Goal: Communication & Community: Answer question/provide support

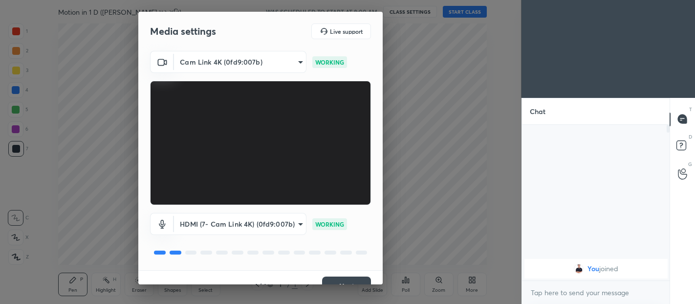
scroll to position [17, 0]
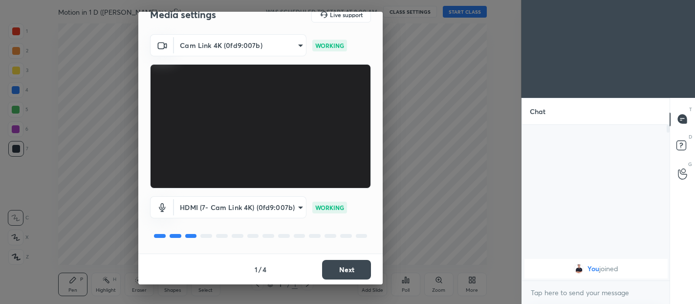
click at [354, 272] on button "Next" at bounding box center [346, 270] width 49 height 20
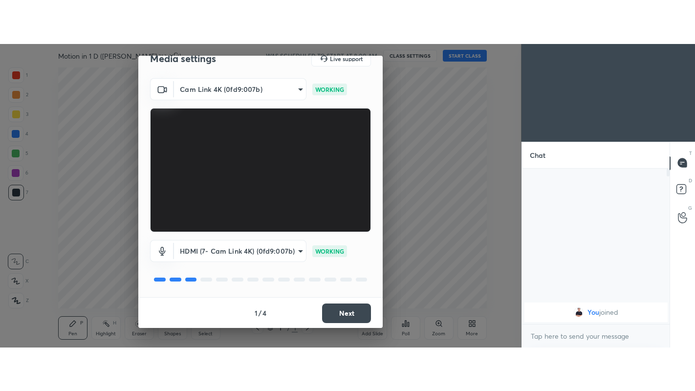
scroll to position [0, 0]
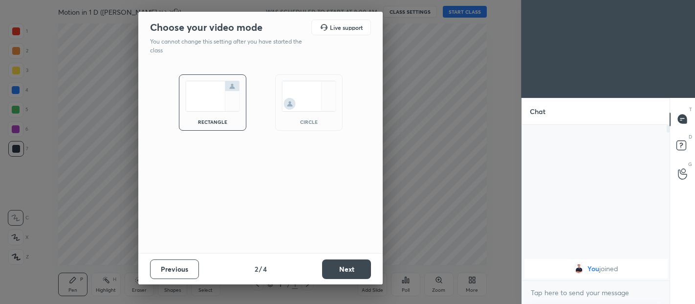
click at [353, 267] on button "Next" at bounding box center [346, 269] width 49 height 20
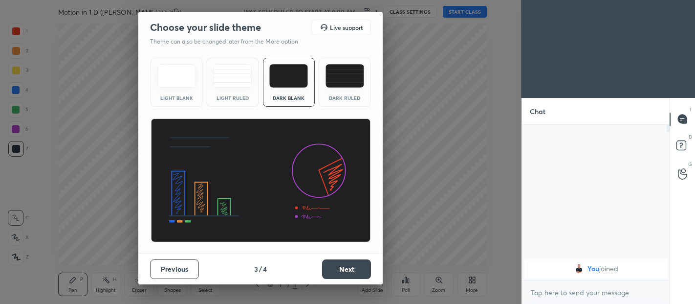
click at [346, 90] on div "Dark Ruled" at bounding box center [345, 82] width 52 height 49
click at [352, 269] on button "Next" at bounding box center [346, 269] width 49 height 20
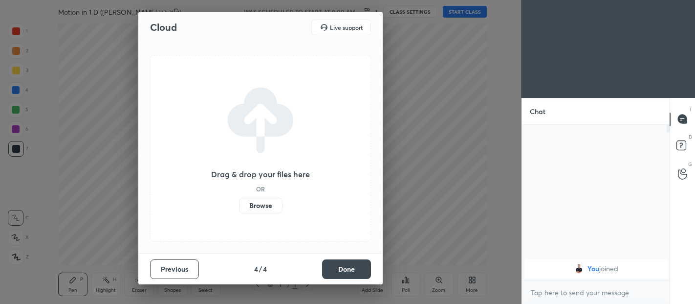
click at [357, 266] on button "Done" at bounding box center [346, 269] width 49 height 20
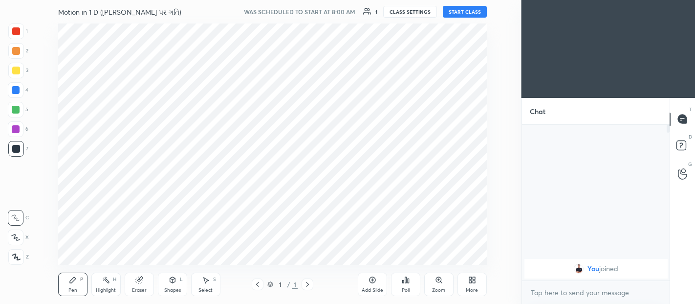
click at [467, 12] on button "START CLASS" at bounding box center [465, 12] width 44 height 12
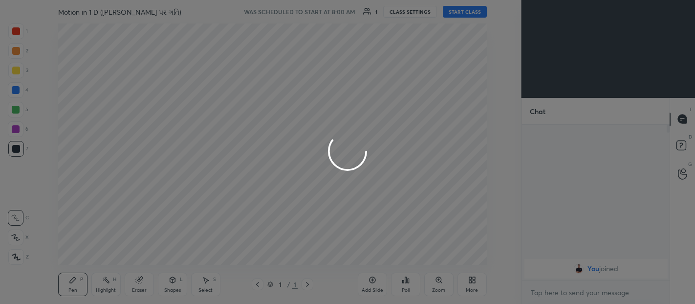
click at [470, 282] on div at bounding box center [347, 152] width 695 height 304
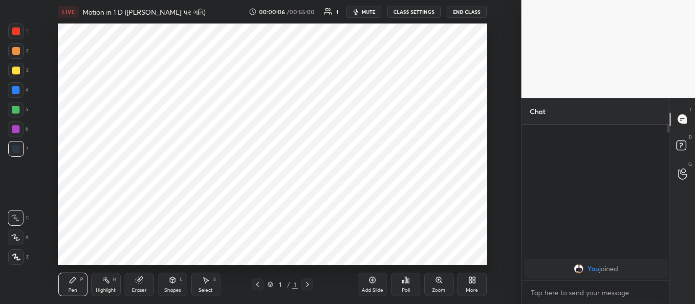
click at [471, 279] on icon at bounding box center [471, 278] width 2 height 2
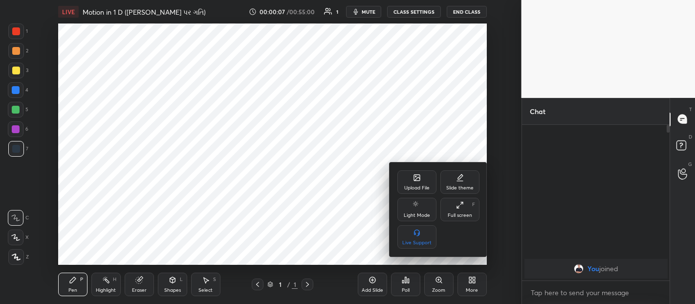
click at [457, 207] on icon at bounding box center [458, 206] width 2 height 2
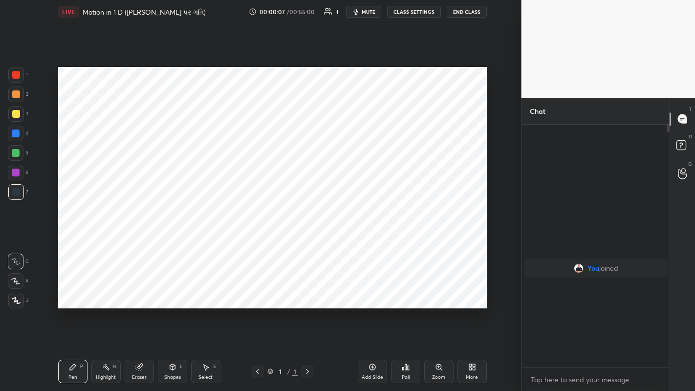
scroll to position [264, 145]
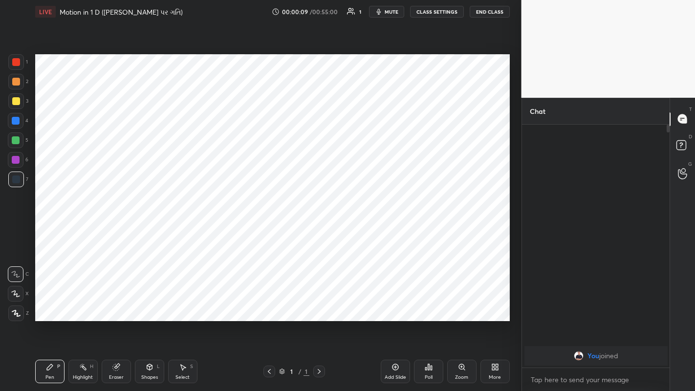
click at [397, 303] on icon at bounding box center [395, 367] width 6 height 6
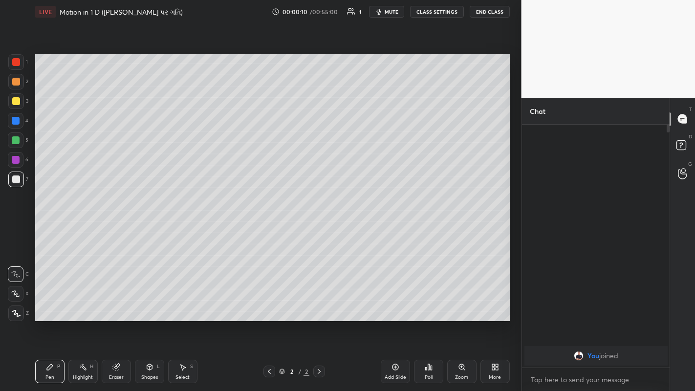
click at [19, 303] on div at bounding box center [16, 314] width 16 height 16
click at [21, 84] on div at bounding box center [16, 82] width 16 height 16
click at [570, 303] on body "1 2 3 4 5 6 7 C X Z C X Z E E Erase all H H LIVE Motion in 1 D (સુરેખપથ પર ગતિ)…" at bounding box center [347, 195] width 695 height 391
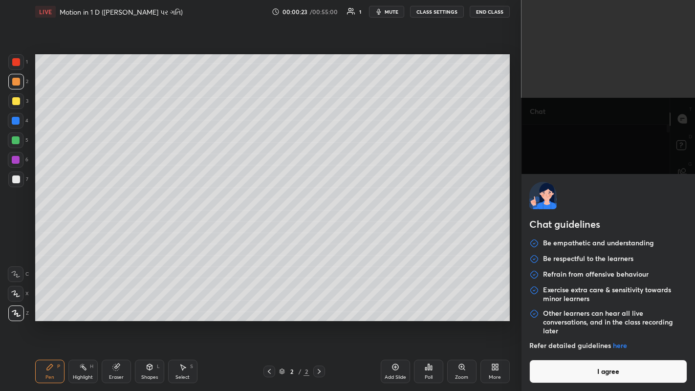
click at [550, 303] on button "I agree" at bounding box center [609, 371] width 158 height 23
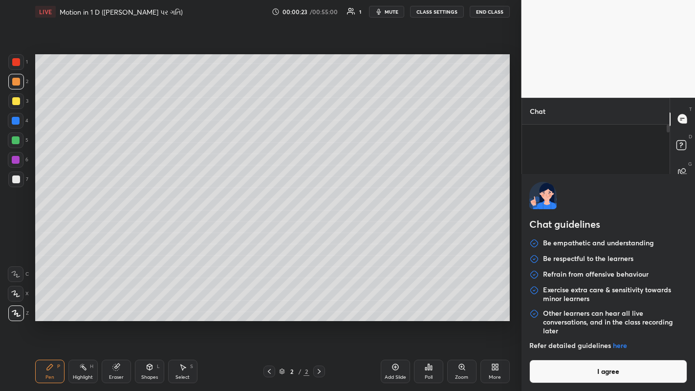
type textarea "x"
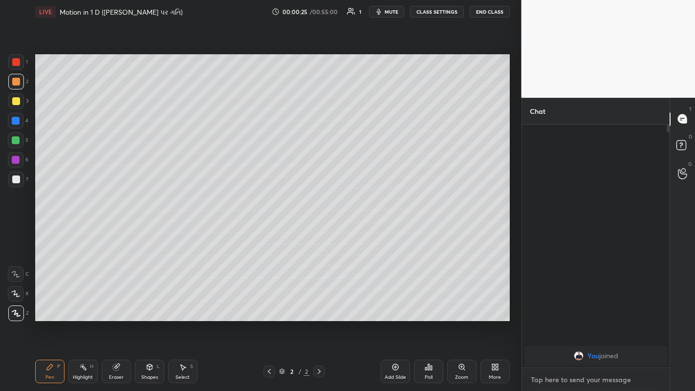
type textarea "G"
type textarea "x"
type textarea "Go"
type textarea "x"
type textarea "Goo"
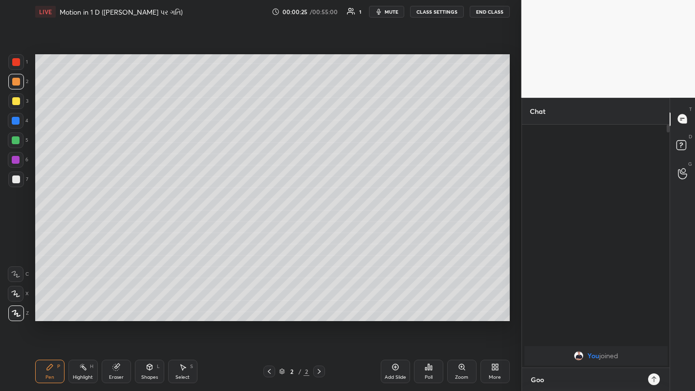
type textarea "x"
type textarea "Good"
type textarea "x"
type textarea "Good"
type textarea "x"
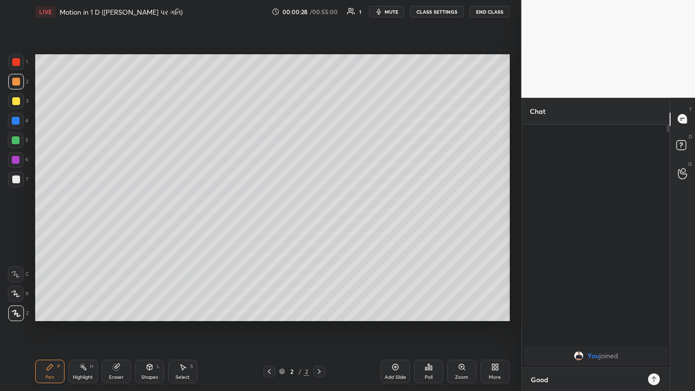
type textarea "Good M"
type textarea "x"
type textarea "Good Mo"
type textarea "x"
type textarea "Good Mor"
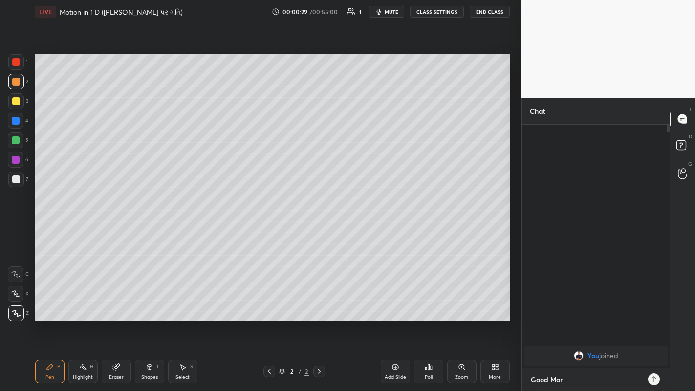
type textarea "x"
type textarea "Good Morning"
type textarea "x"
type textarea "Good Morning Dear"
type textarea "x"
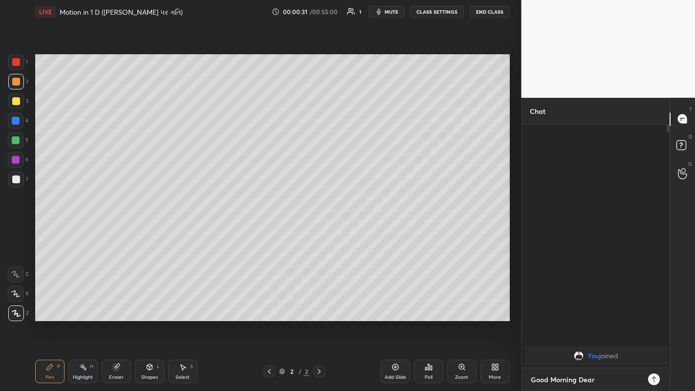
type textarea "Good Morning Dear Students"
type textarea "x"
type textarea "Good Morning Dear Students"
type textarea "x"
type textarea "Good Morning Dear Students &"
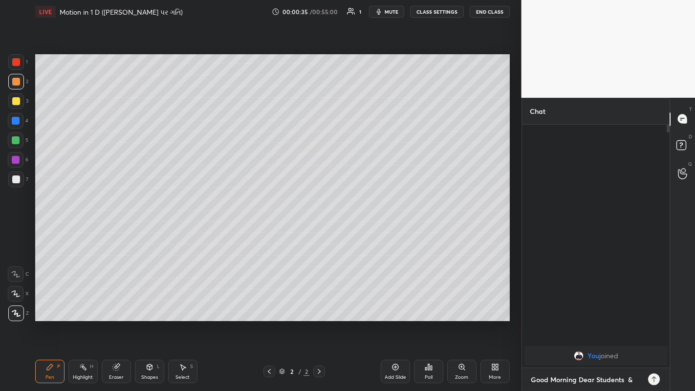
type textarea "x"
type textarea "Good Morning Dear Students &"
type textarea "x"
type textarea "Good Morning Dear Students & H"
type textarea "x"
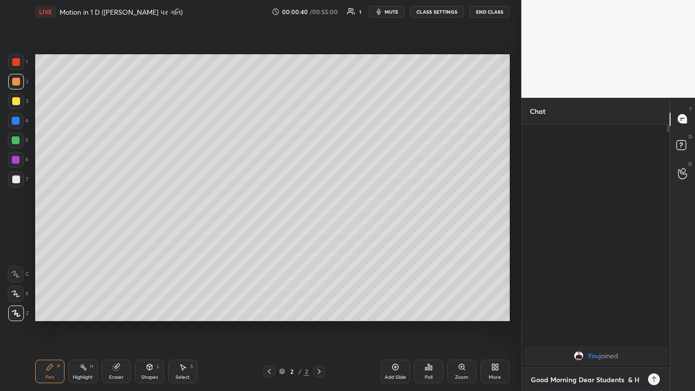
type textarea "Good Morning Dear Students & Ha"
type textarea "x"
type textarea "Good Morning Dear Students & Hap"
type textarea "x"
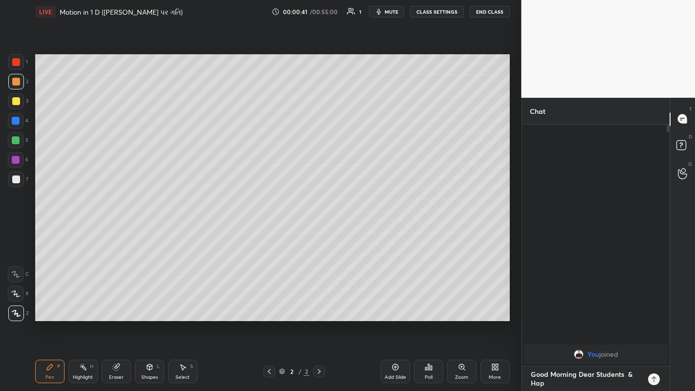
type textarea "Good Morning Dear Students & Happ"
type textarea "x"
type textarea "Good Morning Dear Students & Happy"
type textarea "x"
type textarea "Good Morning Dear Students & Happy"
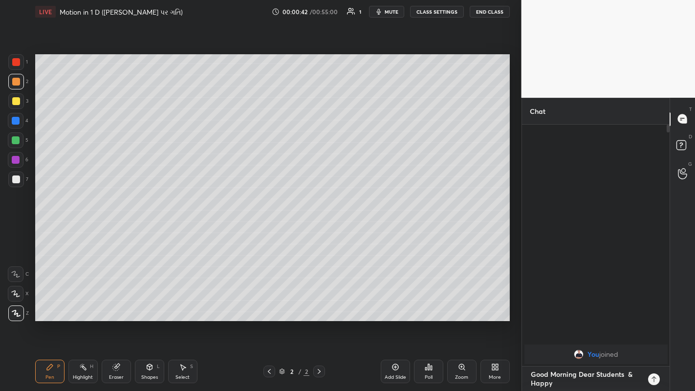
type textarea "x"
type textarea "Good Morning Dear Students & Happy T"
type textarea "x"
type textarea "Good Morning Dear Students & Happy Te"
type textarea "x"
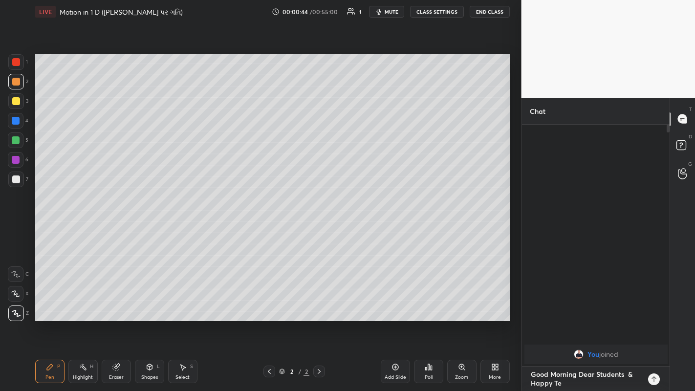
type textarea "Good Morning Dear Students & Happy Tea"
type textarea "x"
type textarea "Good Morning Dear Students & Happy Teac"
type textarea "x"
type textarea "Good Morning Dear Students & Happy Teach"
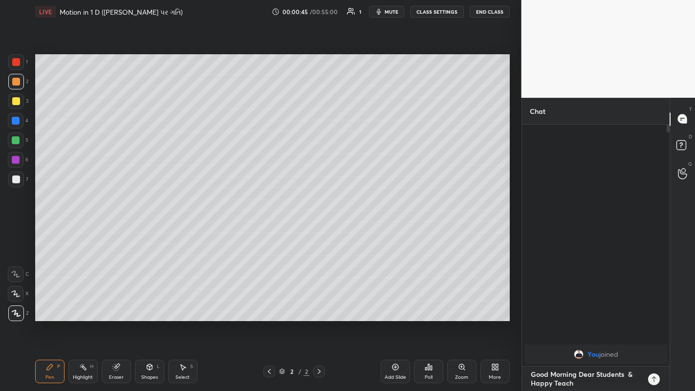
type textarea "x"
type textarea "Good Morning Dear Students & Happy Teache"
type textarea "x"
type textarea "Good Morning Dear Students & Happy Teacher"
type textarea "x"
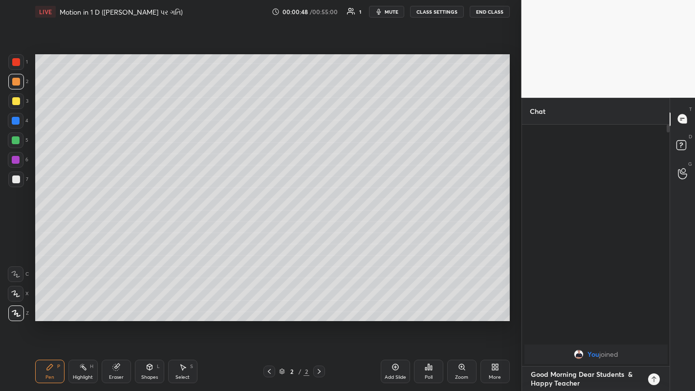
type textarea "Good Morning Dear Students & Happy Teachers day"
type textarea "x"
type textarea "Good Morning Dear Students & Happy Teachers day"
type textarea "x"
type textarea "Good Morning Dear Students & Happy Teachers day t"
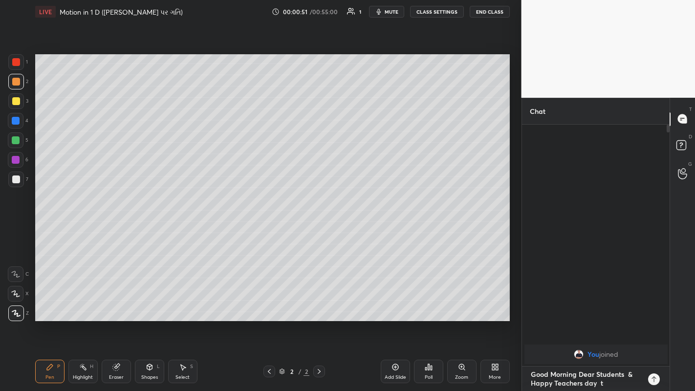
type textarea "x"
type textarea "Good Morning Dear Students & Happy Teachers day to"
type textarea "x"
type textarea "Good Morning Dear Students & Happy Teachers day to"
type textarea "x"
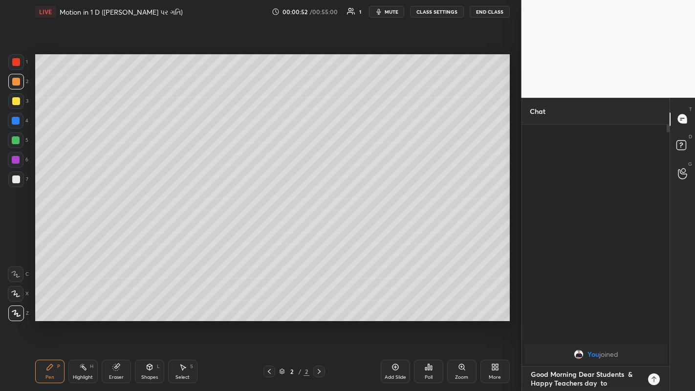
type textarea "Good Morning Dear Students & Happy Teachers day to A"
type textarea "x"
type textarea "Good Morning Dear Students & Happy Teachers day to Al"
type textarea "x"
type textarea "Good Morning Dear Students & Happy Teachers day to All"
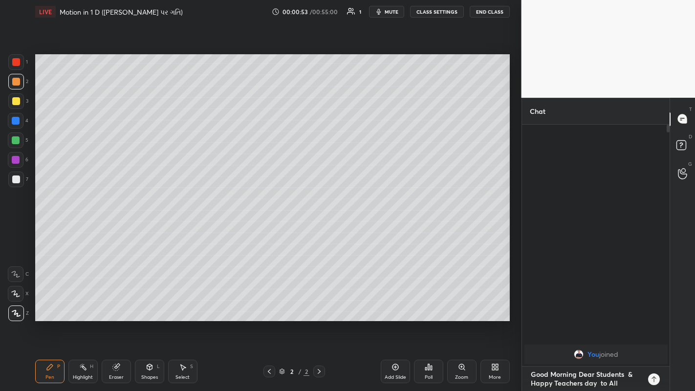
type textarea "x"
type textarea "Good Morning Dear Students & Happy Teachers day to All"
type textarea "x"
type textarea "Good Morning Dear Students & Happy Teachers day to All R"
type textarea "x"
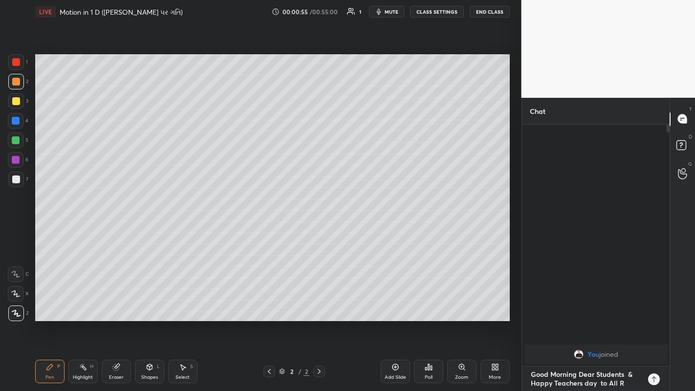
type textarea "Good Morning Dear Students & Happy Teachers day to All Re"
type textarea "x"
type textarea "Good Morning Dear Students & Happy Teachers day to All Res"
type textarea "x"
type textarea "Good Morning Dear Students & Happy Teachers day to All Resp"
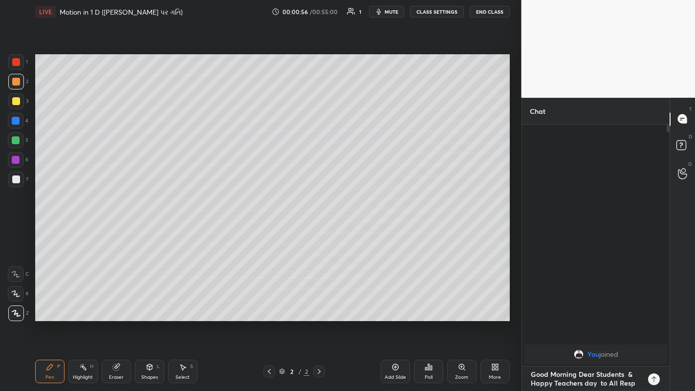
type textarea "x"
type textarea "Good Morning Dear Students & Happy Teachers day to All Respe"
type textarea "x"
type textarea "Good Morning Dear Students & Happy Teachers day to All Respec"
type textarea "x"
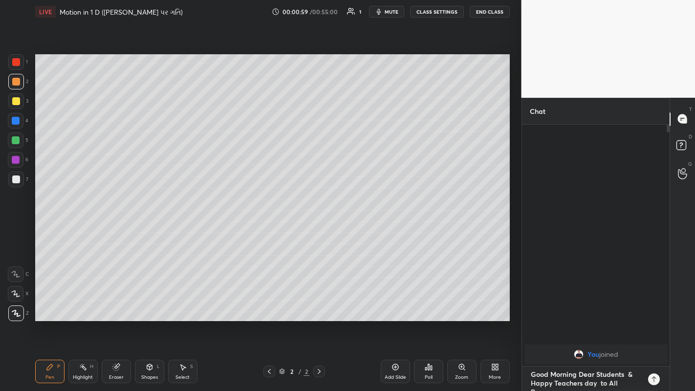
type textarea "Good Morning Dear Students & Happy Teachers day to All Respected"
type textarea "x"
type textarea "Good Morning Dear Students & Happy Teachers day to All Respected T"
type textarea "x"
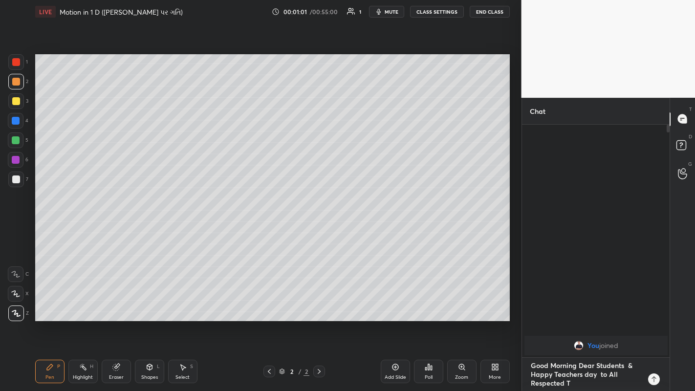
type textarea "Good Morning Dear Students & Happy Teachers day to All Respected Te"
type textarea "x"
type textarea "Good Morning Dear Students & Happy Teachers day to All Respected Tea"
type textarea "x"
type textarea "Good Morning Dear Students & Happy Teachers day to All Respected Teac"
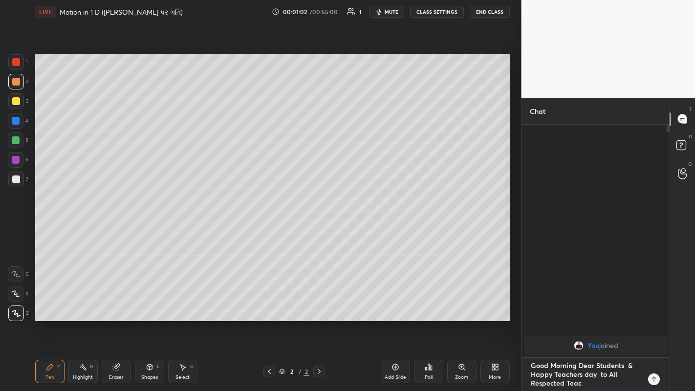
type textarea "x"
type textarea "Good Morning Dear Students & Happy Teachers day to All Respected Teach"
type textarea "x"
type textarea "Good Morning Dear Students & Happy Teachers day to All Respected Teachers"
type textarea "x"
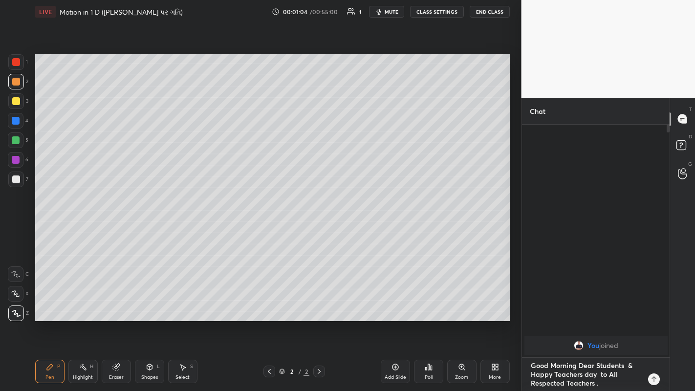
type textarea "Good Morning Dear Students & Happy Teachers day to All Respected Teachers."
type textarea "x"
type textarea "Good Morning Dear Students & Happy Teachers day to All Respected Teachers.."
type textarea "x"
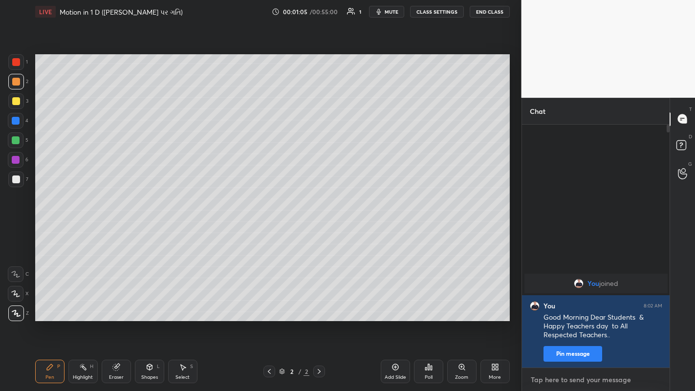
scroll to position [240, 145]
click at [449, 303] on div "Setting up your live class Poll for secs No correct answer Start poll" at bounding box center [272, 187] width 483 height 329
click at [15, 103] on div at bounding box center [16, 101] width 8 height 8
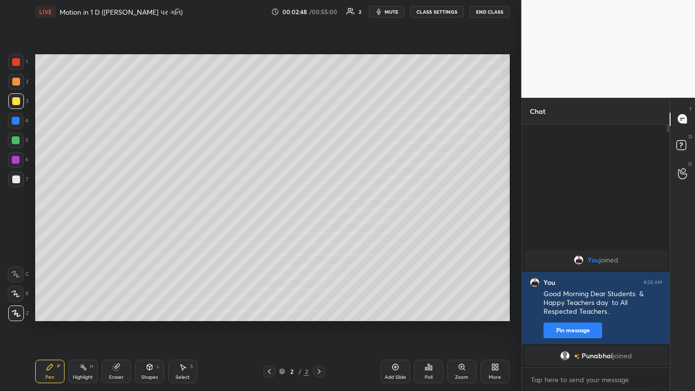
click at [15, 84] on div at bounding box center [16, 82] width 8 height 8
click at [13, 179] on div at bounding box center [16, 180] width 8 height 8
click at [17, 84] on div at bounding box center [16, 82] width 8 height 8
click at [121, 303] on div "Eraser" at bounding box center [116, 377] width 15 height 5
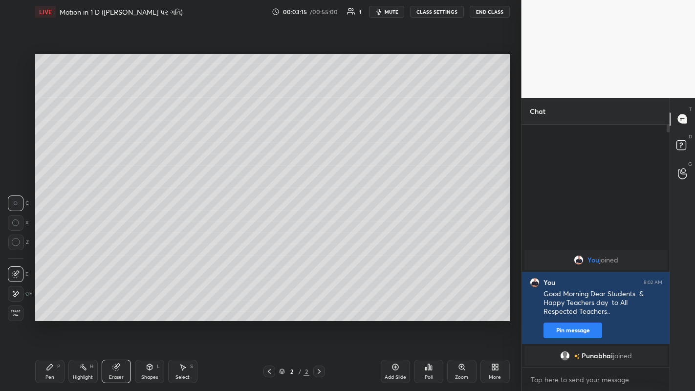
click at [16, 294] on icon at bounding box center [16, 294] width 8 height 8
click at [45, 303] on div "Pen P" at bounding box center [49, 371] width 29 height 23
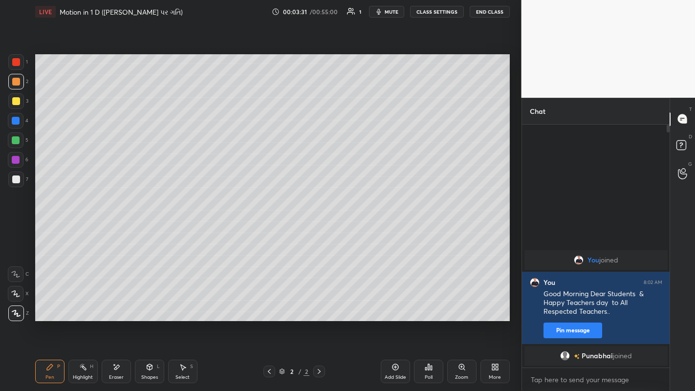
click at [16, 102] on div at bounding box center [16, 101] width 8 height 8
click at [13, 178] on div at bounding box center [16, 180] width 8 height 8
click at [396, 303] on div "Add Slide" at bounding box center [395, 371] width 29 height 23
click at [19, 85] on div at bounding box center [16, 82] width 16 height 16
click at [18, 103] on div at bounding box center [16, 101] width 8 height 8
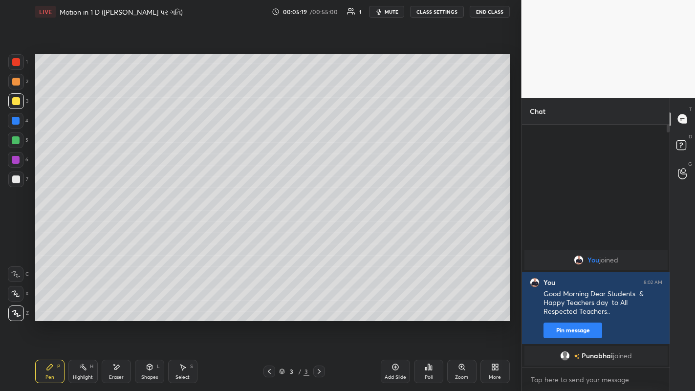
click at [19, 83] on div at bounding box center [16, 82] width 8 height 8
click at [13, 179] on div at bounding box center [16, 180] width 8 height 8
click at [20, 106] on div at bounding box center [16, 101] width 16 height 16
click at [14, 182] on div at bounding box center [16, 180] width 8 height 8
click at [15, 100] on div at bounding box center [16, 101] width 8 height 8
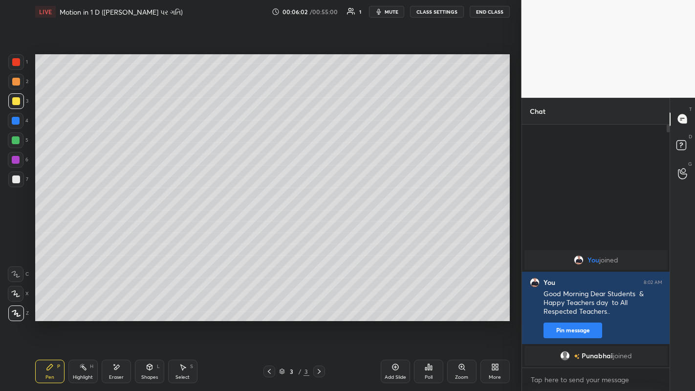
click at [395, 303] on icon at bounding box center [395, 367] width 3 height 3
click at [12, 179] on div at bounding box center [16, 180] width 8 height 8
click at [18, 98] on div at bounding box center [16, 101] width 8 height 8
click at [17, 184] on div at bounding box center [16, 180] width 16 height 16
click at [19, 100] on div at bounding box center [16, 101] width 8 height 8
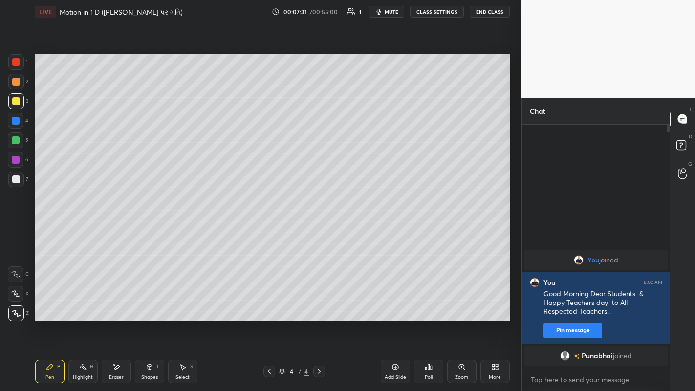
click at [16, 184] on div at bounding box center [16, 180] width 16 height 16
click at [397, 303] on div "Add Slide" at bounding box center [395, 371] width 29 height 23
click at [18, 100] on div at bounding box center [16, 101] width 8 height 8
click at [118, 303] on icon at bounding box center [116, 367] width 8 height 8
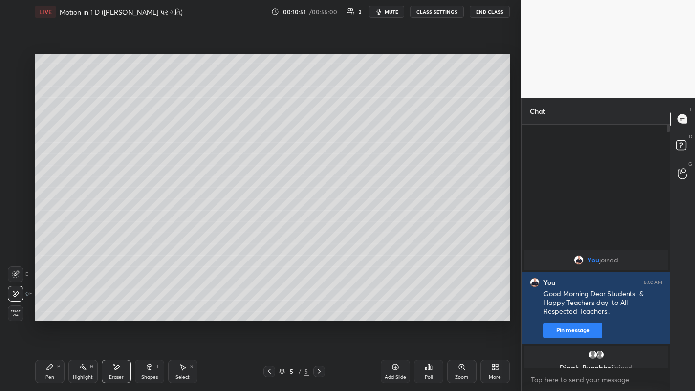
click at [50, 303] on div "Pen" at bounding box center [49, 377] width 9 height 5
click at [19, 181] on div at bounding box center [16, 180] width 8 height 8
click at [399, 303] on div "Add Slide" at bounding box center [396, 377] width 22 height 5
click at [16, 140] on div at bounding box center [16, 140] width 8 height 8
click at [120, 303] on div "Eraser" at bounding box center [116, 377] width 15 height 5
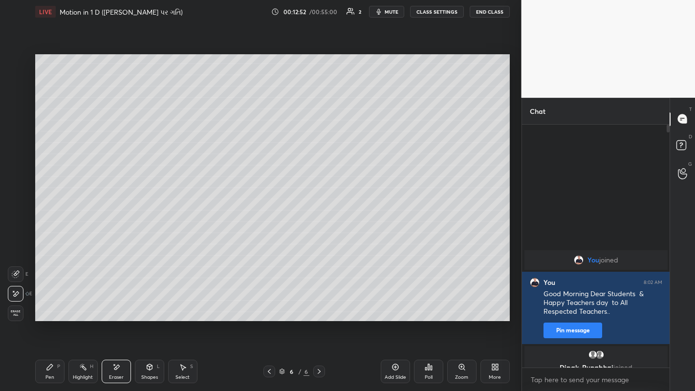
click at [151, 303] on div "Shapes" at bounding box center [149, 377] width 17 height 5
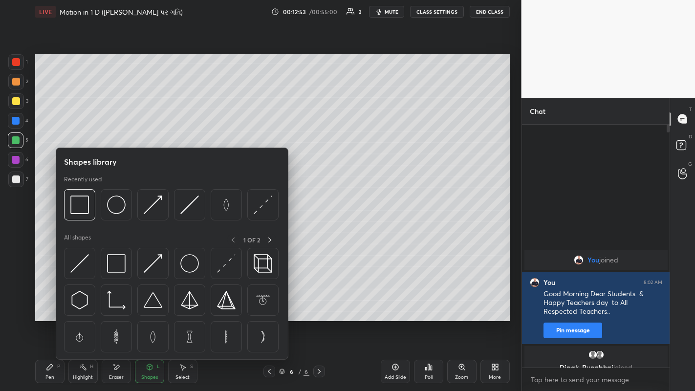
click at [189, 207] on img at bounding box center [189, 205] width 19 height 19
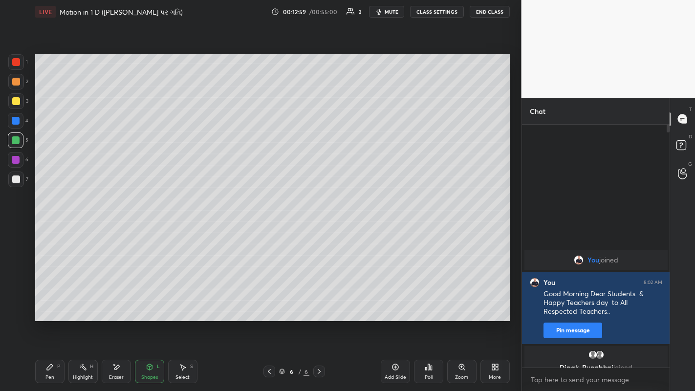
click at [12, 123] on div at bounding box center [16, 121] width 8 height 8
click at [47, 303] on div "Pen" at bounding box center [49, 377] width 9 height 5
click at [16, 177] on div at bounding box center [16, 180] width 8 height 8
click at [148, 303] on icon at bounding box center [150, 367] width 8 height 8
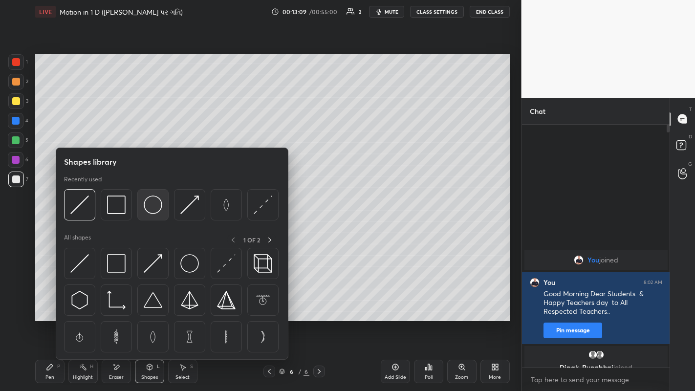
click at [144, 211] on img at bounding box center [153, 205] width 19 height 19
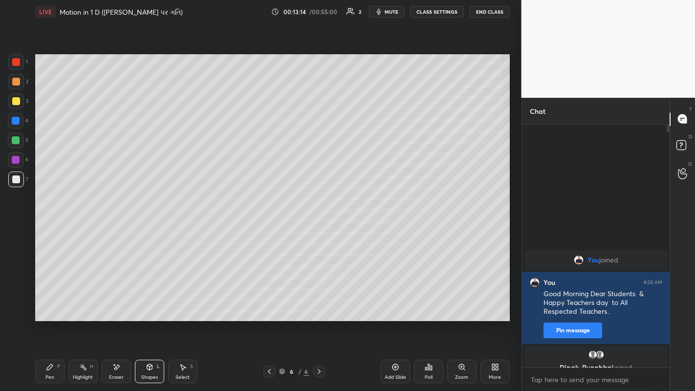
click at [81, 303] on div "Highlight" at bounding box center [83, 377] width 20 height 5
click at [16, 303] on icon at bounding box center [16, 314] width 8 height 8
click at [49, 303] on div "Pen" at bounding box center [49, 377] width 9 height 5
click at [118, 303] on div "Eraser" at bounding box center [116, 371] width 29 height 23
click at [53, 303] on icon at bounding box center [50, 367] width 8 height 8
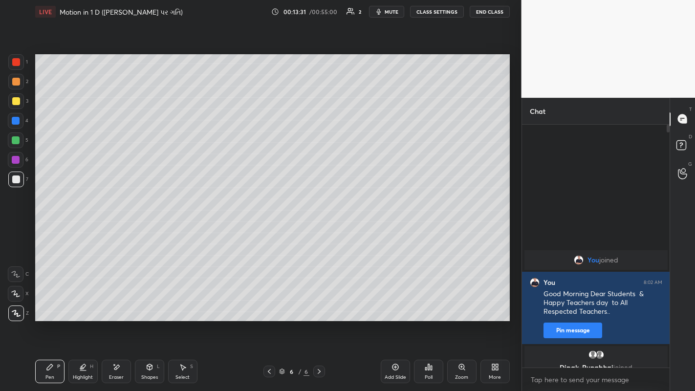
click at [118, 303] on div "Eraser" at bounding box center [116, 377] width 15 height 5
click at [148, 303] on div "Shapes" at bounding box center [149, 377] width 17 height 5
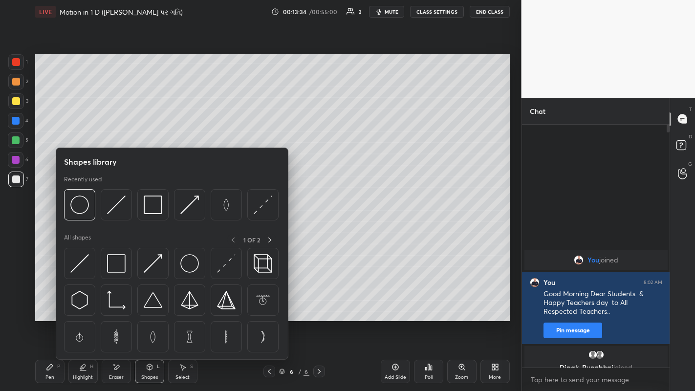
click at [80, 214] on img at bounding box center [79, 205] width 19 height 19
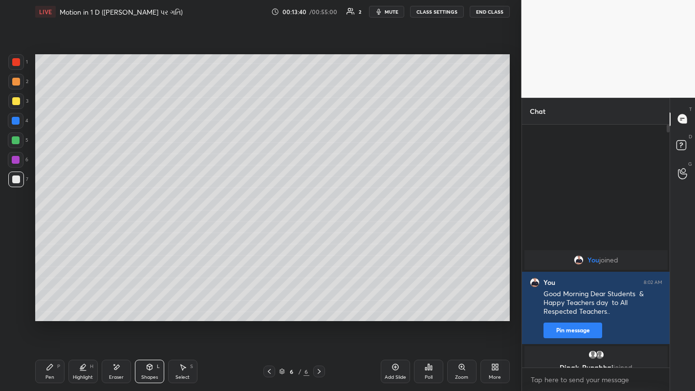
click at [51, 303] on div "Pen" at bounding box center [49, 377] width 9 height 5
click at [83, 303] on div "Highlight" at bounding box center [83, 377] width 20 height 5
click at [150, 303] on div "Shapes L" at bounding box center [149, 371] width 29 height 23
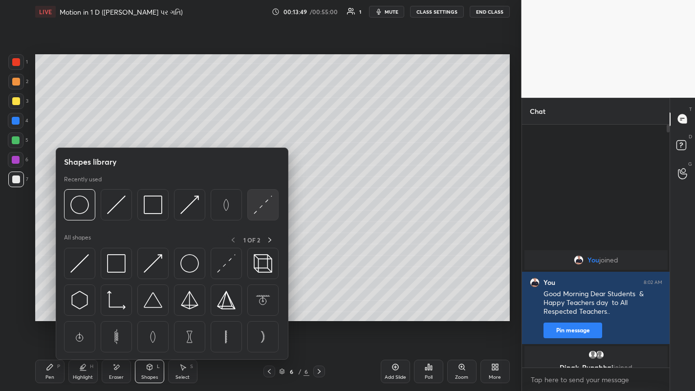
click at [257, 211] on img at bounding box center [263, 205] width 19 height 19
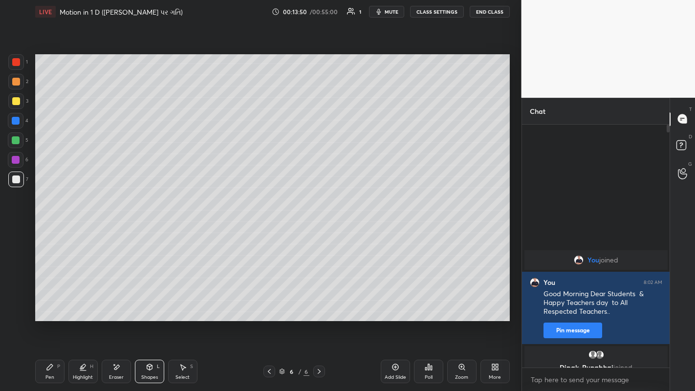
click at [16, 142] on div at bounding box center [16, 140] width 8 height 8
click at [51, 303] on div "Pen" at bounding box center [49, 377] width 9 height 5
click at [14, 101] on div at bounding box center [16, 101] width 8 height 8
click at [17, 181] on div at bounding box center [16, 180] width 8 height 8
click at [18, 85] on div at bounding box center [16, 82] width 16 height 16
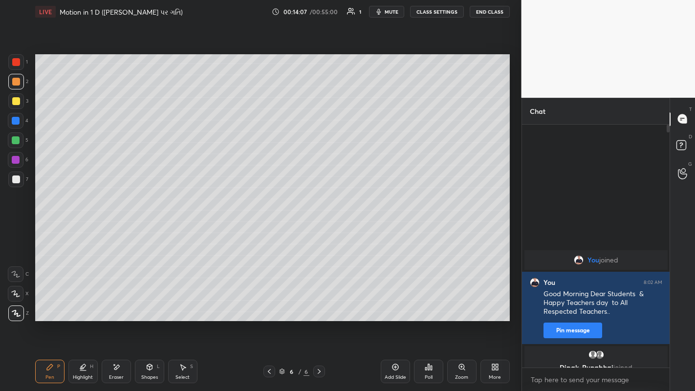
click at [150, 303] on div "Shapes" at bounding box center [149, 377] width 17 height 5
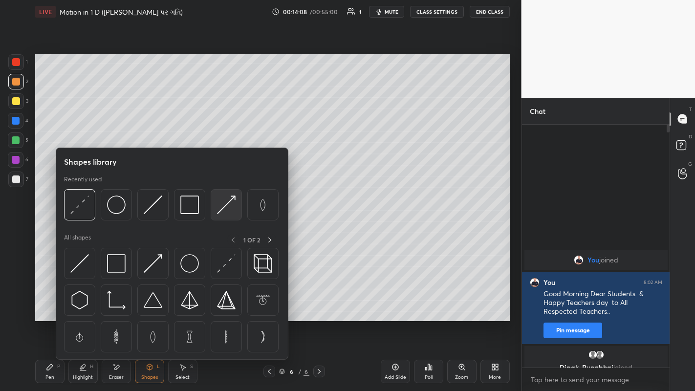
click at [223, 210] on img at bounding box center [226, 205] width 19 height 19
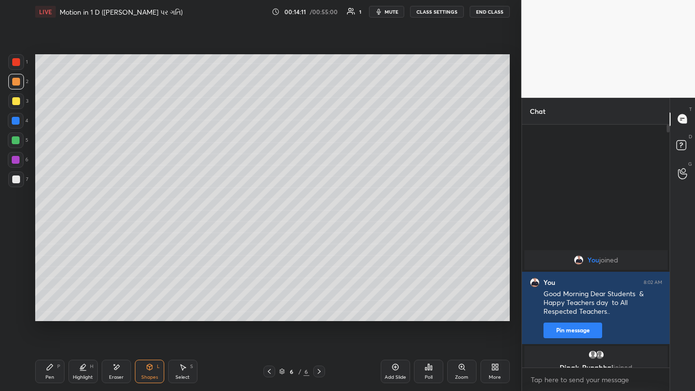
click at [52, 303] on div "Pen" at bounding box center [49, 377] width 9 height 5
click at [16, 103] on div at bounding box center [16, 101] width 8 height 8
click at [15, 87] on div at bounding box center [16, 82] width 16 height 16
click at [150, 303] on div "Shapes" at bounding box center [149, 377] width 17 height 5
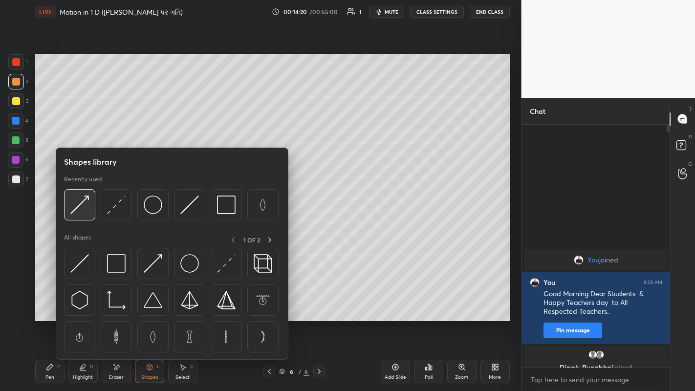
click at [81, 205] on img at bounding box center [79, 205] width 19 height 19
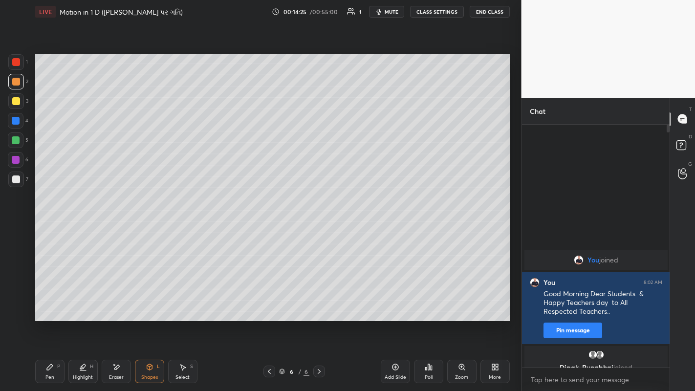
click at [49, 303] on icon at bounding box center [50, 367] width 6 height 6
click at [146, 303] on div "Shapes L" at bounding box center [149, 371] width 29 height 23
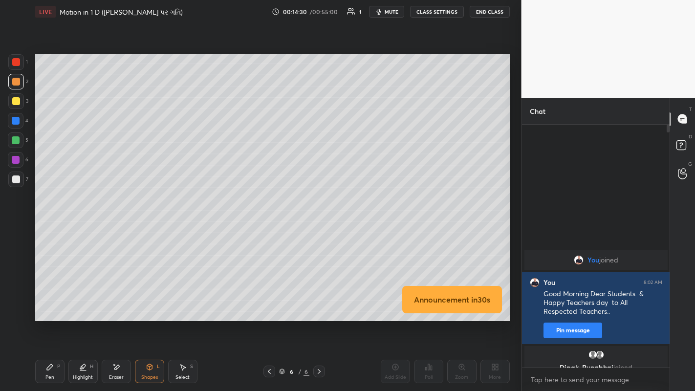
click at [113, 303] on div "Eraser" at bounding box center [116, 371] width 29 height 23
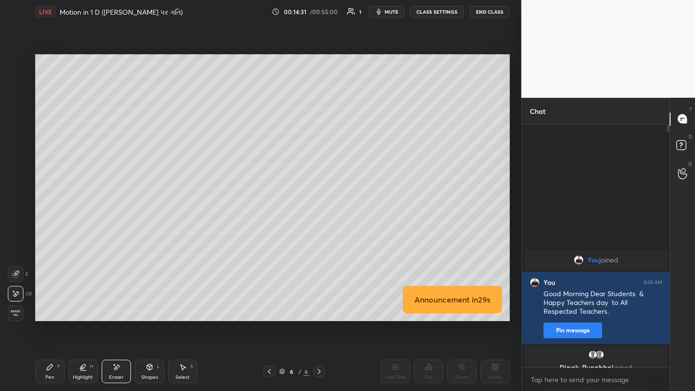
click at [46, 303] on div "Pen" at bounding box center [49, 377] width 9 height 5
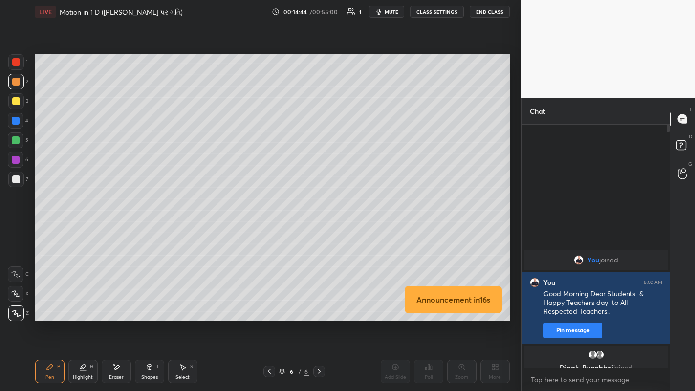
click at [16, 176] on div at bounding box center [16, 180] width 8 height 8
click at [14, 98] on div at bounding box center [16, 101] width 8 height 8
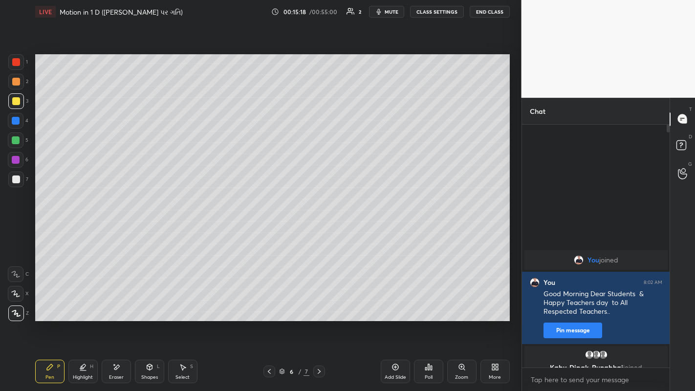
click at [119, 303] on div "Eraser" at bounding box center [116, 371] width 29 height 23
click at [54, 303] on div "Pen P" at bounding box center [49, 371] width 29 height 23
click at [116, 303] on div "Eraser" at bounding box center [116, 371] width 29 height 23
click at [55, 303] on div "Pen P" at bounding box center [49, 371] width 29 height 23
click at [395, 303] on icon at bounding box center [395, 367] width 3 height 3
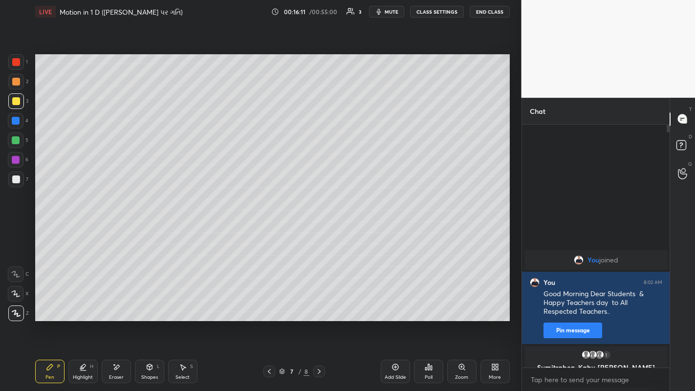
click at [14, 81] on div at bounding box center [16, 82] width 8 height 8
click at [14, 102] on div at bounding box center [16, 101] width 8 height 8
click at [15, 178] on div at bounding box center [16, 180] width 8 height 8
click at [15, 103] on div at bounding box center [16, 101] width 8 height 8
click at [267, 303] on div at bounding box center [270, 372] width 12 height 12
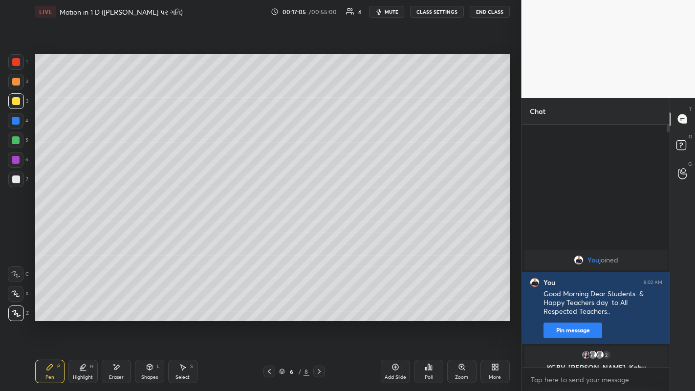
click at [0, 157] on div "1 2 3 4 5 6 7 C X Z E E Erase all H H" at bounding box center [15, 187] width 31 height 267
click at [270, 303] on icon at bounding box center [270, 372] width 8 height 8
click at [15, 82] on div at bounding box center [16, 82] width 8 height 8
click at [319, 303] on icon at bounding box center [319, 372] width 8 height 8
click at [318, 303] on icon at bounding box center [319, 372] width 8 height 8
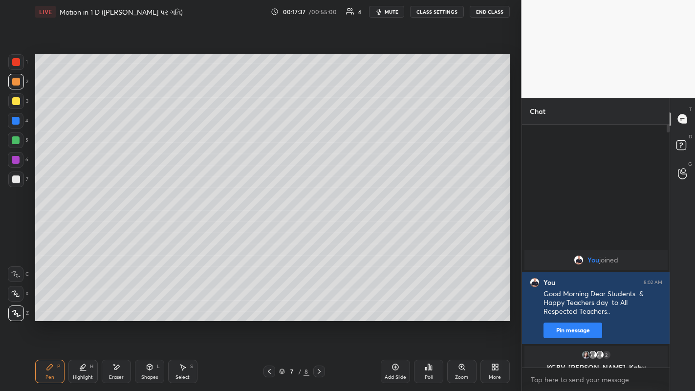
click at [394, 303] on icon at bounding box center [396, 367] width 8 height 8
click at [16, 102] on div at bounding box center [16, 101] width 8 height 8
click at [15, 177] on div at bounding box center [16, 180] width 8 height 8
click at [21, 103] on div at bounding box center [16, 101] width 16 height 16
click at [14, 179] on div at bounding box center [16, 180] width 8 height 8
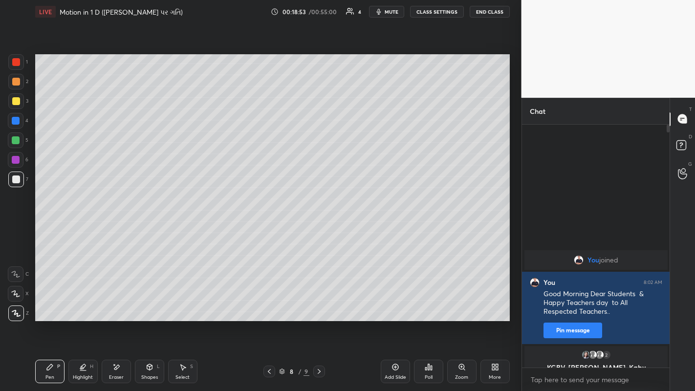
click at [269, 303] on div at bounding box center [270, 372] width 12 height 12
click at [269, 303] on icon at bounding box center [269, 371] width 3 height 5
click at [270, 303] on icon at bounding box center [270, 372] width 8 height 8
click at [16, 84] on div at bounding box center [16, 82] width 8 height 8
click at [319, 303] on icon at bounding box center [319, 372] width 8 height 8
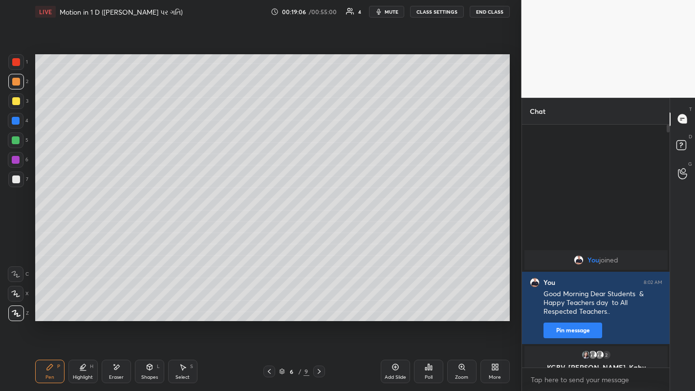
click at [319, 303] on icon at bounding box center [319, 372] width 8 height 8
click at [320, 303] on icon at bounding box center [319, 372] width 8 height 8
click at [395, 303] on icon at bounding box center [396, 367] width 8 height 8
click at [17, 102] on div at bounding box center [16, 101] width 8 height 8
click at [16, 179] on div at bounding box center [16, 180] width 8 height 8
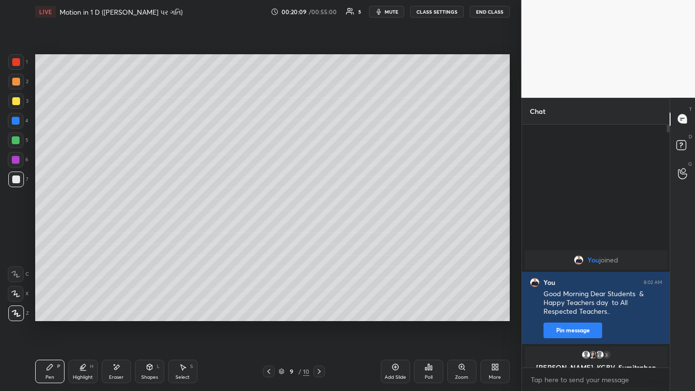
click at [16, 103] on div at bounding box center [16, 101] width 8 height 8
click at [19, 84] on div at bounding box center [16, 82] width 8 height 8
click at [17, 179] on div at bounding box center [16, 180] width 8 height 8
click at [269, 303] on icon at bounding box center [269, 372] width 8 height 8
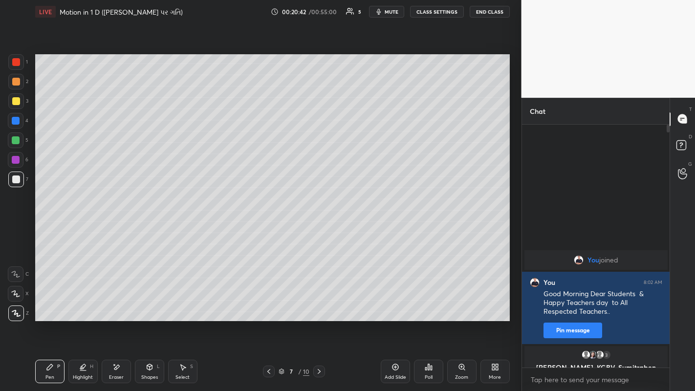
click at [269, 303] on icon at bounding box center [269, 372] width 8 height 8
click at [319, 303] on icon at bounding box center [319, 372] width 8 height 8
click at [320, 303] on icon at bounding box center [319, 371] width 3 height 5
click at [319, 303] on icon at bounding box center [319, 372] width 8 height 8
click at [14, 98] on div at bounding box center [16, 101] width 8 height 8
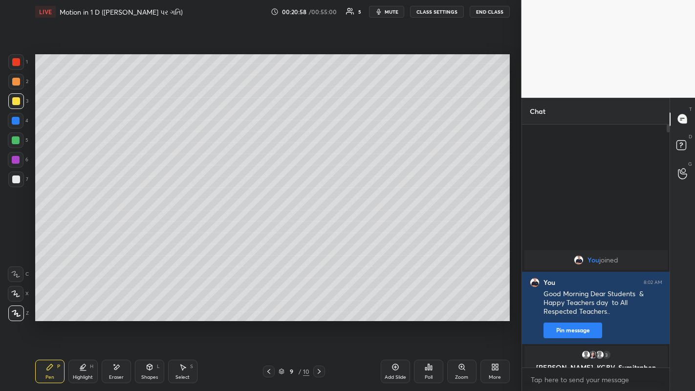
click at [20, 82] on div at bounding box center [16, 82] width 16 height 16
click at [13, 106] on div at bounding box center [16, 101] width 16 height 16
click at [18, 183] on div at bounding box center [16, 180] width 8 height 8
click at [398, 303] on div "Add Slide" at bounding box center [396, 377] width 22 height 5
click at [13, 99] on div at bounding box center [16, 101] width 8 height 8
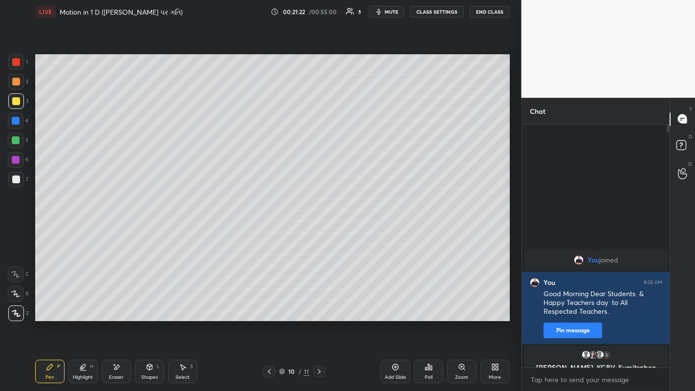
click at [269, 303] on icon at bounding box center [270, 372] width 8 height 8
click at [268, 303] on icon at bounding box center [270, 372] width 8 height 8
click at [269, 303] on icon at bounding box center [270, 372] width 8 height 8
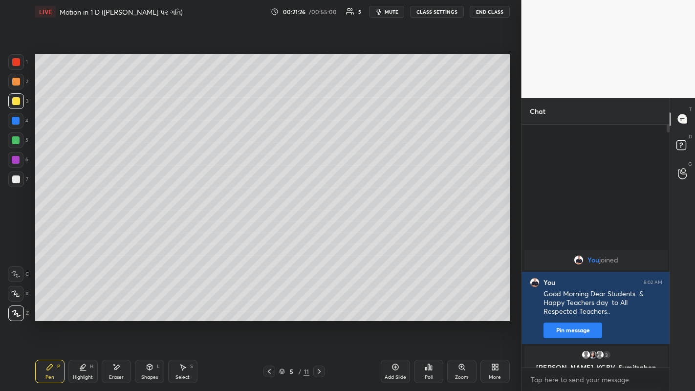
click at [269, 303] on icon at bounding box center [270, 372] width 8 height 8
click at [319, 303] on icon at bounding box center [319, 372] width 8 height 8
click at [319, 303] on icon at bounding box center [319, 371] width 3 height 5
click at [318, 303] on icon at bounding box center [319, 371] width 3 height 5
click at [319, 303] on icon at bounding box center [319, 372] width 8 height 8
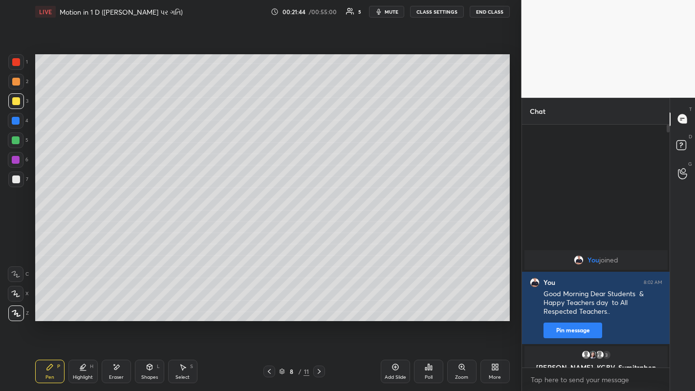
click at [319, 303] on icon at bounding box center [319, 371] width 3 height 5
click at [319, 303] on icon at bounding box center [319, 372] width 8 height 8
click at [17, 181] on div at bounding box center [16, 180] width 8 height 8
click at [14, 101] on div at bounding box center [16, 101] width 8 height 8
click at [18, 181] on div at bounding box center [16, 180] width 8 height 8
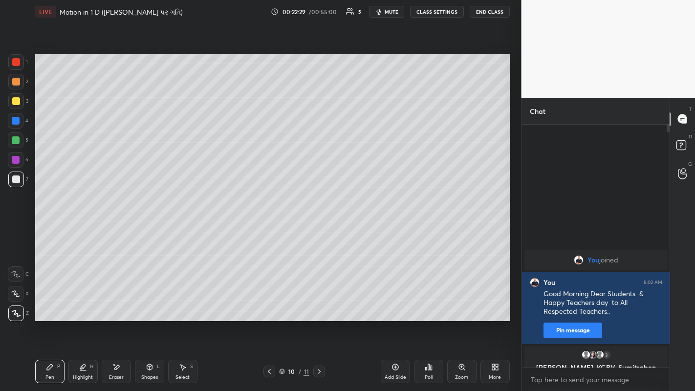
click at [269, 303] on icon at bounding box center [270, 372] width 8 height 8
click at [270, 303] on icon at bounding box center [270, 372] width 8 height 8
click at [269, 303] on icon at bounding box center [270, 372] width 8 height 8
click at [269, 303] on icon at bounding box center [269, 371] width 3 height 5
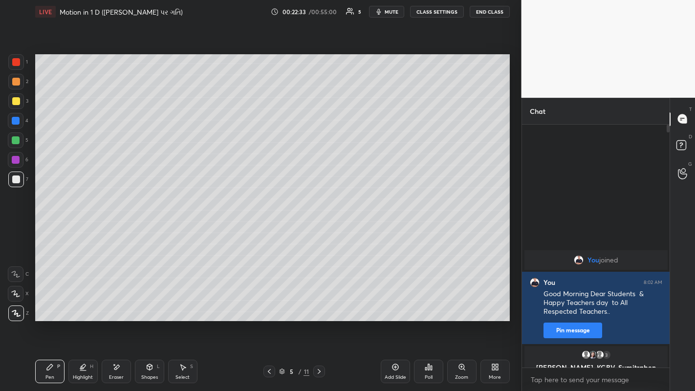
click at [15, 82] on div at bounding box center [16, 82] width 8 height 8
click at [319, 303] on icon at bounding box center [319, 372] width 8 height 8
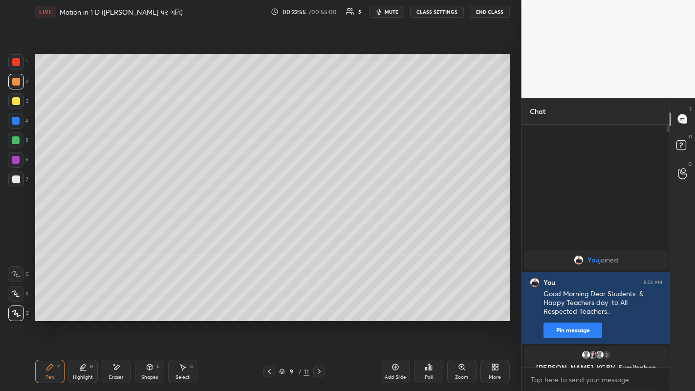
click at [319, 303] on icon at bounding box center [319, 372] width 8 height 8
click at [396, 303] on icon at bounding box center [396, 367] width 8 height 8
click at [19, 105] on div at bounding box center [16, 101] width 16 height 16
click at [117, 303] on icon at bounding box center [116, 367] width 8 height 8
click at [17, 303] on div "Erase all" at bounding box center [16, 314] width 16 height 16
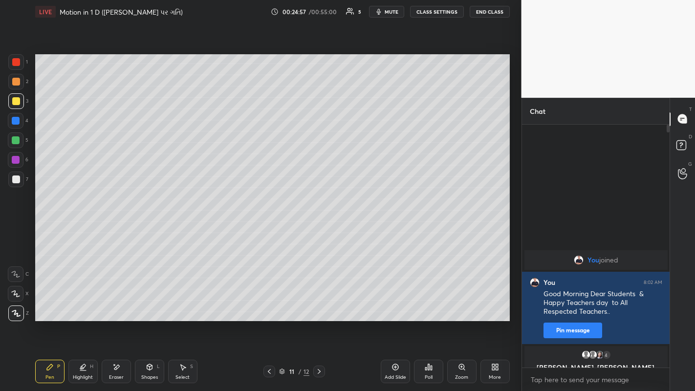
click at [16, 182] on div at bounding box center [16, 180] width 8 height 8
click at [397, 303] on div "Add Slide" at bounding box center [396, 377] width 22 height 5
click at [15, 79] on div at bounding box center [16, 82] width 8 height 8
click at [15, 179] on div at bounding box center [16, 180] width 8 height 8
click at [16, 101] on div at bounding box center [16, 101] width 8 height 8
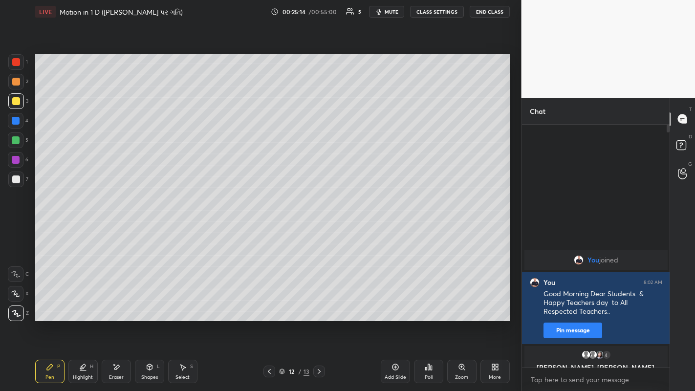
click at [16, 82] on div at bounding box center [16, 82] width 8 height 8
click at [19, 178] on div at bounding box center [16, 180] width 8 height 8
click at [17, 99] on div at bounding box center [16, 101] width 8 height 8
click at [16, 85] on div at bounding box center [16, 82] width 8 height 8
click at [17, 101] on div at bounding box center [16, 101] width 8 height 8
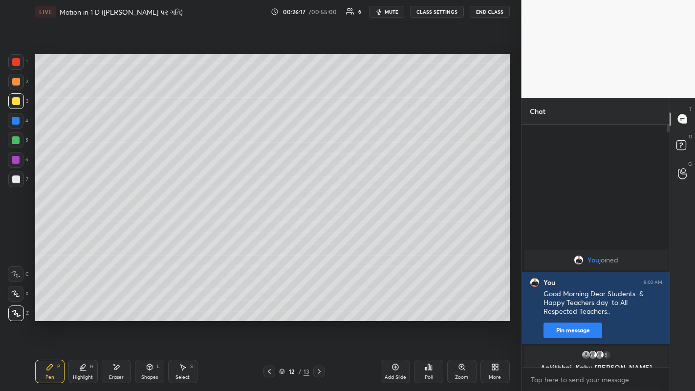
click at [269, 303] on icon at bounding box center [270, 372] width 8 height 8
click at [320, 303] on icon at bounding box center [319, 372] width 8 height 8
click at [395, 303] on icon at bounding box center [395, 367] width 3 height 3
click at [18, 83] on div at bounding box center [16, 82] width 8 height 8
click at [17, 183] on div at bounding box center [16, 180] width 16 height 16
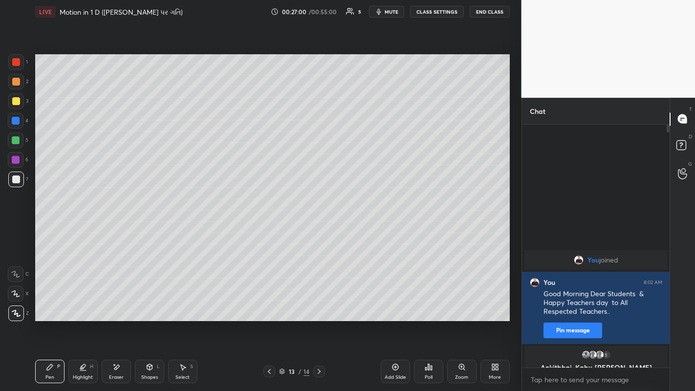
click at [15, 98] on div at bounding box center [16, 101] width 8 height 8
click at [14, 81] on div at bounding box center [16, 82] width 8 height 8
click at [269, 303] on icon at bounding box center [270, 372] width 8 height 8
click at [319, 303] on icon at bounding box center [319, 372] width 8 height 8
click at [14, 100] on div at bounding box center [16, 101] width 8 height 8
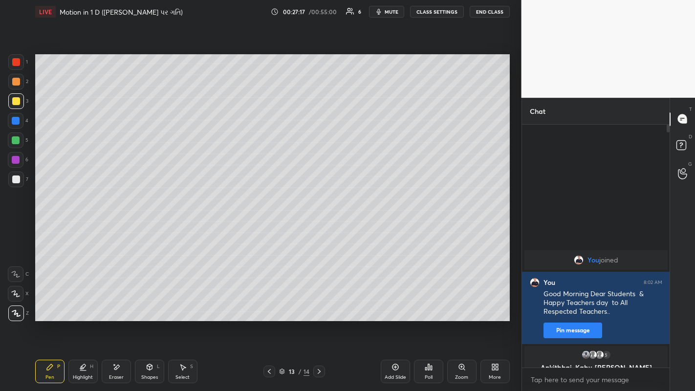
click at [17, 84] on div at bounding box center [16, 82] width 8 height 8
click at [269, 303] on icon at bounding box center [269, 371] width 3 height 5
click at [319, 303] on icon at bounding box center [319, 372] width 8 height 8
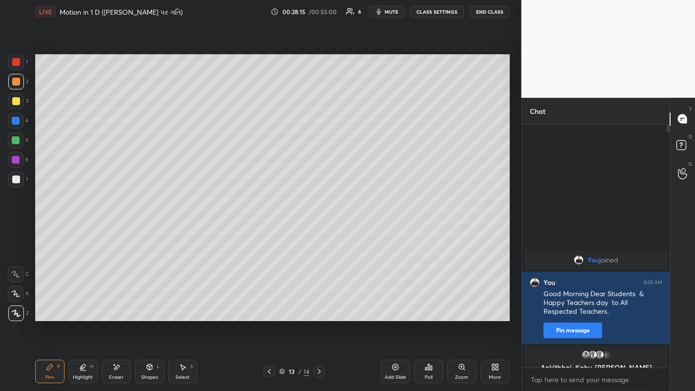
click at [395, 303] on icon at bounding box center [395, 367] width 6 height 6
click at [14, 102] on div at bounding box center [16, 101] width 8 height 8
click at [119, 303] on div "Eraser" at bounding box center [116, 377] width 15 height 5
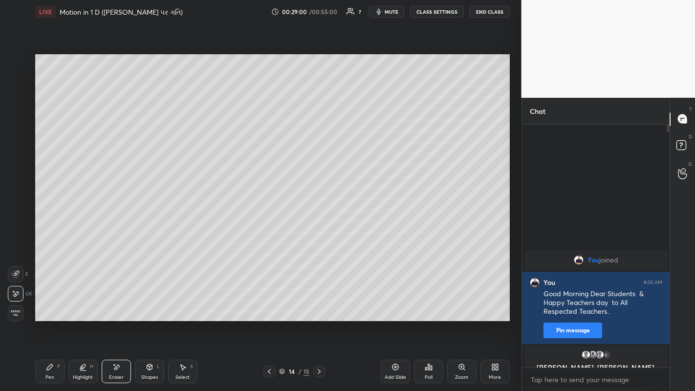
click at [49, 303] on div "Pen" at bounding box center [49, 377] width 9 height 5
click at [114, 303] on icon at bounding box center [116, 367] width 8 height 8
click at [54, 303] on div "Pen P" at bounding box center [49, 371] width 29 height 23
click at [397, 303] on div "Add Slide" at bounding box center [396, 377] width 22 height 5
click at [15, 182] on div at bounding box center [16, 180] width 8 height 8
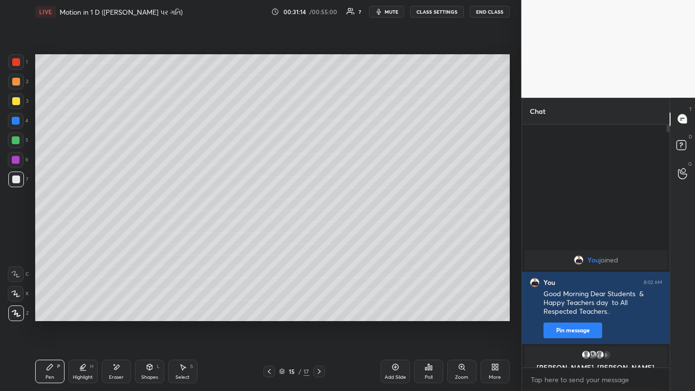
click at [16, 82] on div at bounding box center [16, 82] width 8 height 8
click at [16, 102] on div at bounding box center [16, 101] width 8 height 8
click at [16, 78] on div at bounding box center [16, 82] width 8 height 8
click at [21, 182] on div at bounding box center [16, 180] width 16 height 16
click at [392, 303] on icon at bounding box center [396, 367] width 8 height 8
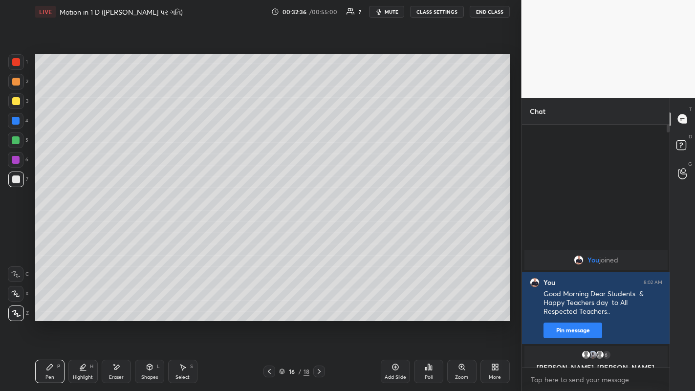
click at [12, 83] on div at bounding box center [16, 82] width 8 height 8
click at [13, 180] on div at bounding box center [16, 180] width 8 height 8
click at [268, 303] on icon at bounding box center [270, 372] width 8 height 8
click at [269, 303] on icon at bounding box center [270, 372] width 8 height 8
click at [18, 85] on div at bounding box center [16, 82] width 8 height 8
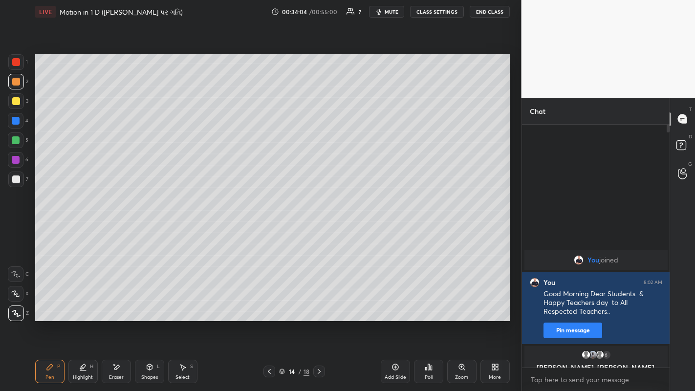
click at [319, 303] on icon at bounding box center [319, 372] width 8 height 8
click at [318, 303] on icon at bounding box center [319, 372] width 8 height 8
click at [392, 303] on div "Add Slide" at bounding box center [395, 371] width 29 height 23
click at [15, 96] on div at bounding box center [16, 101] width 16 height 16
click at [17, 180] on div at bounding box center [16, 180] width 8 height 8
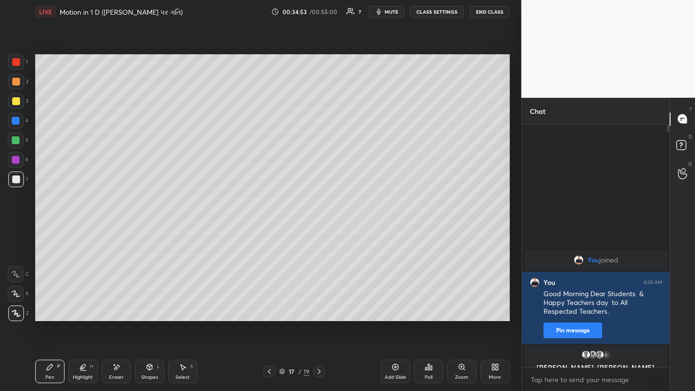
click at [15, 105] on div at bounding box center [16, 101] width 8 height 8
click at [15, 181] on div at bounding box center [16, 180] width 8 height 8
click at [19, 81] on div at bounding box center [16, 82] width 8 height 8
click at [395, 303] on icon at bounding box center [396, 367] width 8 height 8
click at [21, 181] on div at bounding box center [16, 180] width 16 height 16
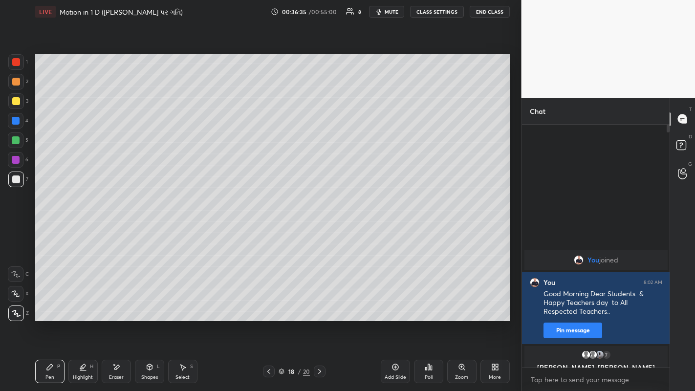
click at [11, 102] on div at bounding box center [16, 101] width 16 height 16
click at [269, 303] on icon at bounding box center [269, 372] width 8 height 8
click at [269, 303] on icon at bounding box center [269, 371] width 3 height 5
click at [269, 303] on icon at bounding box center [269, 372] width 8 height 8
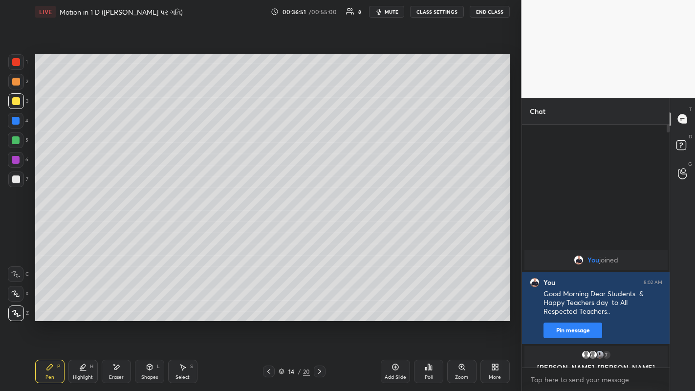
click at [14, 80] on div at bounding box center [16, 82] width 8 height 8
click at [319, 303] on icon at bounding box center [320, 372] width 8 height 8
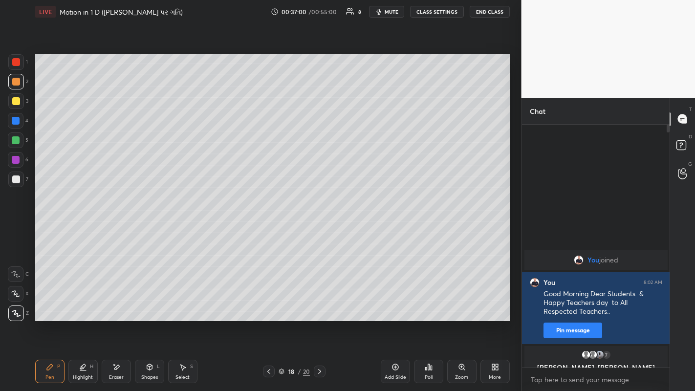
click at [19, 176] on div at bounding box center [16, 180] width 8 height 8
click at [17, 86] on div at bounding box center [16, 82] width 16 height 16
click at [395, 303] on div "Add Slide" at bounding box center [396, 377] width 22 height 5
click at [15, 179] on div at bounding box center [16, 180] width 8 height 8
click at [269, 303] on icon at bounding box center [270, 372] width 8 height 8
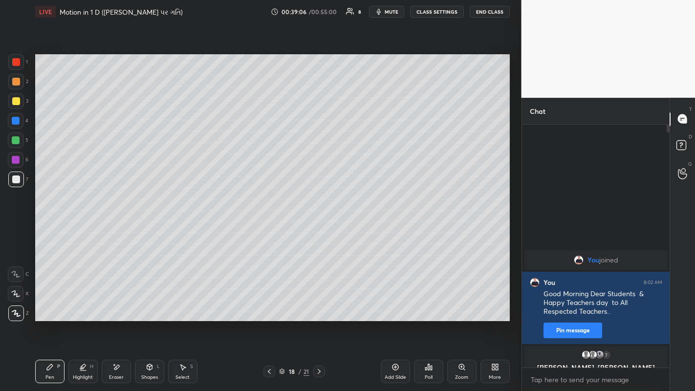
click at [319, 303] on icon at bounding box center [319, 371] width 3 height 5
click at [401, 303] on div "Add Slide" at bounding box center [395, 371] width 29 height 23
click at [14, 99] on div at bounding box center [16, 101] width 8 height 8
click at [143, 303] on div "Shapes L" at bounding box center [149, 371] width 29 height 23
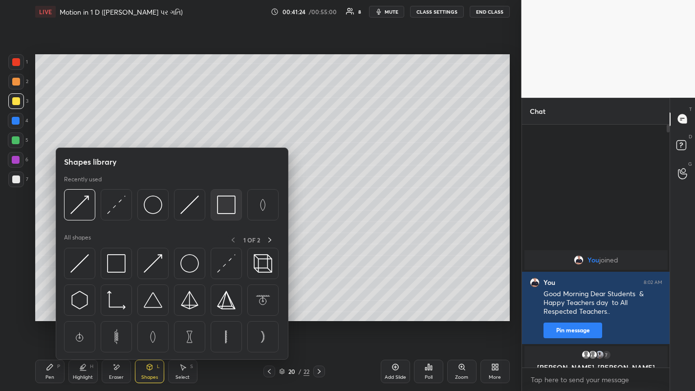
click at [219, 208] on img at bounding box center [226, 205] width 19 height 19
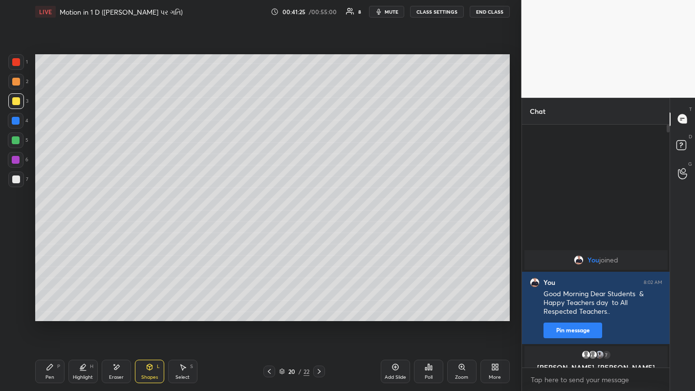
click at [16, 182] on div at bounding box center [16, 180] width 8 height 8
click at [51, 303] on icon at bounding box center [50, 367] width 8 height 8
click at [16, 87] on div at bounding box center [16, 82] width 16 height 16
click at [123, 303] on div "Eraser" at bounding box center [116, 371] width 29 height 23
click at [51, 303] on div "Pen P" at bounding box center [49, 371] width 29 height 23
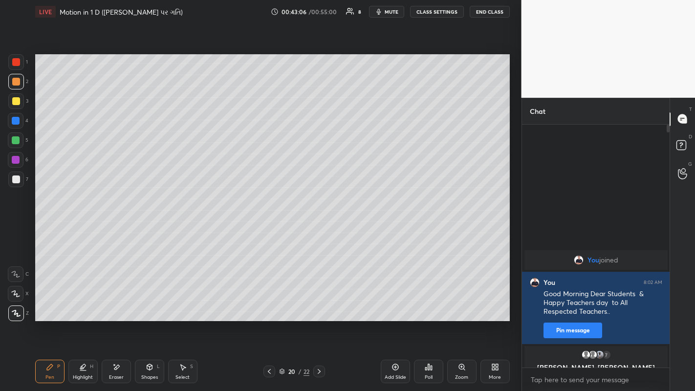
click at [20, 102] on div at bounding box center [16, 101] width 8 height 8
click at [395, 303] on div "Add Slide" at bounding box center [395, 371] width 29 height 23
click at [16, 83] on div at bounding box center [16, 82] width 8 height 8
click at [17, 103] on div at bounding box center [16, 101] width 8 height 8
click at [268, 303] on icon at bounding box center [269, 371] width 3 height 5
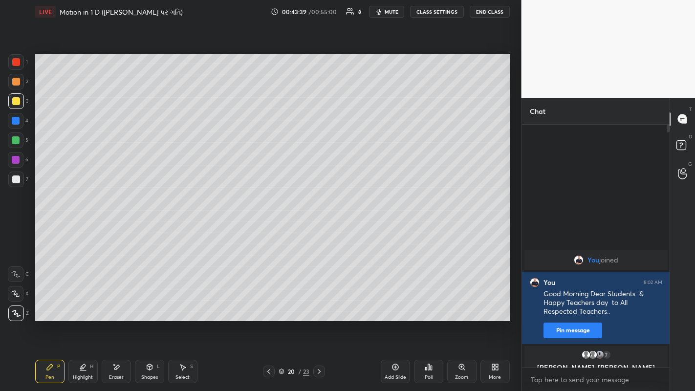
click at [15, 84] on div at bounding box center [16, 82] width 8 height 8
click at [320, 303] on icon at bounding box center [319, 371] width 3 height 5
click at [14, 103] on div at bounding box center [16, 101] width 8 height 8
click at [21, 178] on div at bounding box center [16, 180] width 16 height 16
click at [15, 86] on div at bounding box center [16, 82] width 16 height 16
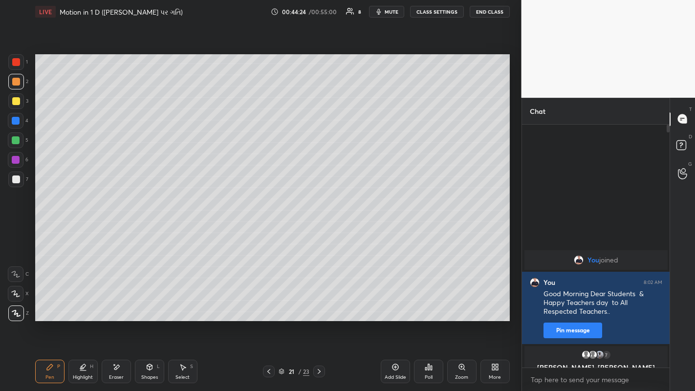
click at [15, 179] on div at bounding box center [16, 180] width 8 height 8
click at [148, 303] on div "Shapes" at bounding box center [149, 377] width 17 height 5
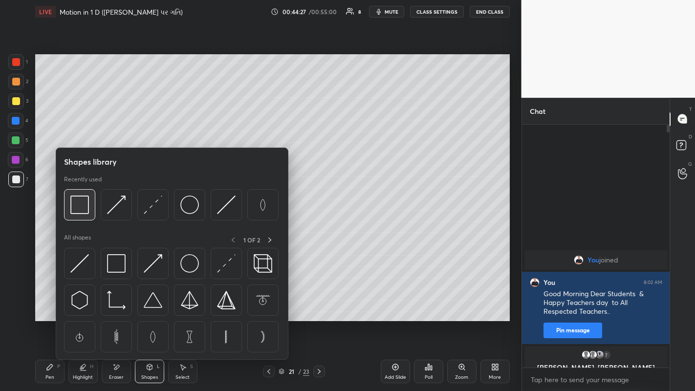
click at [84, 209] on img at bounding box center [79, 205] width 19 height 19
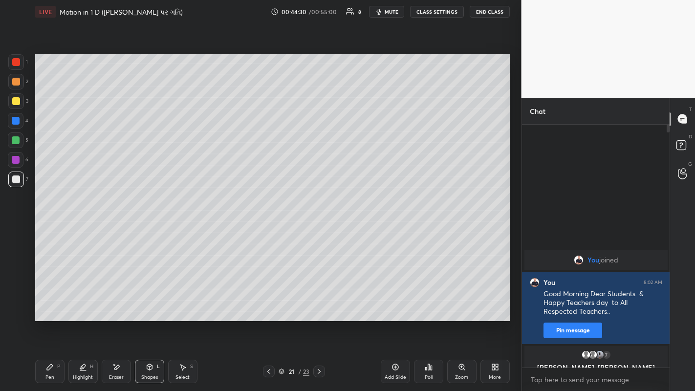
click at [79, 303] on div "Highlight" at bounding box center [83, 377] width 20 height 5
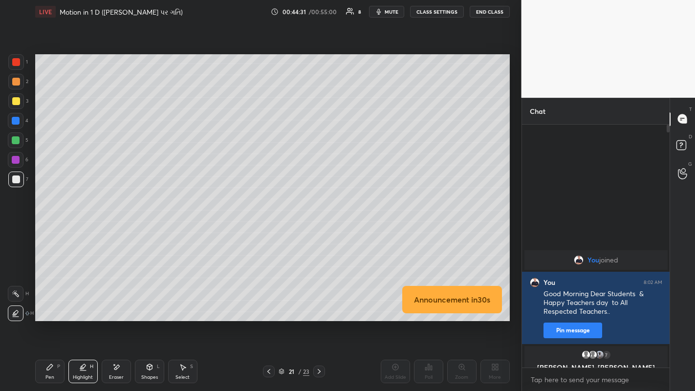
click at [114, 303] on div "Eraser" at bounding box center [116, 377] width 15 height 5
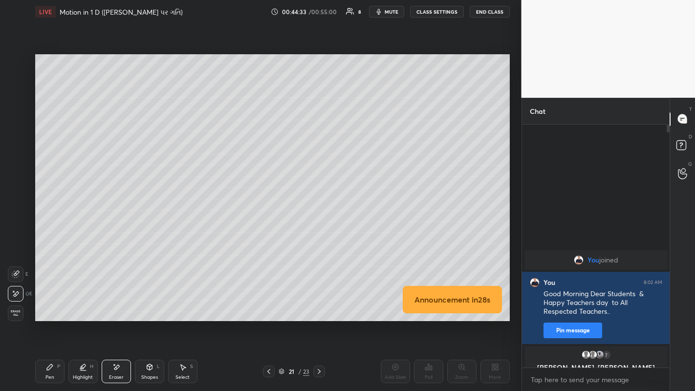
click at [49, 303] on div "Pen P" at bounding box center [49, 371] width 29 height 23
click at [15, 81] on div at bounding box center [16, 82] width 8 height 8
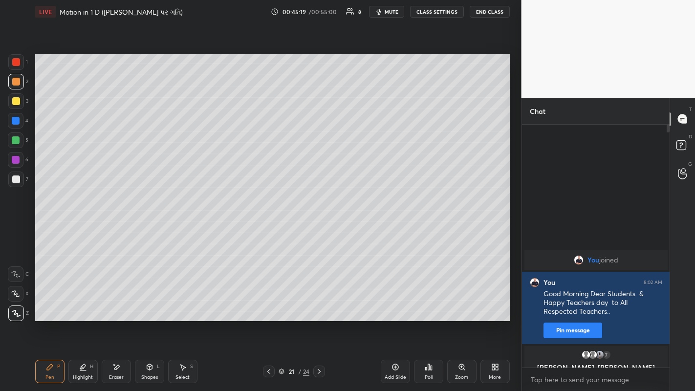
click at [116, 303] on icon at bounding box center [116, 367] width 8 height 8
click at [48, 303] on icon at bounding box center [50, 367] width 6 height 6
click at [395, 303] on div "Add Slide" at bounding box center [395, 371] width 29 height 23
click at [269, 303] on icon at bounding box center [269, 372] width 8 height 8
click at [269, 303] on icon at bounding box center [269, 371] width 3 height 5
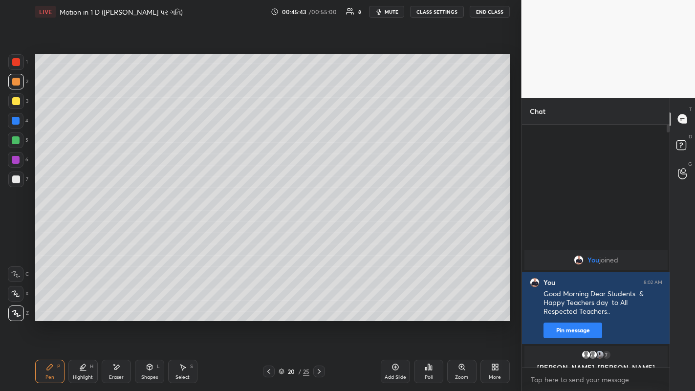
click at [319, 303] on icon at bounding box center [319, 372] width 8 height 8
click at [14, 182] on div at bounding box center [16, 180] width 8 height 8
click at [114, 303] on div "Eraser" at bounding box center [116, 377] width 15 height 5
click at [55, 303] on div "Pen P" at bounding box center [49, 371] width 29 height 23
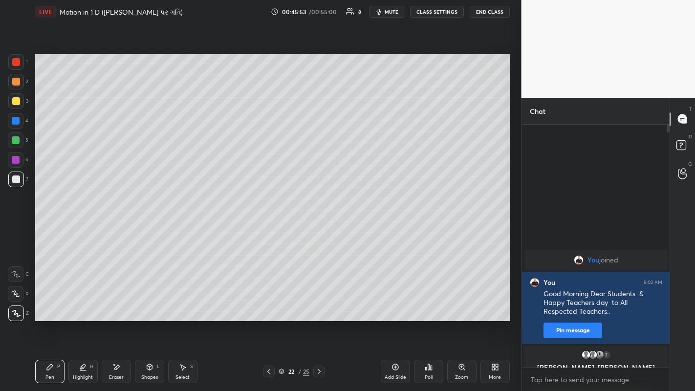
click at [17, 103] on div at bounding box center [16, 101] width 8 height 8
click at [401, 303] on div "Add Slide" at bounding box center [395, 371] width 29 height 23
click at [113, 303] on div "Eraser" at bounding box center [116, 371] width 29 height 23
click at [51, 303] on icon at bounding box center [50, 367] width 6 height 6
click at [118, 303] on div "Eraser" at bounding box center [116, 377] width 15 height 5
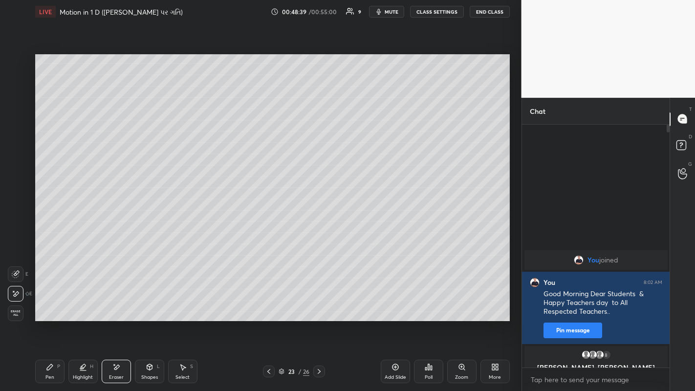
click at [56, 303] on div "Pen P" at bounding box center [49, 371] width 29 height 23
click at [148, 303] on div "Shapes L" at bounding box center [149, 371] width 29 height 23
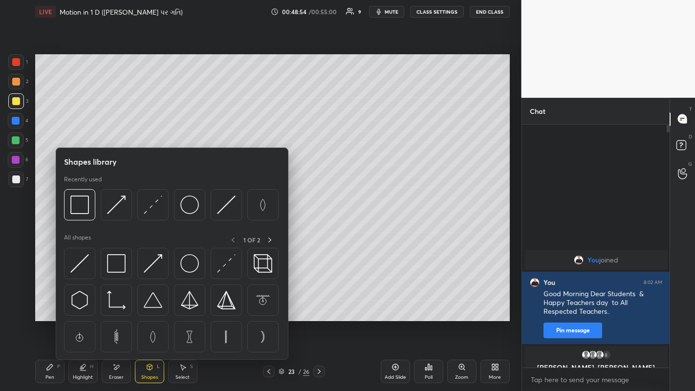
click at [82, 206] on img at bounding box center [79, 205] width 19 height 19
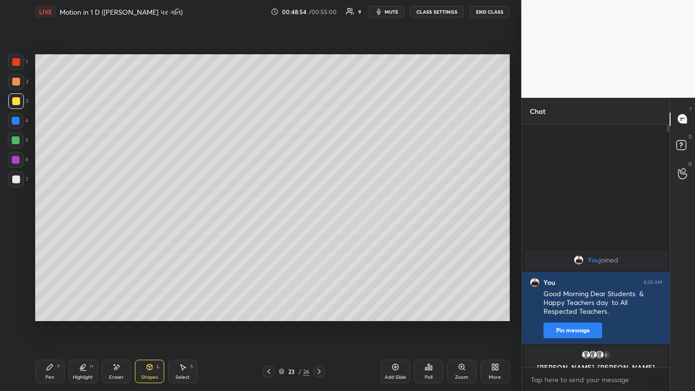
click at [18, 180] on div at bounding box center [16, 180] width 8 height 8
click at [46, 303] on div "Pen" at bounding box center [49, 377] width 9 height 5
click at [396, 303] on div "Add Slide" at bounding box center [395, 371] width 29 height 23
click at [13, 83] on div at bounding box center [16, 82] width 8 height 8
click at [269, 303] on icon at bounding box center [270, 372] width 8 height 8
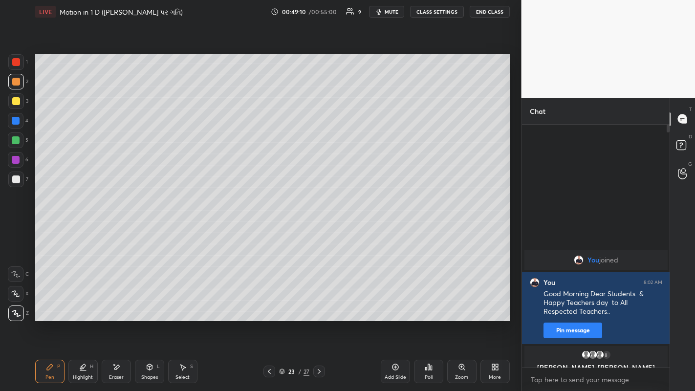
click at [319, 303] on icon at bounding box center [319, 372] width 8 height 8
click at [15, 105] on div at bounding box center [16, 101] width 8 height 8
click at [15, 85] on div at bounding box center [16, 82] width 8 height 8
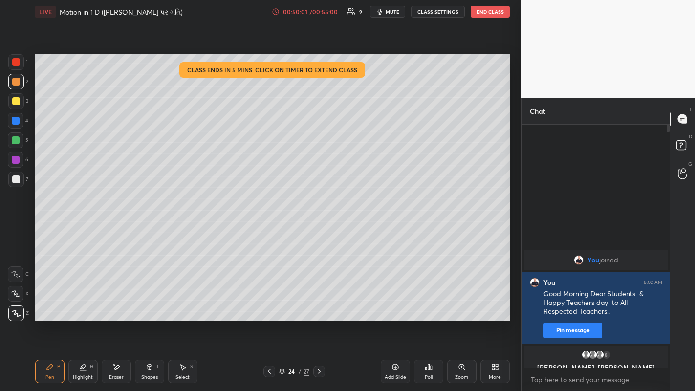
click at [15, 179] on div at bounding box center [16, 180] width 8 height 8
click at [146, 303] on div "Shapes" at bounding box center [149, 377] width 17 height 5
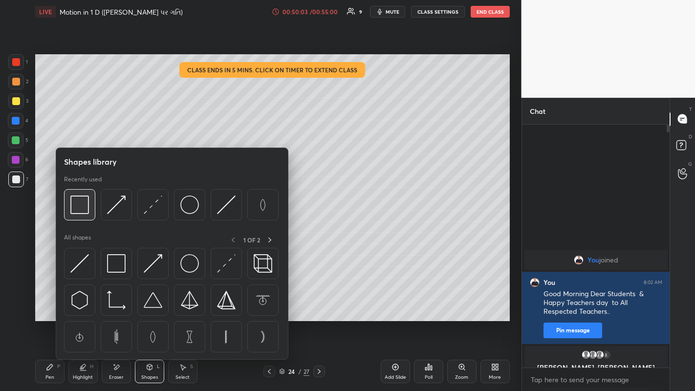
click at [82, 212] on img at bounding box center [79, 205] width 19 height 19
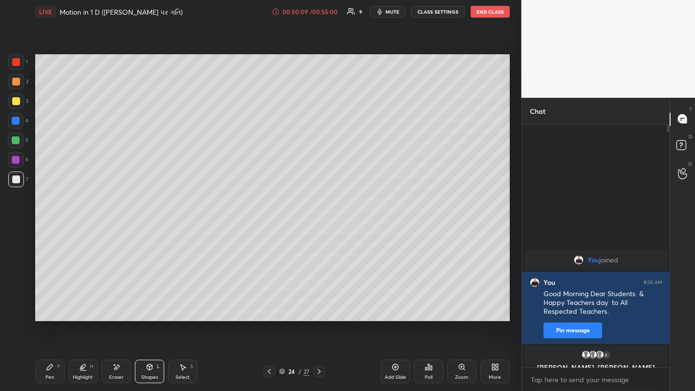
click at [49, 303] on icon at bounding box center [50, 367] width 8 height 8
click at [51, 303] on icon at bounding box center [50, 367] width 8 height 8
click at [16, 100] on div at bounding box center [16, 101] width 8 height 8
click at [269, 303] on icon at bounding box center [270, 372] width 8 height 8
click at [142, 303] on div "Shapes L" at bounding box center [149, 371] width 29 height 23
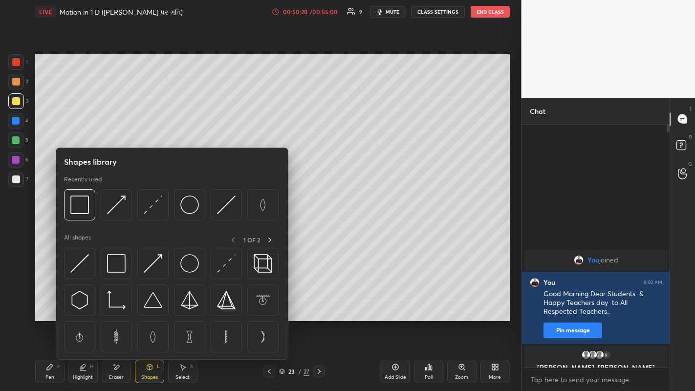
click at [79, 204] on img at bounding box center [79, 205] width 19 height 19
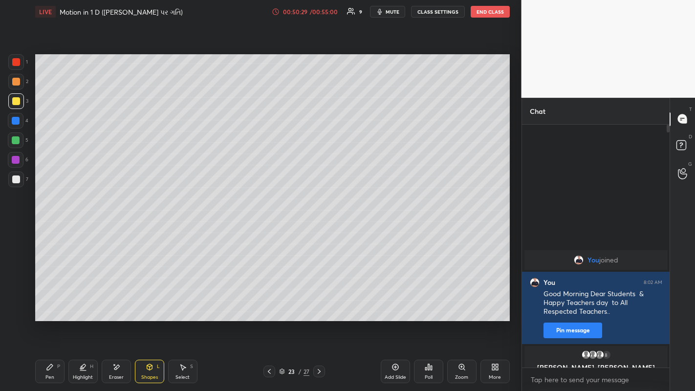
click at [18, 182] on div at bounding box center [16, 180] width 8 height 8
click at [53, 303] on div "Pen P" at bounding box center [49, 371] width 29 height 23
click at [17, 84] on div at bounding box center [16, 82] width 8 height 8
click at [319, 303] on icon at bounding box center [319, 371] width 3 height 5
click at [15, 103] on div at bounding box center [16, 101] width 8 height 8
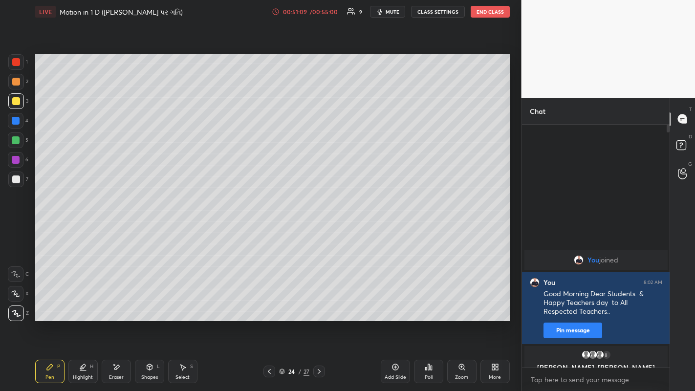
click at [14, 181] on div at bounding box center [16, 180] width 8 height 8
click at [486, 13] on button "End Class" at bounding box center [490, 12] width 39 height 12
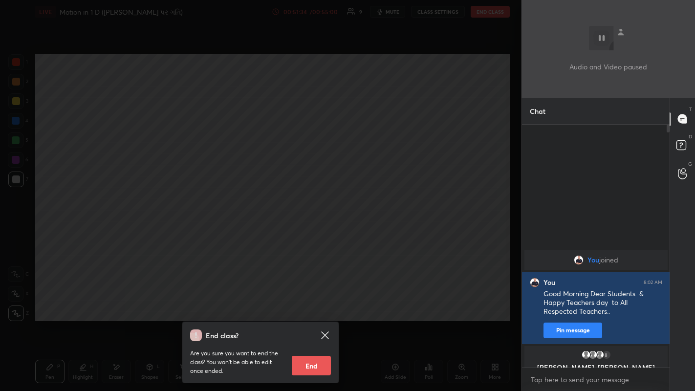
click at [315, 303] on button "End" at bounding box center [311, 366] width 39 height 20
type textarea "x"
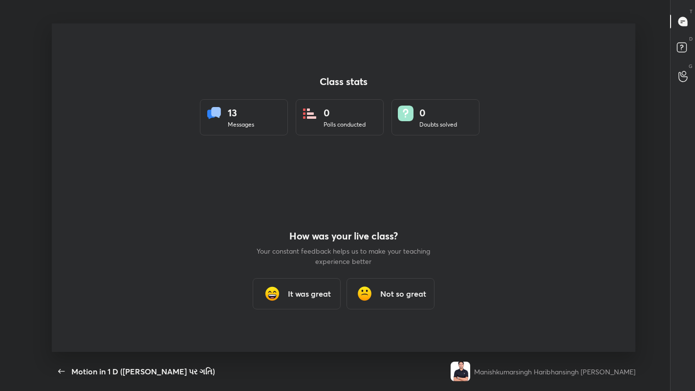
scroll to position [0, 0]
click at [403, 294] on h3 "Not so great" at bounding box center [404, 294] width 46 height 12
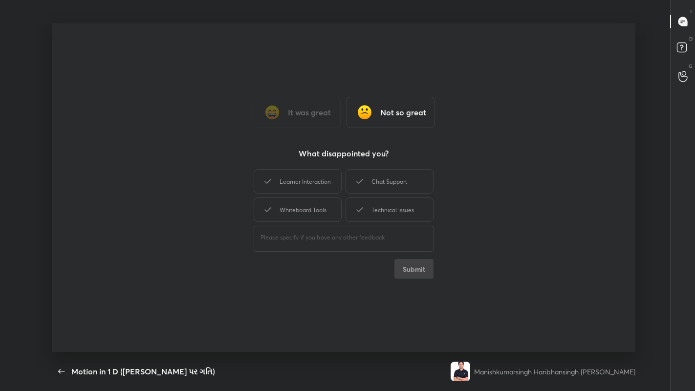
click at [374, 181] on div "Chat Support" at bounding box center [390, 181] width 88 height 24
click at [408, 274] on button "Submit" at bounding box center [414, 269] width 39 height 20
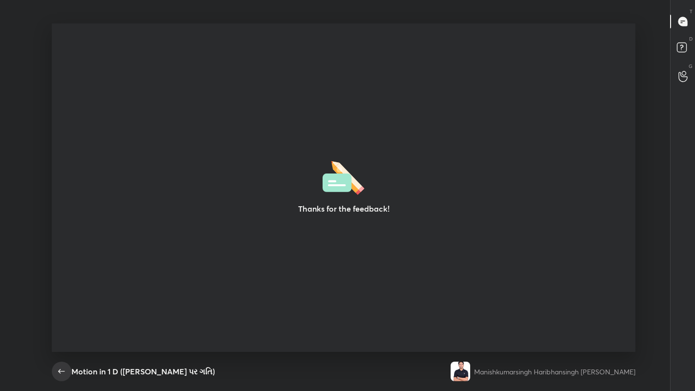
click at [58, 303] on icon "button" at bounding box center [62, 372] width 12 height 12
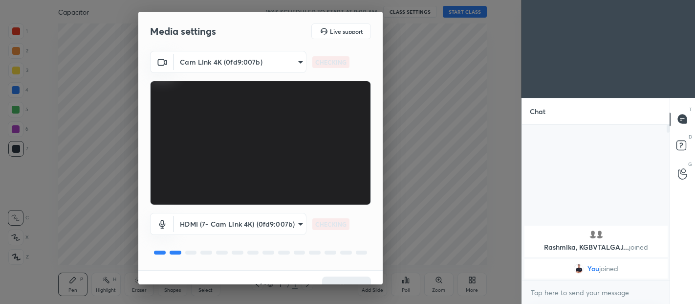
scroll to position [17, 0]
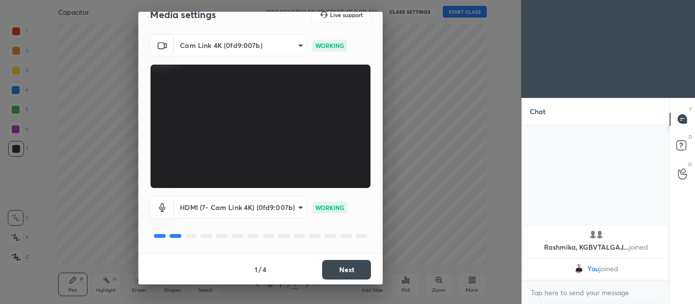
click at [346, 271] on button "Next" at bounding box center [346, 270] width 49 height 20
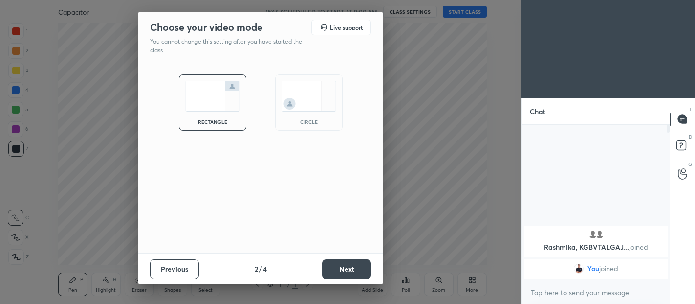
scroll to position [0, 0]
click at [343, 270] on button "Next" at bounding box center [346, 269] width 49 height 20
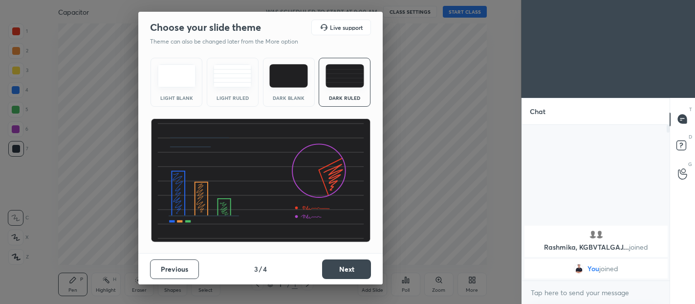
click at [338, 88] on div "Dark Ruled" at bounding box center [345, 82] width 52 height 49
click at [350, 269] on button "Next" at bounding box center [346, 269] width 49 height 20
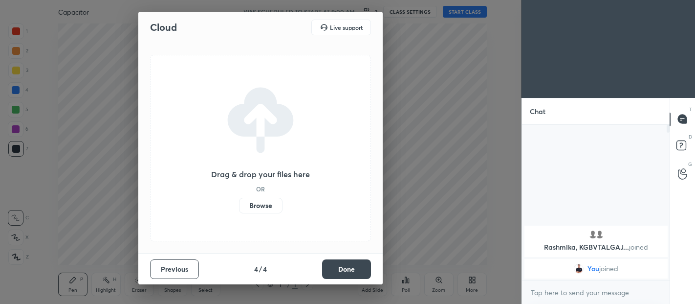
click at [354, 266] on button "Done" at bounding box center [346, 269] width 49 height 20
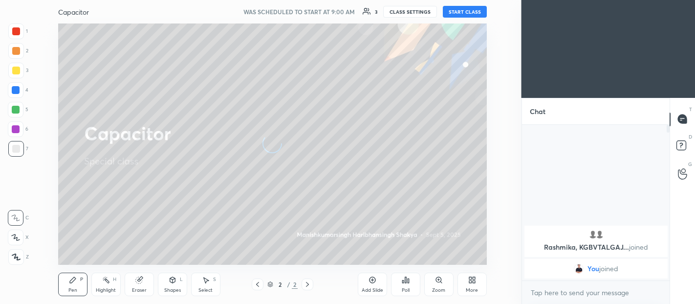
click at [460, 11] on button "START CLASS" at bounding box center [465, 12] width 44 height 12
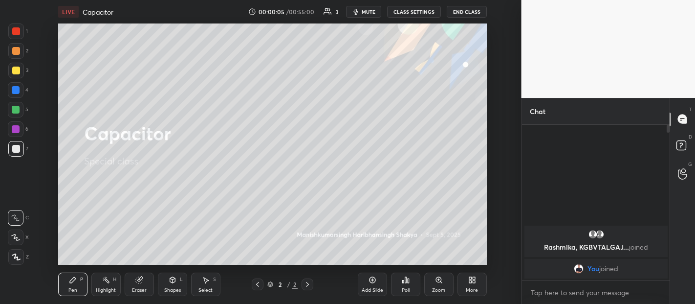
click at [587, 296] on body "1 2 3 4 5 6 7 C X Z C X Z E E Erase all H H LIVE Capacitor 00:00:05 / 00:55:00 …" at bounding box center [347, 152] width 695 height 304
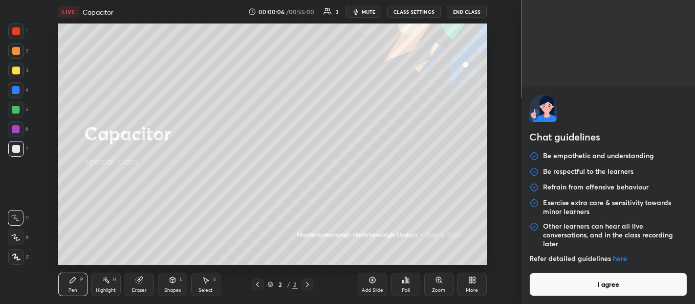
click at [582, 282] on button "I agree" at bounding box center [609, 283] width 158 height 23
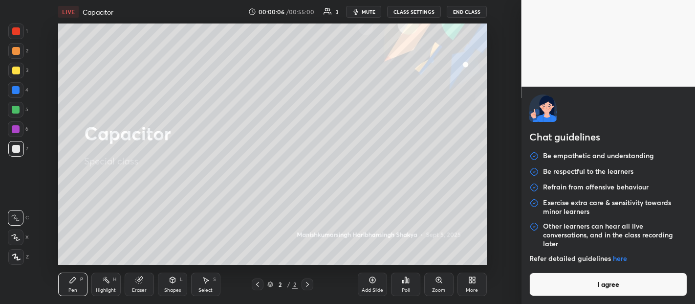
type textarea "x"
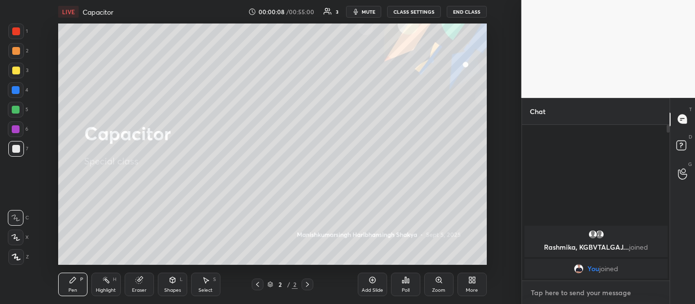
type textarea "G"
type textarea "x"
type textarea "Go"
type textarea "x"
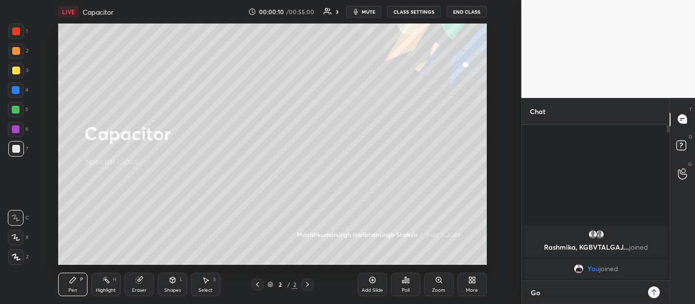
type textarea "Goo"
type textarea "x"
type textarea "Good"
type textarea "x"
type textarea "Good"
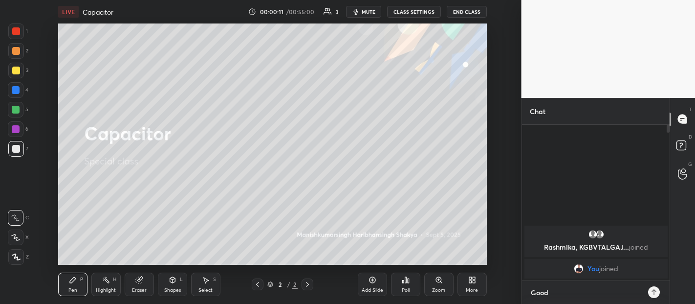
type textarea "x"
type textarea "Good M"
type textarea "x"
type textarea "Good Mo"
type textarea "x"
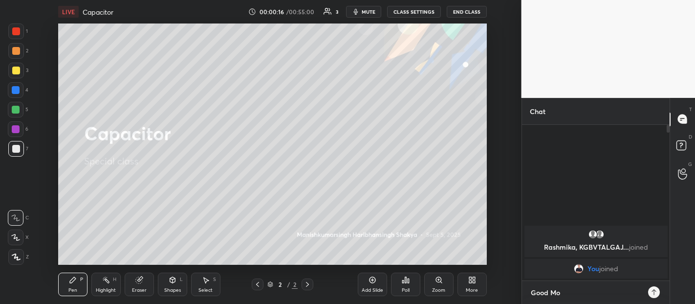
type textarea "Good Morning"
type textarea "x"
type textarea "Good Morning Dear"
type textarea "x"
type textarea "Good Morning Dear Students"
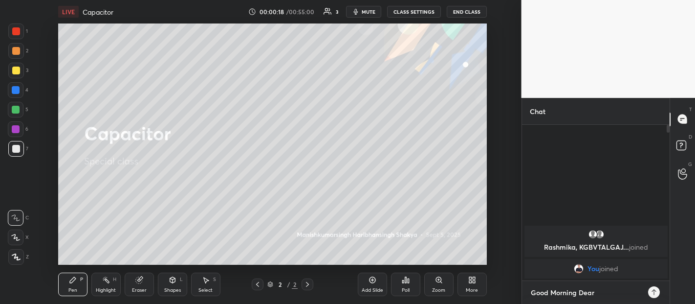
type textarea "x"
type textarea "Good Morning Dear Students."
type textarea "x"
type textarea "Good Morning Dear Students.."
type textarea "x"
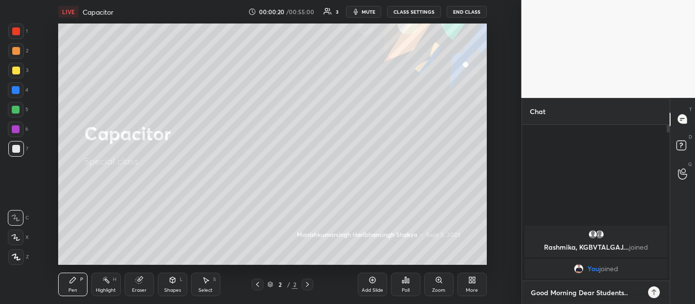
type textarea "Good Morning Dear Students..."
type textarea "x"
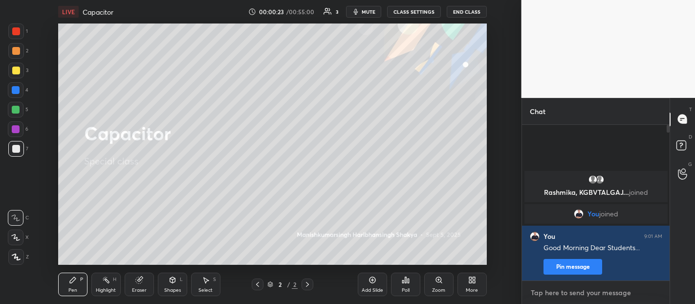
type textarea "H"
type textarea "x"
type textarea "Ha"
type textarea "x"
type textarea "Hap"
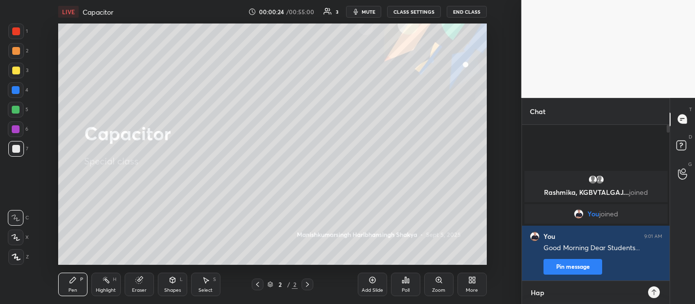
type textarea "x"
type textarea "Happ"
type textarea "x"
type textarea "Happy"
type textarea "x"
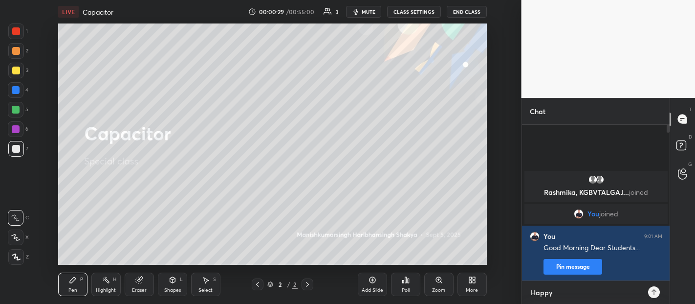
type textarea "Happy T"
type textarea "x"
type textarea "Happy Te"
type textarea "x"
type textarea "Happy Tea"
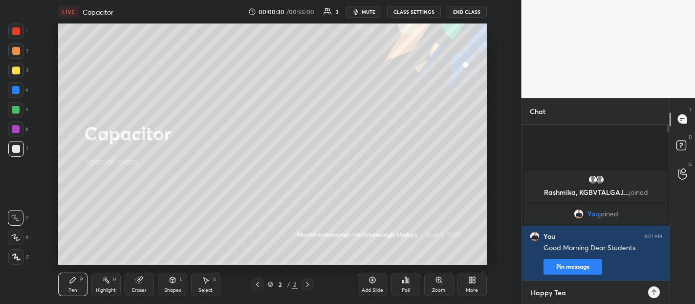
type textarea "x"
type textarea "Happy Teac"
type textarea "x"
type textarea "Happy Teachers"
type textarea "x"
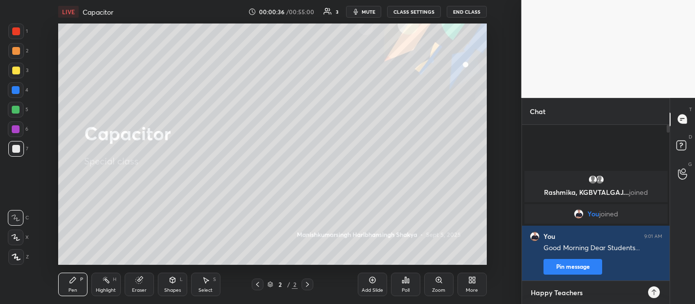
type textarea "Happy Teachers day"
type textarea "x"
type textarea "Happy Teachers day to"
type textarea "x"
type textarea "Happy Teachers day to a"
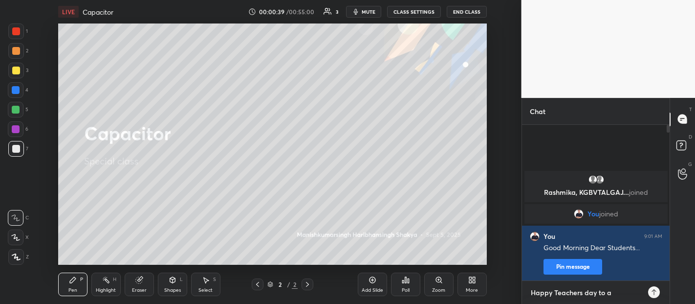
type textarea "x"
type textarea "Happy Teachers day to al"
type textarea "x"
type textarea "Happy Teachers day to all"
type textarea "x"
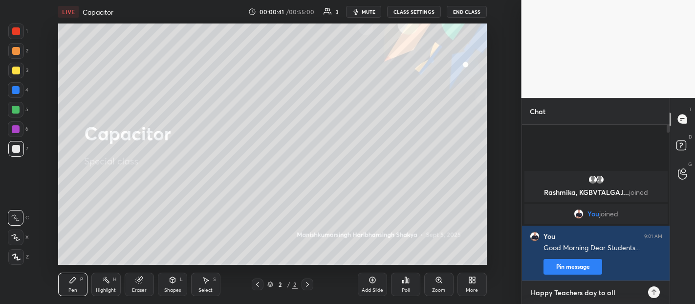
type textarea "Happy Teachers day to all"
type textarea "x"
type textarea "Happy Teachers day to all r"
type textarea "x"
type textarea "Happy Teachers day to all re"
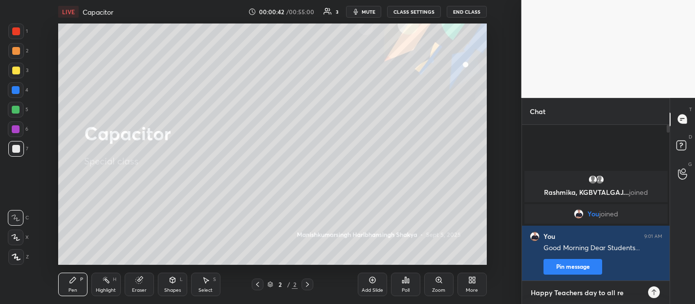
type textarea "x"
type textarea "Happy Teachers day to all res"
type textarea "x"
type textarea "Happy Teachers day to all resp"
type textarea "x"
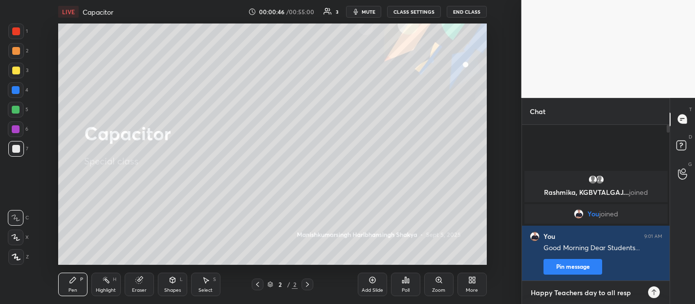
type textarea "Happy Teachers day to all respe"
type textarea "x"
type textarea "Happy Teachers day to all respec"
type textarea "x"
type textarea "Happy Teachers day to all respect"
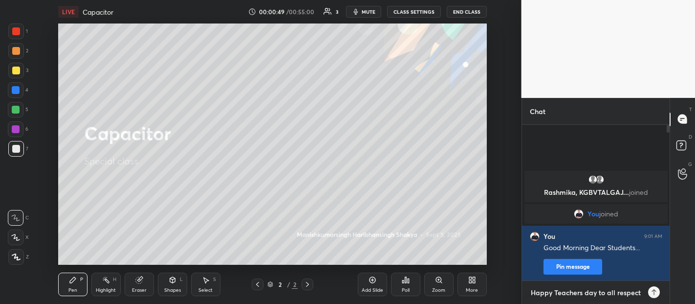
type textarea "x"
type textarea "Happy Teachers day to all respecte"
type textarea "x"
type textarea "Happy Teachers day to all respected"
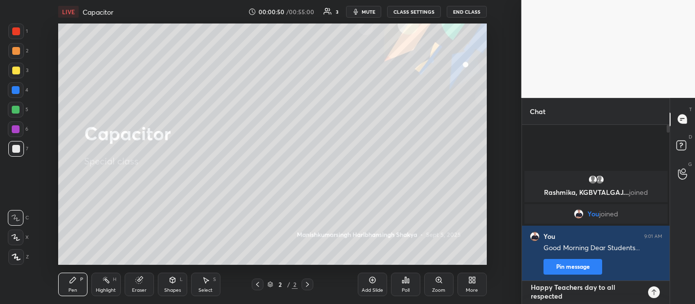
type textarea "x"
type textarea "Happy Teachers day to all respected"
type textarea "x"
type textarea "Happy Teachers day to all respected t"
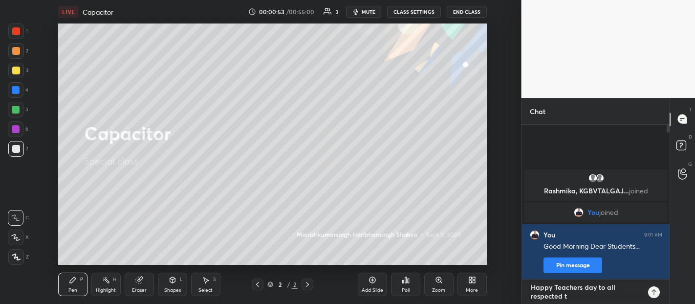
type textarea "x"
type textarea "Happy Teachers day to all respected te"
type textarea "x"
type textarea "Happy Teachers day to all respected tea"
type textarea "x"
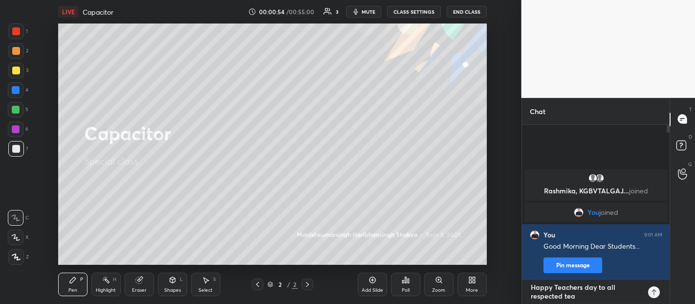
type textarea "Happy Teachers day to all respected teac"
type textarea "x"
type textarea "Happy Teachers day to all respected teachers"
type textarea "x"
type textarea "Happy Teachers day to all respected teachers."
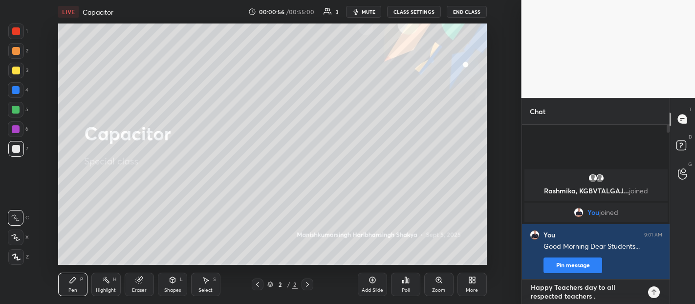
type textarea "x"
type textarea "Happy Teachers day to all respected teachers.."
type textarea "x"
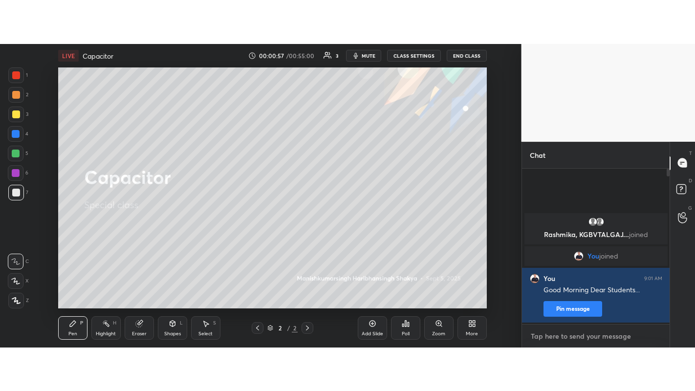
scroll to position [153, 145]
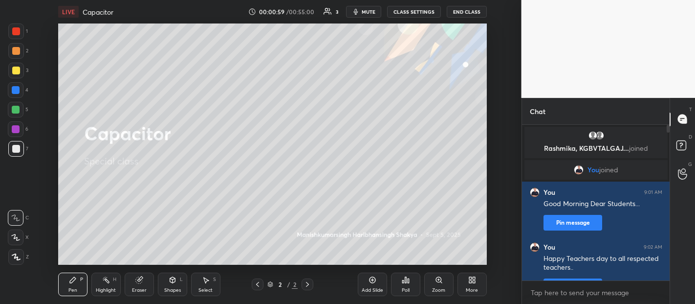
click at [473, 282] on icon at bounding box center [474, 281] width 2 height 2
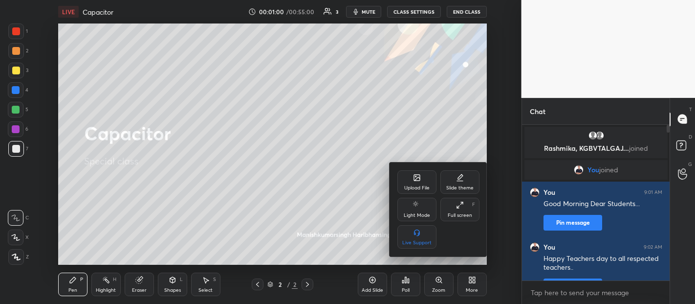
click at [461, 213] on div "Full screen" at bounding box center [460, 215] width 24 height 5
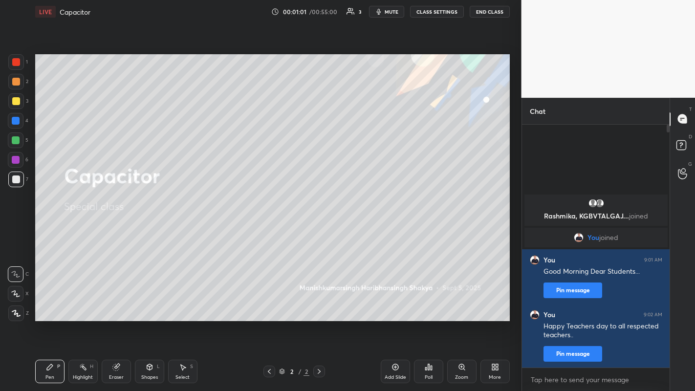
scroll to position [264, 145]
click at [17, 303] on icon at bounding box center [16, 314] width 8 height 6
click at [12, 86] on div at bounding box center [16, 82] width 16 height 16
click at [391, 303] on div "Add Slide" at bounding box center [396, 377] width 22 height 5
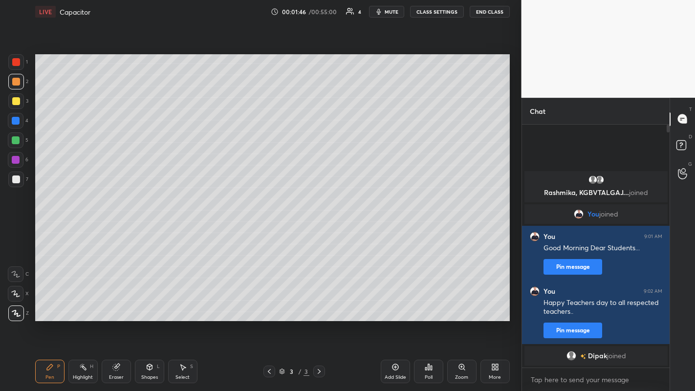
click at [13, 103] on div at bounding box center [16, 101] width 8 height 8
click at [14, 181] on div at bounding box center [16, 180] width 8 height 8
click at [12, 88] on div at bounding box center [16, 82] width 16 height 16
click at [17, 100] on div at bounding box center [16, 101] width 8 height 8
click at [14, 182] on div at bounding box center [16, 180] width 8 height 8
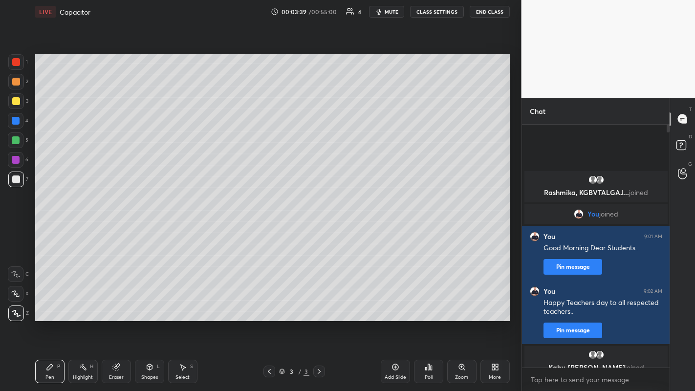
click at [395, 303] on icon at bounding box center [396, 367] width 8 height 8
click at [14, 83] on div at bounding box center [16, 82] width 8 height 8
click at [17, 104] on div at bounding box center [16, 101] width 8 height 8
click at [401, 303] on div "Add Slide" at bounding box center [395, 371] width 29 height 23
click at [15, 84] on div at bounding box center [16, 82] width 8 height 8
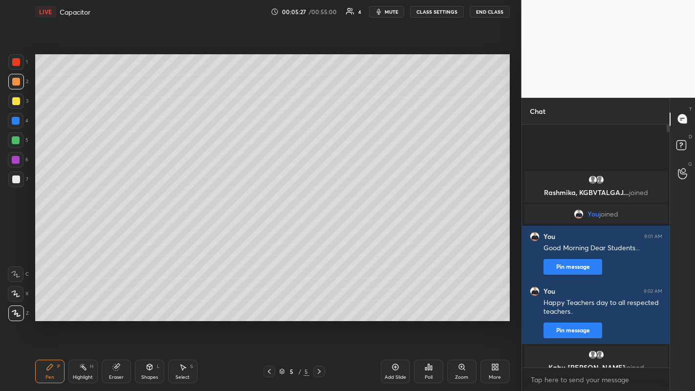
click at [13, 102] on div at bounding box center [16, 101] width 8 height 8
click at [141, 303] on div "Shapes L" at bounding box center [149, 371] width 29 height 23
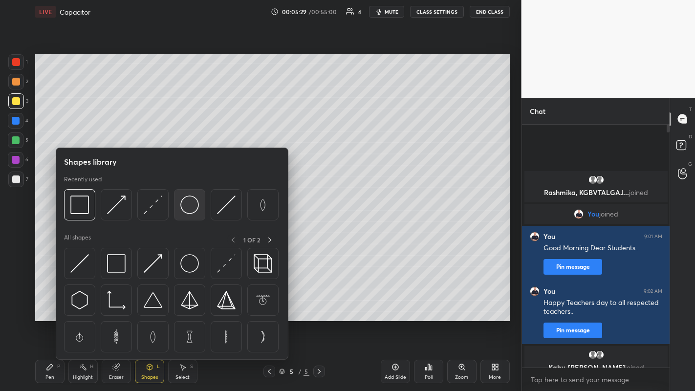
click at [183, 206] on img at bounding box center [189, 205] width 19 height 19
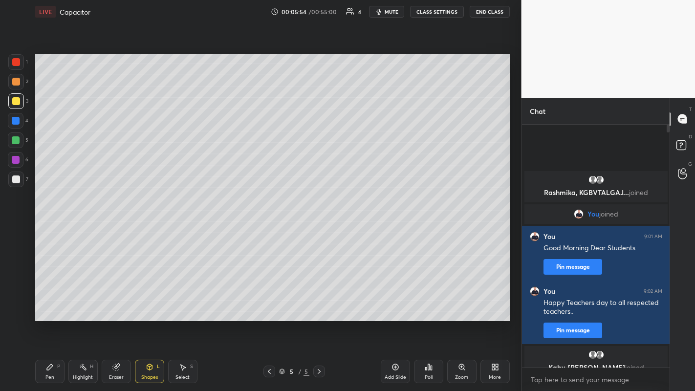
click at [81, 303] on div "Highlight" at bounding box center [83, 377] width 20 height 5
click at [15, 303] on icon at bounding box center [16, 314] width 8 height 8
click at [15, 181] on div at bounding box center [16, 180] width 8 height 8
click at [50, 303] on icon at bounding box center [50, 367] width 8 height 8
click at [150, 303] on div "Shapes" at bounding box center [149, 377] width 17 height 5
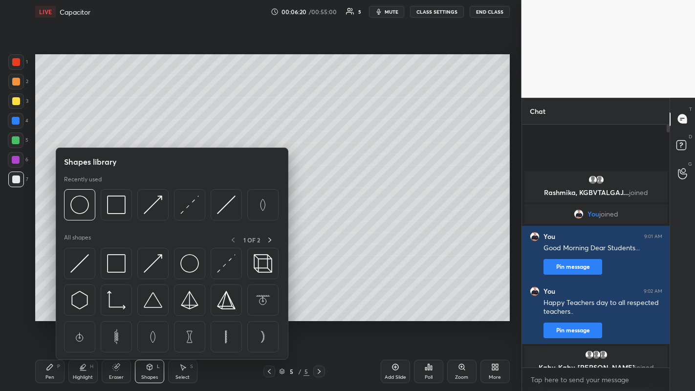
click at [153, 208] on img at bounding box center [153, 205] width 19 height 19
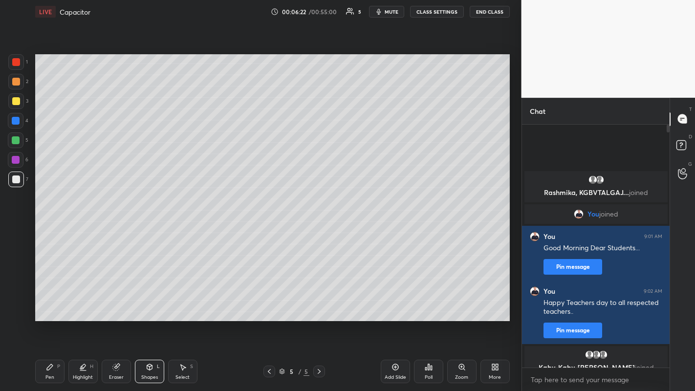
click at [18, 142] on div at bounding box center [16, 140] width 8 height 8
click at [81, 303] on div "Highlight H" at bounding box center [82, 371] width 29 height 23
click at [151, 303] on div "Shapes" at bounding box center [149, 377] width 17 height 5
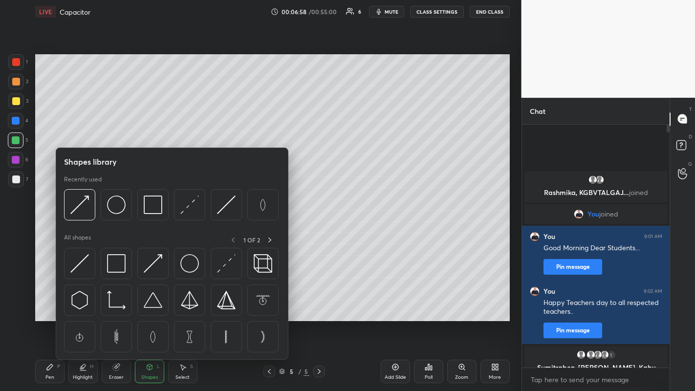
click at [115, 206] on img at bounding box center [116, 205] width 19 height 19
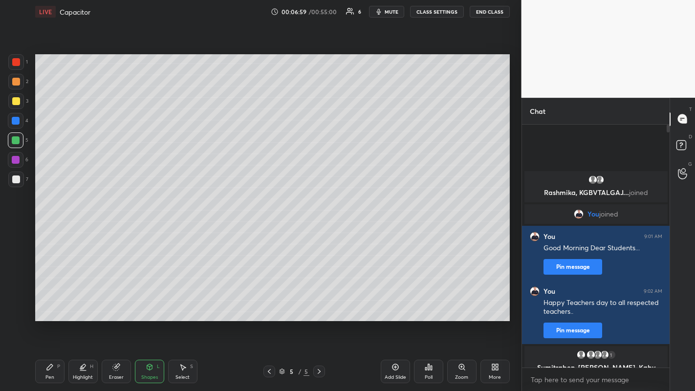
click at [19, 101] on div at bounding box center [16, 101] width 8 height 8
click at [87, 303] on div "Highlight H" at bounding box center [82, 371] width 29 height 23
click at [156, 303] on div "Shapes" at bounding box center [149, 377] width 17 height 5
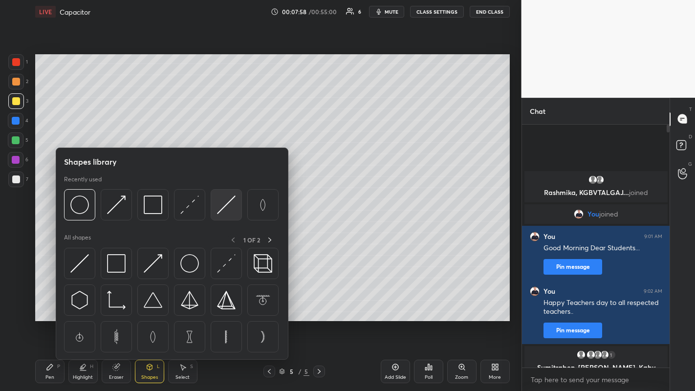
click at [225, 209] on img at bounding box center [226, 205] width 19 height 19
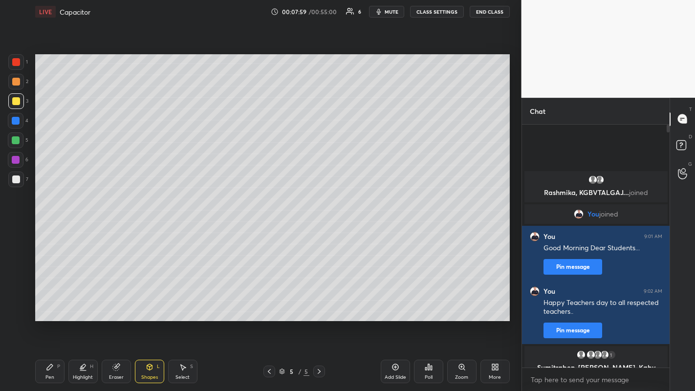
click at [16, 182] on div at bounding box center [16, 180] width 8 height 8
click at [52, 303] on div "Pen" at bounding box center [49, 377] width 9 height 5
click at [13, 84] on div at bounding box center [16, 82] width 8 height 8
click at [16, 182] on div at bounding box center [16, 180] width 8 height 8
click at [397, 303] on icon at bounding box center [396, 367] width 8 height 8
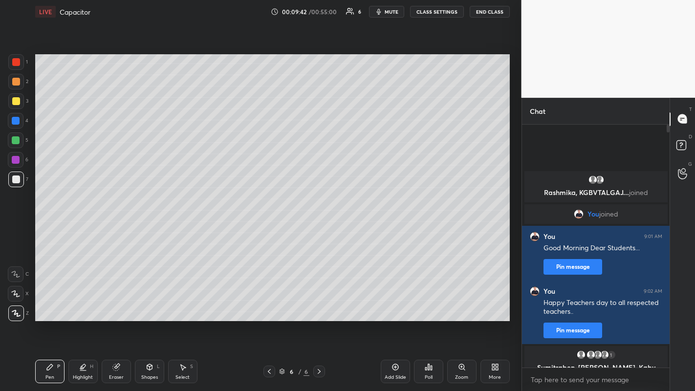
click at [16, 83] on div at bounding box center [16, 82] width 8 height 8
click at [19, 103] on div at bounding box center [16, 101] width 8 height 8
click at [12, 175] on div at bounding box center [16, 180] width 16 height 16
click at [18, 103] on div at bounding box center [16, 101] width 8 height 8
click at [17, 182] on div at bounding box center [16, 180] width 8 height 8
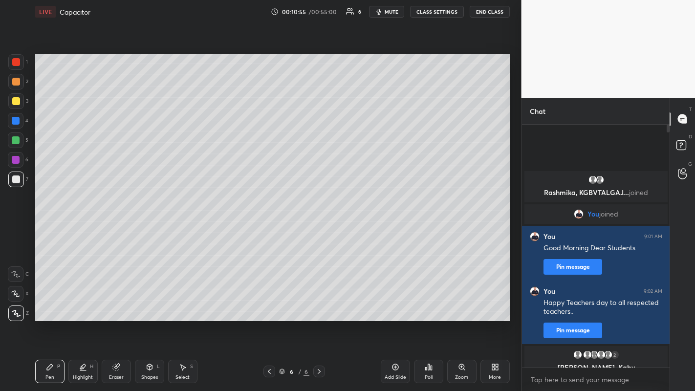
click at [13, 86] on div at bounding box center [16, 82] width 16 height 16
click at [265, 303] on div at bounding box center [270, 372] width 12 height 12
click at [12, 106] on div at bounding box center [16, 101] width 16 height 16
click at [320, 303] on div at bounding box center [320, 372] width 12 height 12
click at [269, 303] on icon at bounding box center [269, 371] width 3 height 5
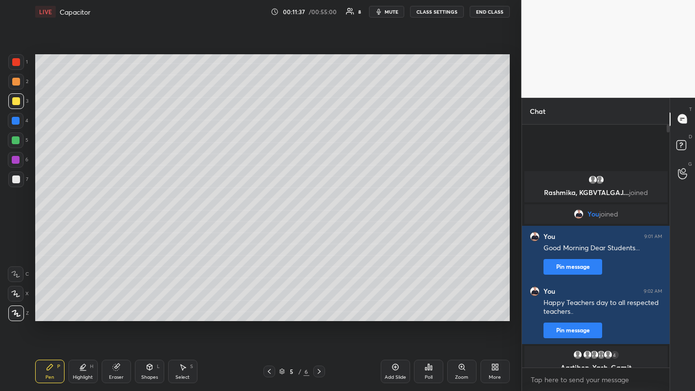
click at [319, 303] on icon at bounding box center [319, 372] width 8 height 8
click at [398, 303] on icon at bounding box center [396, 367] width 8 height 8
click at [116, 303] on div "Eraser" at bounding box center [116, 377] width 15 height 5
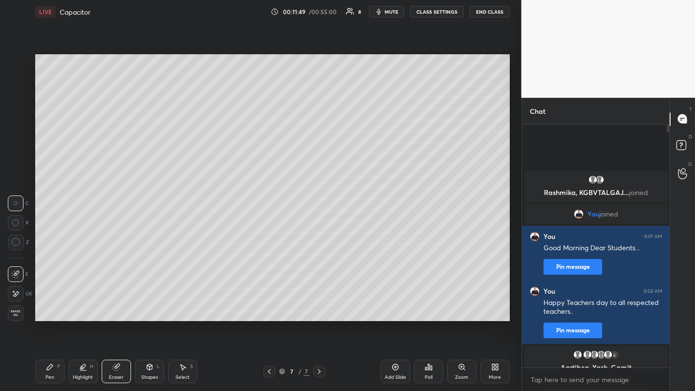
click at [51, 303] on div "Pen P" at bounding box center [49, 371] width 29 height 23
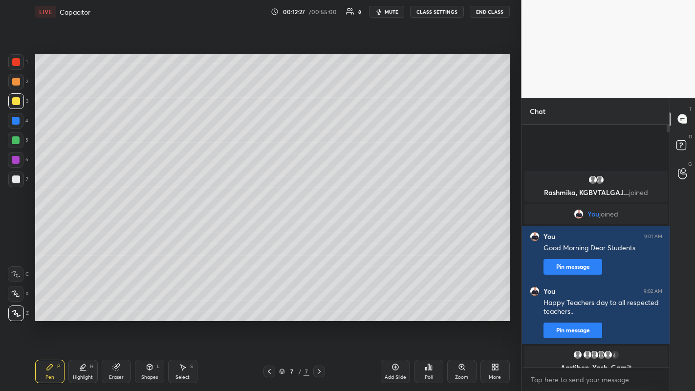
click at [19, 183] on div at bounding box center [16, 180] width 8 height 8
click at [16, 102] on div at bounding box center [16, 101] width 8 height 8
click at [17, 82] on div at bounding box center [16, 82] width 8 height 8
click at [269, 303] on icon at bounding box center [270, 372] width 8 height 8
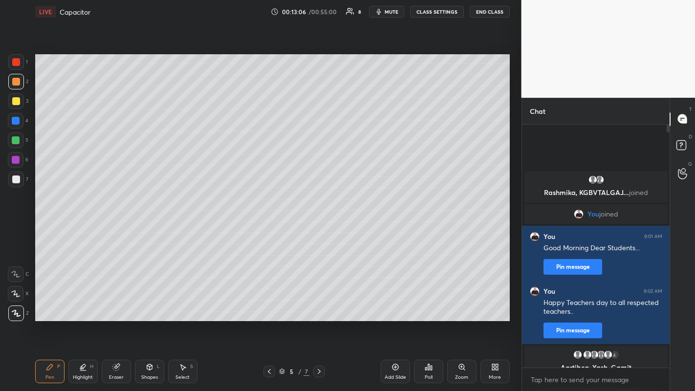
click at [319, 303] on icon at bounding box center [319, 372] width 8 height 8
click at [112, 303] on div "Eraser" at bounding box center [116, 371] width 29 height 23
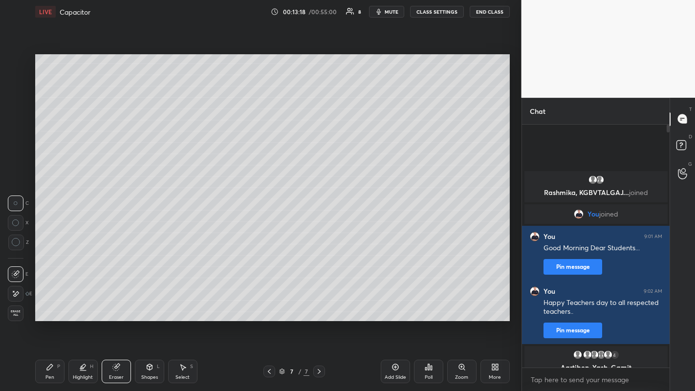
click at [17, 294] on icon at bounding box center [16, 293] width 5 height 5
click at [48, 303] on div "Pen P" at bounding box center [49, 371] width 29 height 23
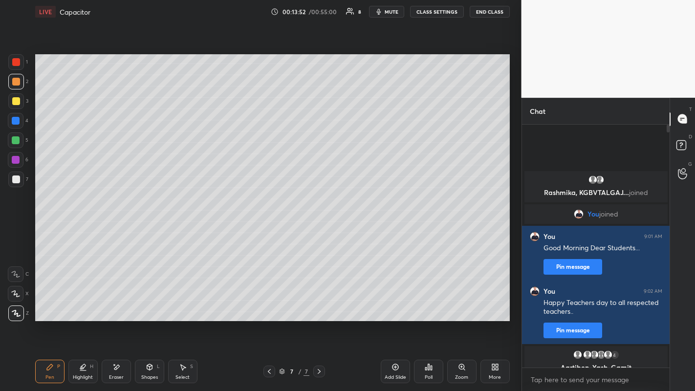
click at [394, 303] on div "Add Slide" at bounding box center [396, 377] width 22 height 5
click at [19, 100] on div at bounding box center [16, 101] width 8 height 8
click at [269, 303] on icon at bounding box center [270, 372] width 8 height 8
click at [318, 303] on icon at bounding box center [319, 372] width 8 height 8
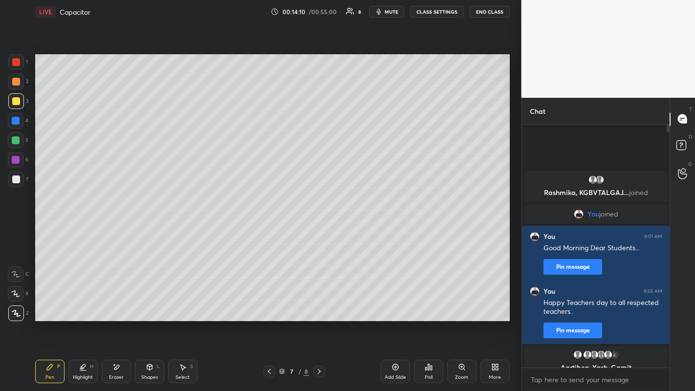
click at [318, 303] on icon at bounding box center [319, 372] width 8 height 8
click at [17, 82] on div at bounding box center [16, 82] width 8 height 8
click at [16, 180] on div at bounding box center [16, 180] width 8 height 8
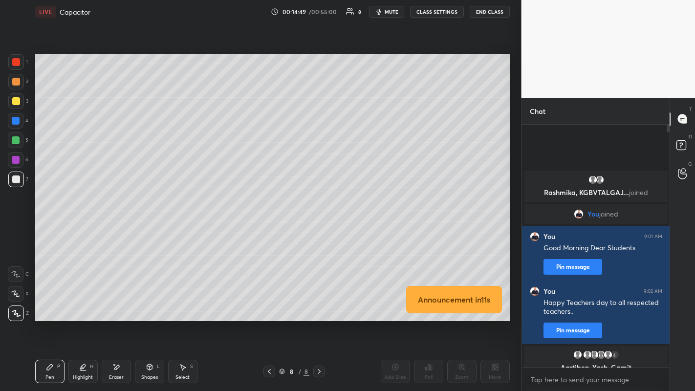
click at [12, 89] on div at bounding box center [16, 82] width 16 height 16
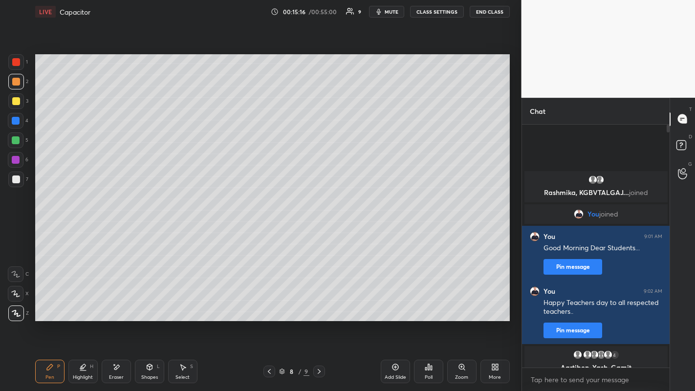
click at [269, 303] on icon at bounding box center [269, 371] width 3 height 5
click at [270, 303] on icon at bounding box center [270, 372] width 8 height 8
click at [265, 303] on div at bounding box center [270, 372] width 12 height 12
click at [319, 303] on icon at bounding box center [319, 371] width 3 height 5
click at [318, 303] on icon at bounding box center [319, 372] width 8 height 8
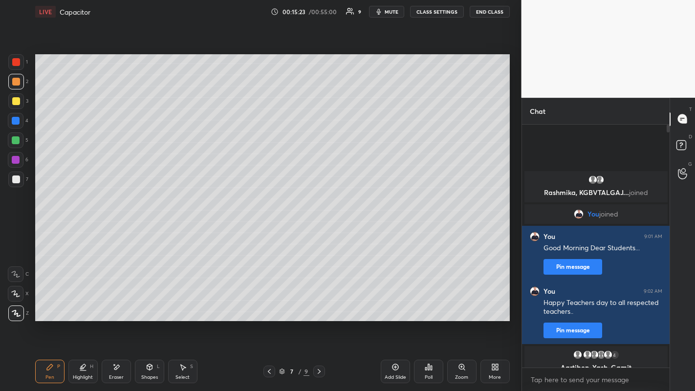
click at [318, 303] on icon at bounding box center [319, 372] width 8 height 8
click at [119, 303] on div "Eraser" at bounding box center [116, 371] width 29 height 23
click at [394, 303] on div "Add Slide" at bounding box center [395, 371] width 29 height 23
click at [53, 303] on div "Pen P" at bounding box center [49, 371] width 29 height 23
click at [17, 101] on div at bounding box center [16, 101] width 8 height 8
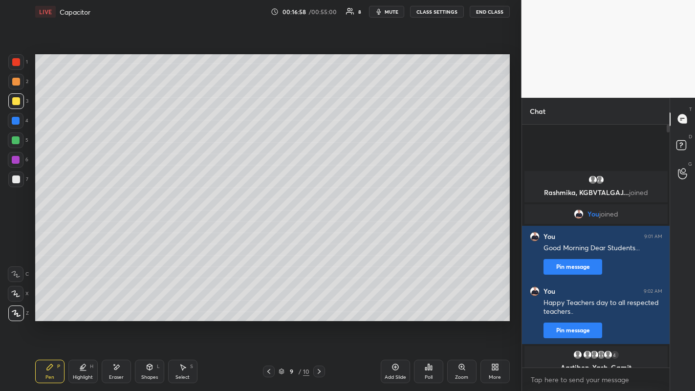
click at [17, 177] on div at bounding box center [16, 180] width 8 height 8
click at [15, 83] on div at bounding box center [16, 82] width 8 height 8
click at [269, 303] on icon at bounding box center [269, 372] width 8 height 8
click at [264, 303] on div at bounding box center [269, 372] width 12 height 12
click at [265, 303] on div at bounding box center [269, 372] width 12 height 12
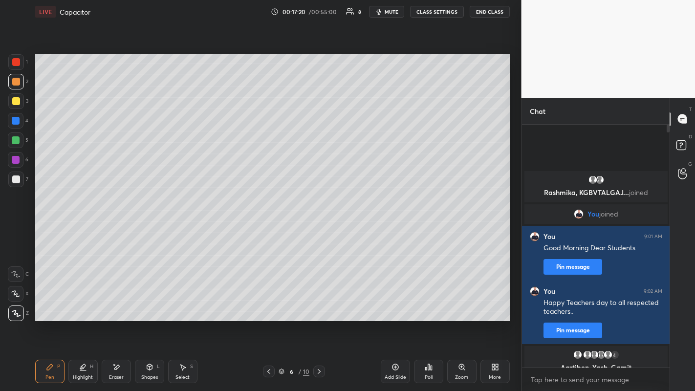
click at [269, 303] on icon at bounding box center [269, 372] width 8 height 8
click at [319, 303] on icon at bounding box center [319, 372] width 8 height 8
click at [319, 303] on div at bounding box center [320, 372] width 12 height 12
click at [319, 303] on icon at bounding box center [319, 372] width 8 height 8
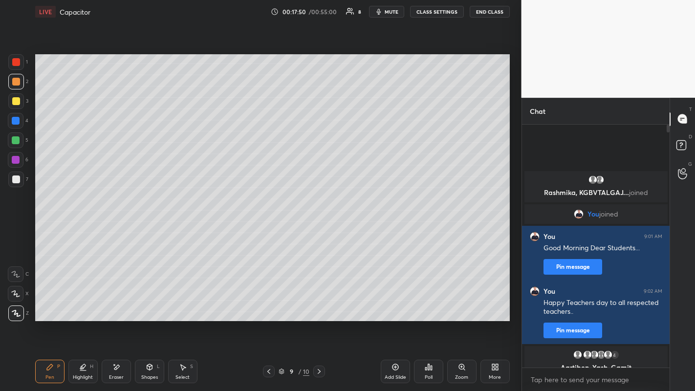
click at [397, 303] on div "Add Slide" at bounding box center [395, 371] width 29 height 23
click at [15, 102] on div at bounding box center [16, 101] width 8 height 8
click at [16, 182] on div at bounding box center [16, 180] width 8 height 8
click at [15, 82] on div at bounding box center [16, 82] width 8 height 8
click at [395, 303] on icon at bounding box center [395, 367] width 3 height 3
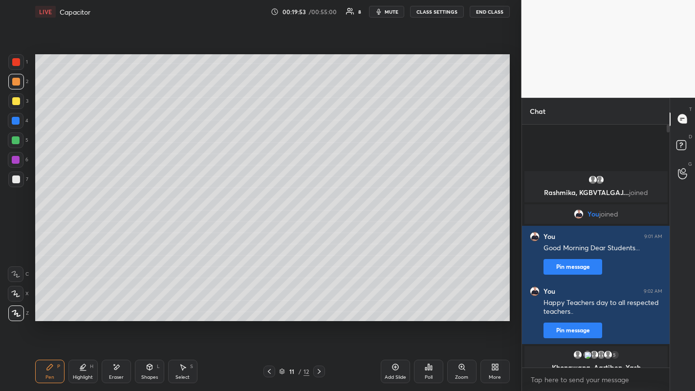
click at [269, 303] on icon at bounding box center [270, 372] width 8 height 8
click at [319, 303] on icon at bounding box center [319, 371] width 3 height 5
click at [319, 303] on icon at bounding box center [319, 372] width 8 height 8
click at [269, 303] on icon at bounding box center [269, 371] width 3 height 5
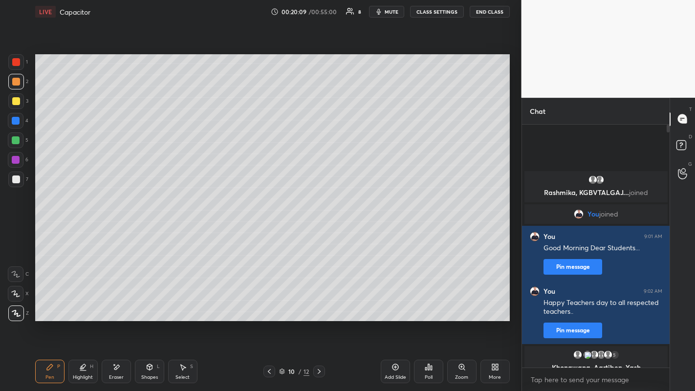
click at [319, 303] on icon at bounding box center [319, 372] width 8 height 8
click at [119, 303] on div "Eraser" at bounding box center [116, 377] width 15 height 5
click at [50, 303] on div "Pen P" at bounding box center [49, 371] width 29 height 23
click at [22, 103] on div at bounding box center [16, 101] width 16 height 16
click at [16, 179] on div at bounding box center [16, 180] width 8 height 8
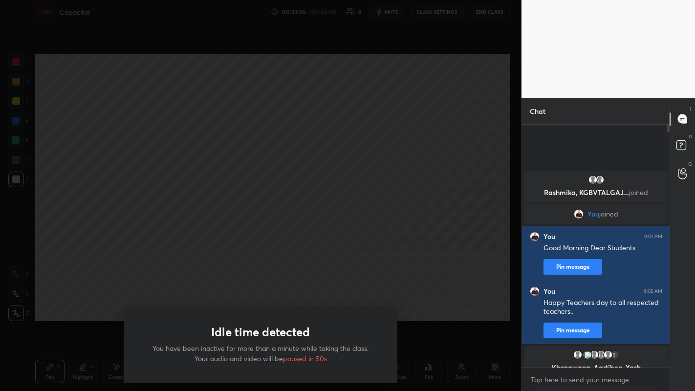
click at [343, 252] on div "Idle time detected You have been inactive for more than a minute while taking t…" at bounding box center [261, 195] width 522 height 391
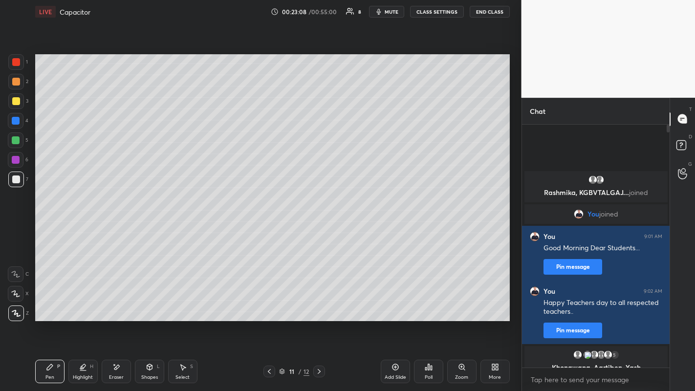
click at [392, 303] on div "Add Slide" at bounding box center [395, 371] width 29 height 23
click at [13, 81] on div at bounding box center [16, 82] width 8 height 8
click at [20, 101] on div at bounding box center [16, 101] width 16 height 16
click at [123, 303] on div "Eraser" at bounding box center [116, 371] width 29 height 23
click at [150, 303] on div "Shapes" at bounding box center [149, 377] width 17 height 5
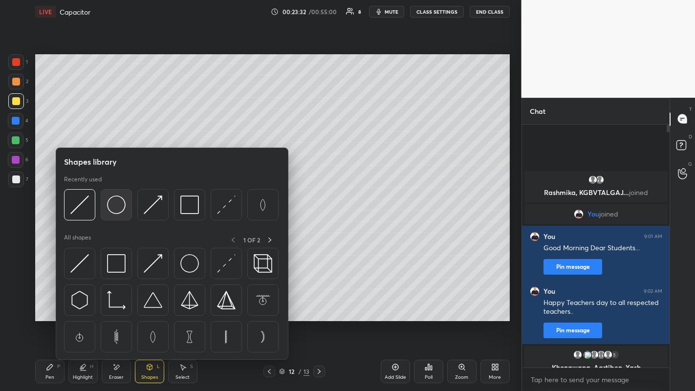
click at [116, 208] on img at bounding box center [116, 205] width 19 height 19
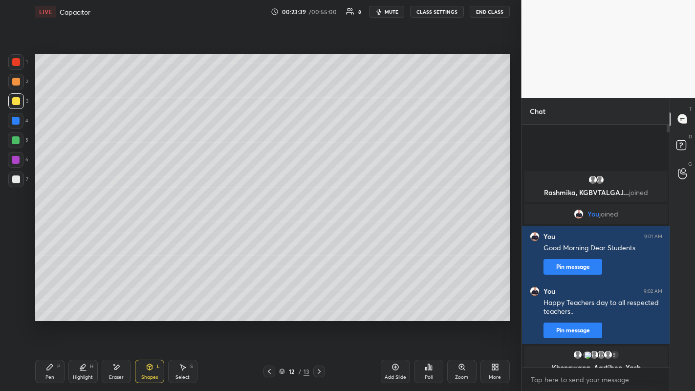
click at [150, 303] on icon at bounding box center [150, 367] width 8 height 8
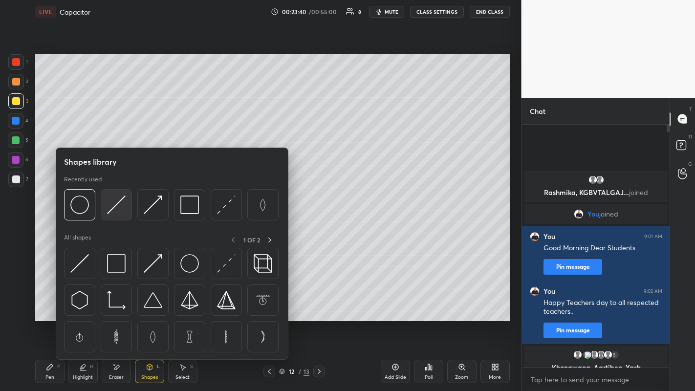
click at [115, 208] on img at bounding box center [116, 205] width 19 height 19
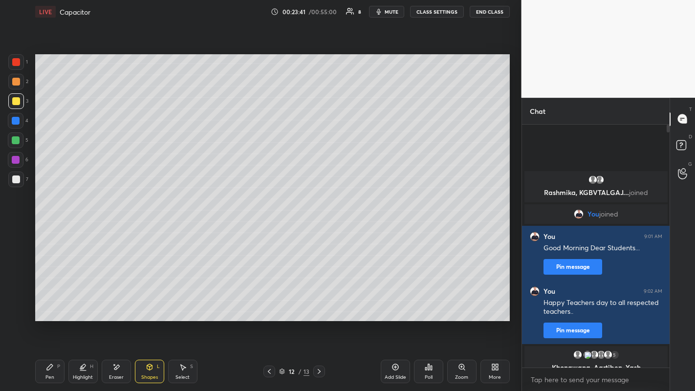
click at [17, 181] on div at bounding box center [16, 180] width 8 height 8
click at [52, 303] on div "Pen" at bounding box center [49, 377] width 9 height 5
click at [15, 103] on div at bounding box center [16, 101] width 8 height 8
click at [20, 176] on div at bounding box center [16, 180] width 16 height 16
click at [269, 303] on icon at bounding box center [269, 371] width 3 height 5
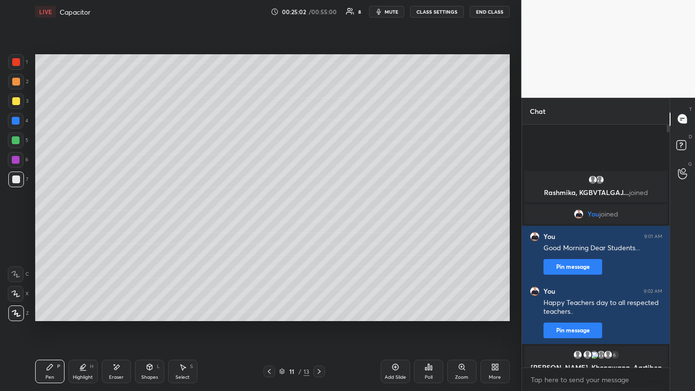
click at [318, 303] on icon at bounding box center [319, 372] width 8 height 8
click at [18, 101] on div at bounding box center [16, 101] width 8 height 8
click at [17, 181] on div at bounding box center [16, 180] width 8 height 8
click at [395, 303] on icon at bounding box center [396, 367] width 8 height 8
click at [19, 84] on div at bounding box center [16, 82] width 8 height 8
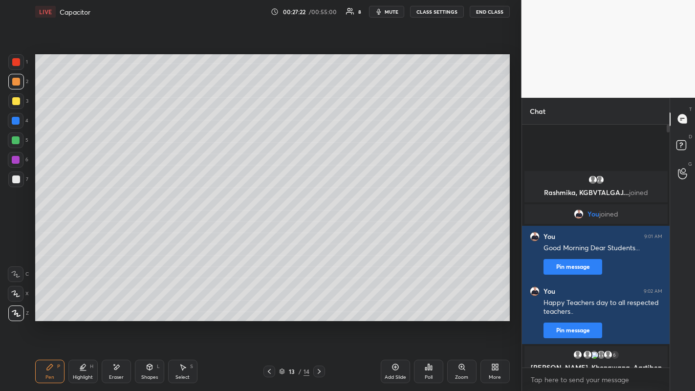
click at [14, 179] on div at bounding box center [16, 180] width 8 height 8
click at [16, 84] on div at bounding box center [16, 82] width 8 height 8
click at [16, 100] on div at bounding box center [16, 101] width 8 height 8
click at [269, 303] on icon at bounding box center [270, 372] width 8 height 8
click at [319, 303] on icon at bounding box center [319, 372] width 8 height 8
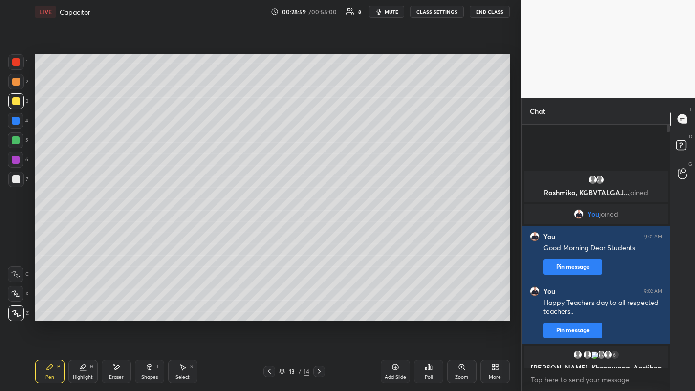
click at [14, 183] on div at bounding box center [16, 180] width 8 height 8
click at [319, 303] on icon at bounding box center [319, 372] width 8 height 8
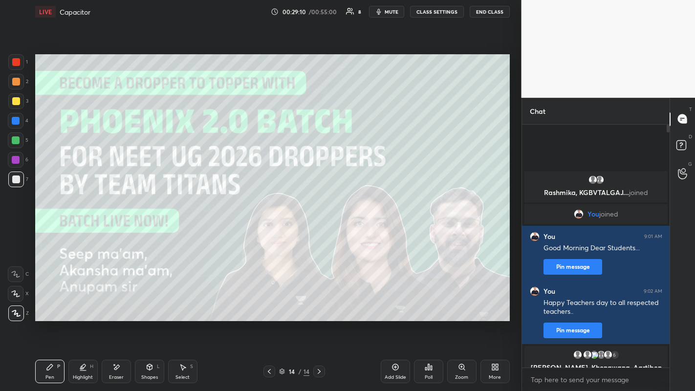
click at [269, 303] on div at bounding box center [270, 372] width 12 height 12
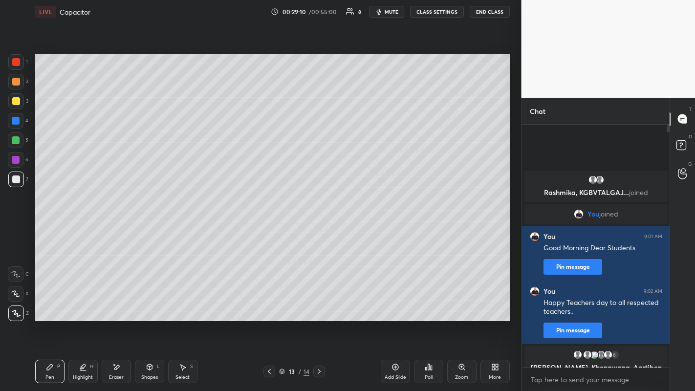
click at [390, 303] on div "Add Slide" at bounding box center [395, 371] width 29 height 23
click at [17, 85] on div at bounding box center [16, 82] width 8 height 8
click at [15, 179] on div at bounding box center [16, 180] width 8 height 8
click at [15, 98] on div at bounding box center [16, 101] width 8 height 8
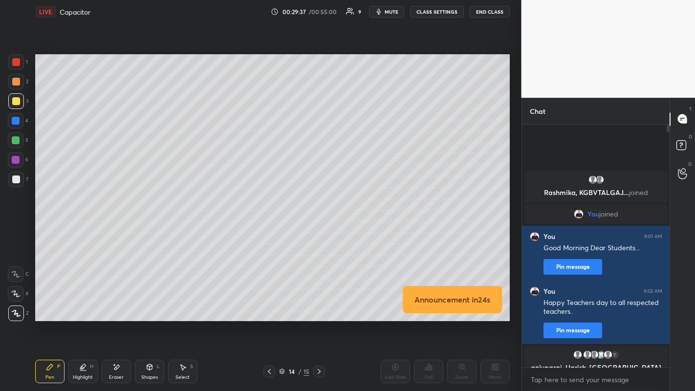
click at [16, 181] on div at bounding box center [16, 180] width 8 height 8
click at [18, 103] on div at bounding box center [16, 101] width 8 height 8
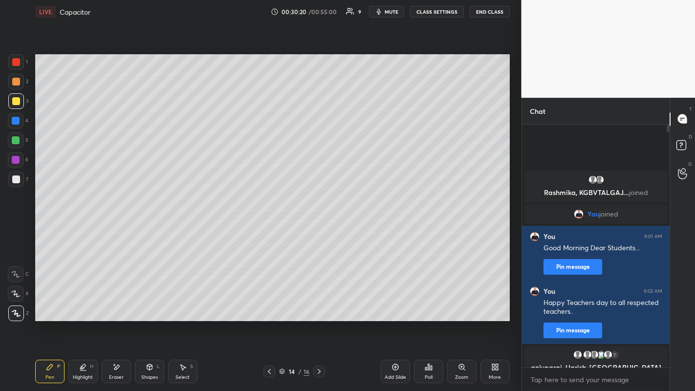
click at [12, 177] on div at bounding box center [16, 180] width 8 height 8
click at [13, 101] on div at bounding box center [16, 101] width 8 height 8
click at [116, 303] on icon at bounding box center [116, 367] width 8 height 8
click at [46, 303] on icon at bounding box center [50, 367] width 8 height 8
click at [391, 303] on div "Add Slide" at bounding box center [395, 371] width 29 height 23
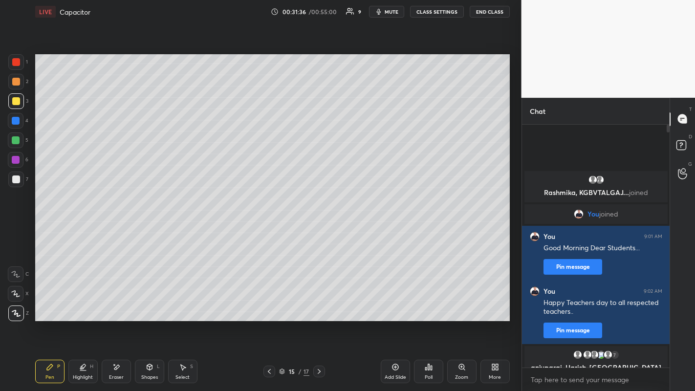
click at [19, 83] on div at bounding box center [16, 82] width 8 height 8
click at [15, 182] on div at bounding box center [16, 180] width 8 height 8
click at [15, 85] on div at bounding box center [16, 82] width 8 height 8
click at [19, 101] on div at bounding box center [16, 101] width 8 height 8
click at [17, 84] on div at bounding box center [16, 82] width 8 height 8
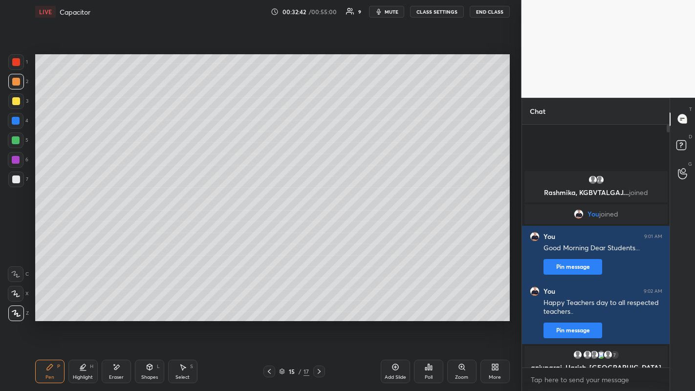
click at [15, 183] on div at bounding box center [16, 180] width 8 height 8
click at [16, 101] on div at bounding box center [16, 101] width 8 height 8
click at [15, 81] on div at bounding box center [16, 82] width 8 height 8
click at [14, 105] on div at bounding box center [16, 101] width 16 height 16
click at [10, 82] on div at bounding box center [16, 82] width 16 height 16
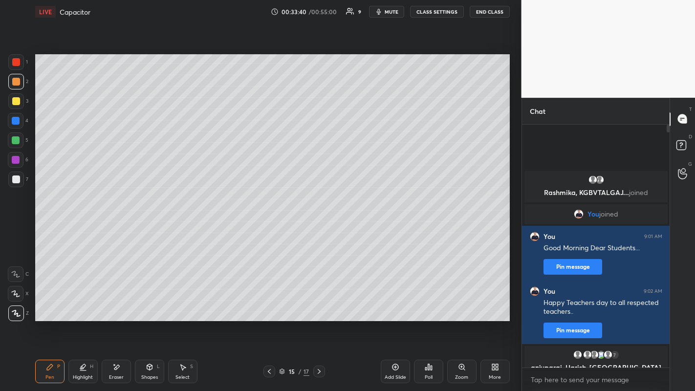
click at [393, 303] on icon at bounding box center [396, 367] width 8 height 8
click at [13, 100] on div at bounding box center [16, 101] width 8 height 8
click at [17, 83] on div at bounding box center [16, 82] width 8 height 8
click at [269, 303] on icon at bounding box center [270, 372] width 8 height 8
click at [319, 303] on icon at bounding box center [319, 372] width 8 height 8
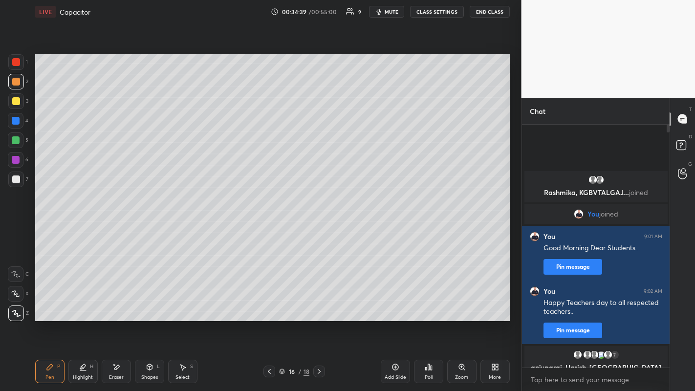
click at [15, 180] on div at bounding box center [16, 180] width 8 height 8
click at [12, 100] on div at bounding box center [16, 101] width 8 height 8
click at [395, 303] on div "Add Slide" at bounding box center [395, 371] width 29 height 23
click at [14, 177] on div at bounding box center [16, 180] width 8 height 8
click at [269, 303] on icon at bounding box center [270, 372] width 8 height 8
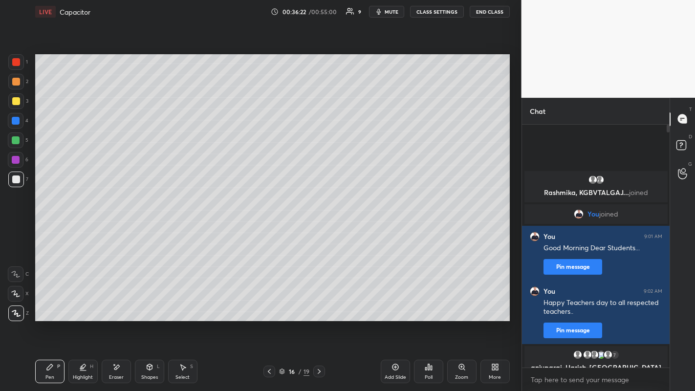
click at [16, 100] on div at bounding box center [16, 101] width 8 height 8
click at [319, 303] on icon at bounding box center [319, 372] width 8 height 8
click at [14, 83] on div at bounding box center [16, 82] width 8 height 8
click at [14, 102] on div at bounding box center [16, 101] width 8 height 8
click at [14, 84] on div at bounding box center [16, 82] width 8 height 8
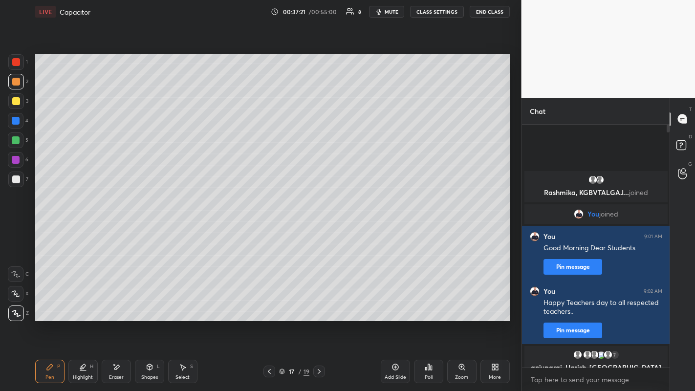
click at [17, 105] on div at bounding box center [16, 101] width 8 height 8
click at [22, 173] on div at bounding box center [16, 180] width 16 height 16
click at [17, 101] on div at bounding box center [16, 101] width 8 height 8
click at [15, 84] on div at bounding box center [16, 82] width 8 height 8
click at [395, 303] on icon at bounding box center [395, 367] width 3 height 3
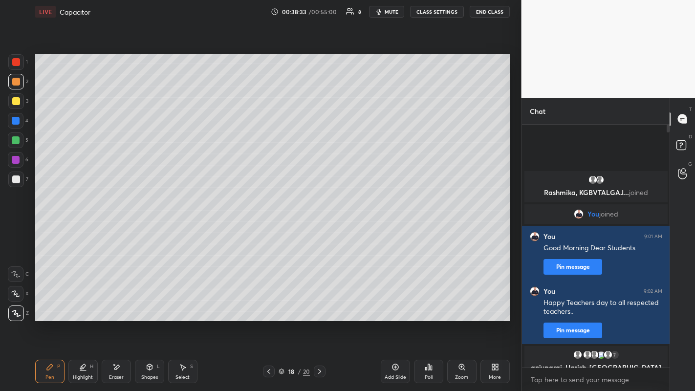
click at [15, 104] on div at bounding box center [16, 101] width 8 height 8
click at [16, 181] on div at bounding box center [16, 180] width 8 height 8
click at [394, 303] on icon at bounding box center [396, 367] width 8 height 8
click at [14, 101] on div at bounding box center [16, 101] width 8 height 8
click at [15, 181] on div at bounding box center [16, 180] width 8 height 8
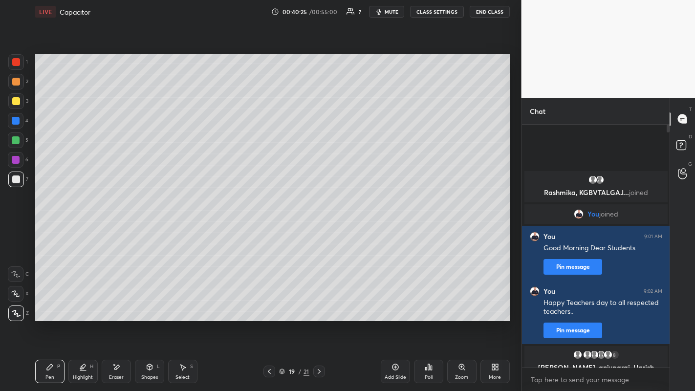
click at [16, 82] on div at bounding box center [16, 82] width 8 height 8
click at [269, 303] on icon at bounding box center [270, 372] width 8 height 8
click at [266, 303] on icon at bounding box center [270, 372] width 8 height 8
click at [266, 303] on div at bounding box center [270, 372] width 12 height 12
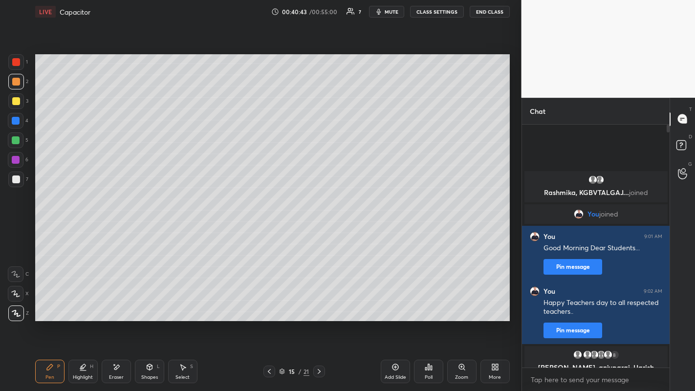
click at [318, 303] on icon at bounding box center [319, 372] width 8 height 8
click at [319, 303] on icon at bounding box center [319, 372] width 8 height 8
click at [319, 303] on icon at bounding box center [319, 371] width 3 height 5
click at [15, 98] on div at bounding box center [16, 101] width 8 height 8
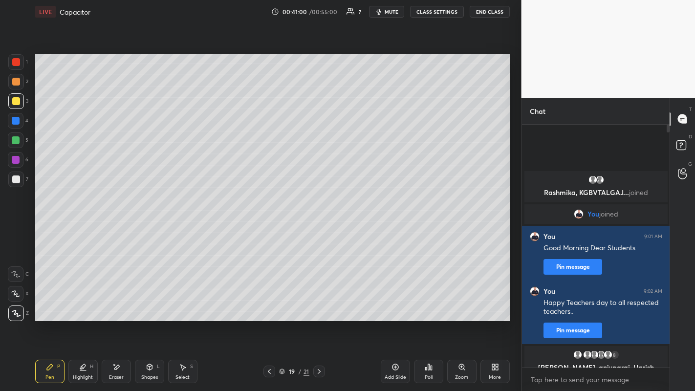
click at [18, 177] on div at bounding box center [16, 180] width 8 height 8
click at [386, 303] on div "Add Slide" at bounding box center [396, 377] width 22 height 5
click at [14, 85] on div at bounding box center [16, 82] width 8 height 8
click at [269, 303] on icon at bounding box center [270, 372] width 8 height 8
click at [319, 303] on icon at bounding box center [319, 372] width 8 height 8
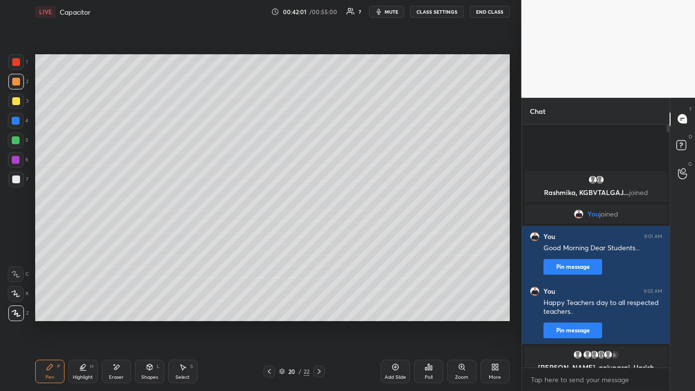
click at [119, 303] on div "Eraser" at bounding box center [116, 371] width 29 height 23
click at [46, 303] on div "Pen P" at bounding box center [49, 371] width 29 height 23
click at [269, 303] on icon at bounding box center [269, 371] width 3 height 5
click at [319, 303] on icon at bounding box center [319, 372] width 8 height 8
click at [14, 180] on div at bounding box center [16, 180] width 8 height 8
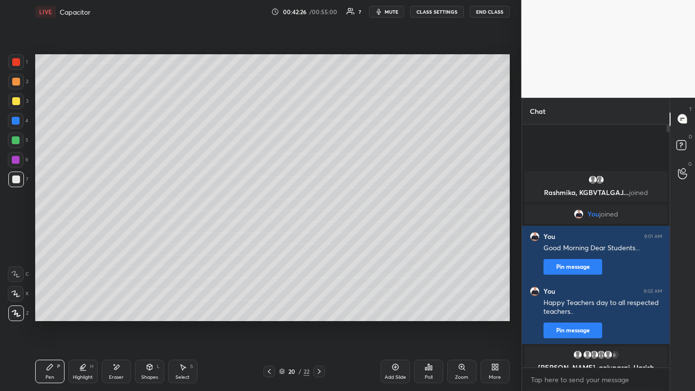
click at [19, 99] on div at bounding box center [16, 101] width 8 height 8
click at [14, 182] on div at bounding box center [16, 180] width 8 height 8
click at [395, 303] on icon at bounding box center [396, 367] width 8 height 8
click at [15, 106] on div at bounding box center [16, 101] width 16 height 16
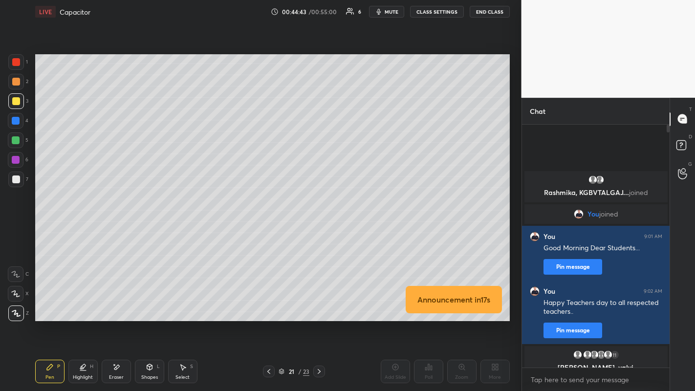
click at [19, 178] on div at bounding box center [16, 180] width 8 height 8
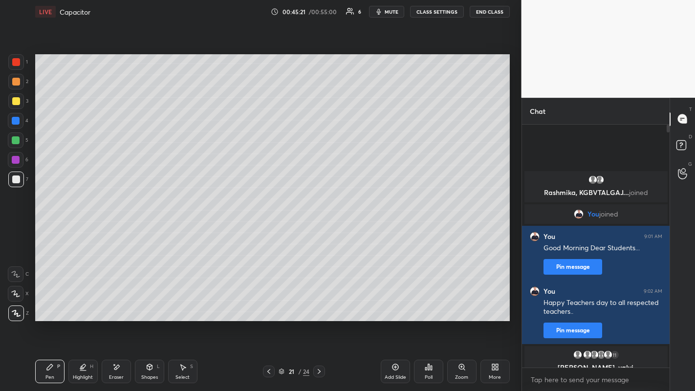
click at [16, 83] on div at bounding box center [16, 82] width 8 height 8
click at [395, 303] on div "Add Slide" at bounding box center [395, 371] width 29 height 23
click at [15, 100] on div at bounding box center [16, 101] width 8 height 8
click at [15, 82] on div at bounding box center [16, 82] width 8 height 8
click at [111, 303] on div "Eraser" at bounding box center [116, 377] width 15 height 5
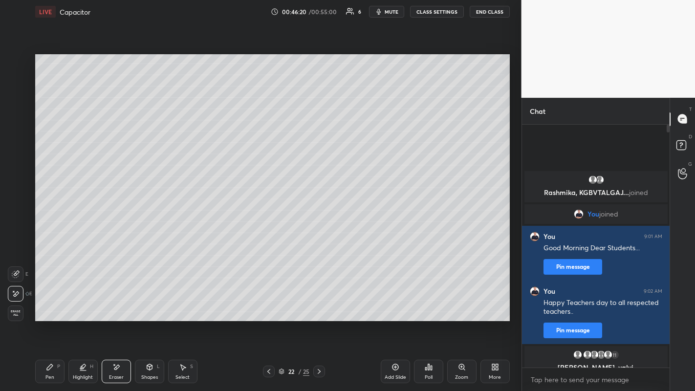
click at [48, 303] on icon at bounding box center [50, 367] width 8 height 8
click at [17, 180] on div at bounding box center [16, 180] width 8 height 8
click at [396, 303] on icon at bounding box center [395, 367] width 3 height 3
click at [20, 83] on div at bounding box center [16, 82] width 16 height 16
click at [269, 303] on icon at bounding box center [269, 371] width 3 height 5
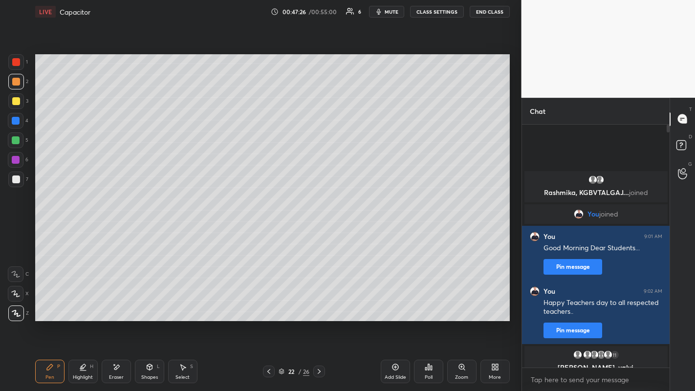
click at [320, 303] on icon at bounding box center [319, 372] width 8 height 8
click at [18, 181] on div at bounding box center [16, 180] width 8 height 8
click at [402, 303] on div "Add Slide" at bounding box center [396, 377] width 22 height 5
click at [16, 106] on div at bounding box center [16, 101] width 16 height 16
click at [14, 179] on div at bounding box center [16, 180] width 8 height 8
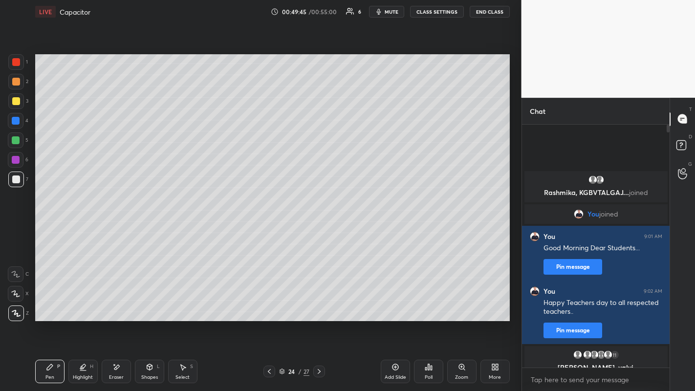
click at [14, 84] on div at bounding box center [16, 82] width 8 height 8
click at [13, 104] on div at bounding box center [16, 101] width 8 height 8
click at [18, 178] on div at bounding box center [16, 180] width 8 height 8
click at [15, 104] on div at bounding box center [16, 101] width 8 height 8
click at [490, 12] on button "End Class" at bounding box center [490, 12] width 39 height 12
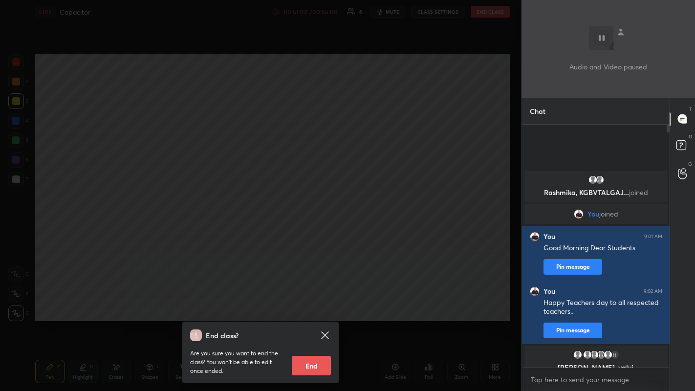
click at [315, 303] on button "End" at bounding box center [311, 366] width 39 height 20
type textarea "x"
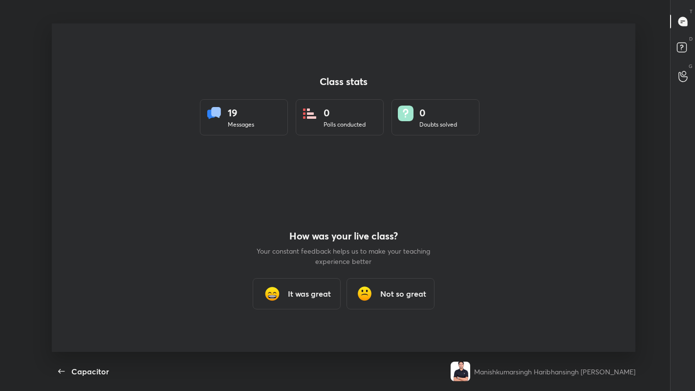
scroll to position [0, 0]
click at [400, 292] on h3 "Not so great" at bounding box center [404, 294] width 46 height 12
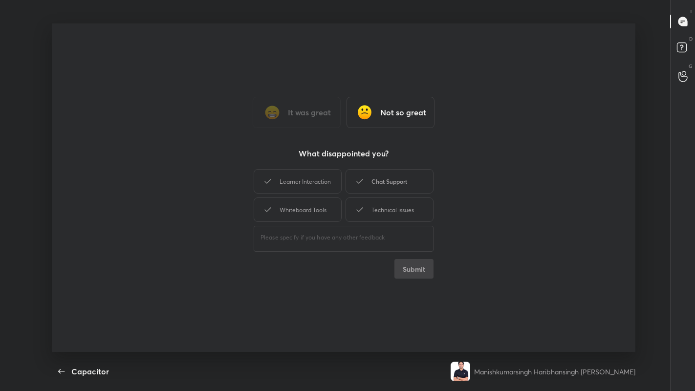
click at [387, 181] on div "Chat Support" at bounding box center [390, 181] width 88 height 24
click at [417, 270] on button "Submit" at bounding box center [414, 269] width 39 height 20
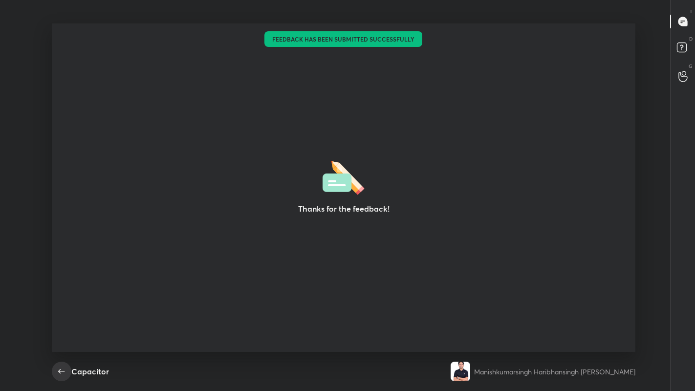
click at [58, 303] on icon "button" at bounding box center [62, 372] width 12 height 12
